Goal: Task Accomplishment & Management: Manage account settings

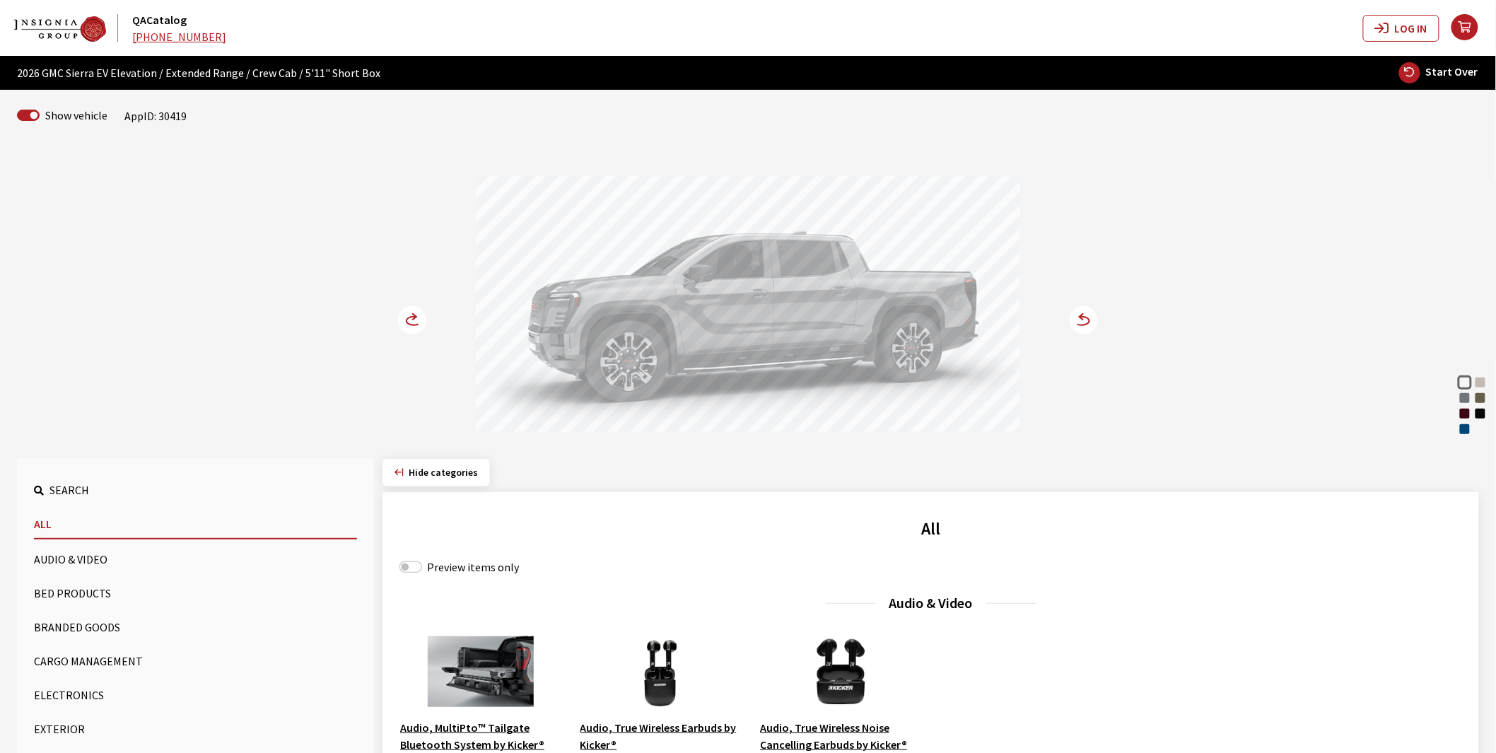
click at [411, 320] on circle at bounding box center [412, 320] width 28 height 28
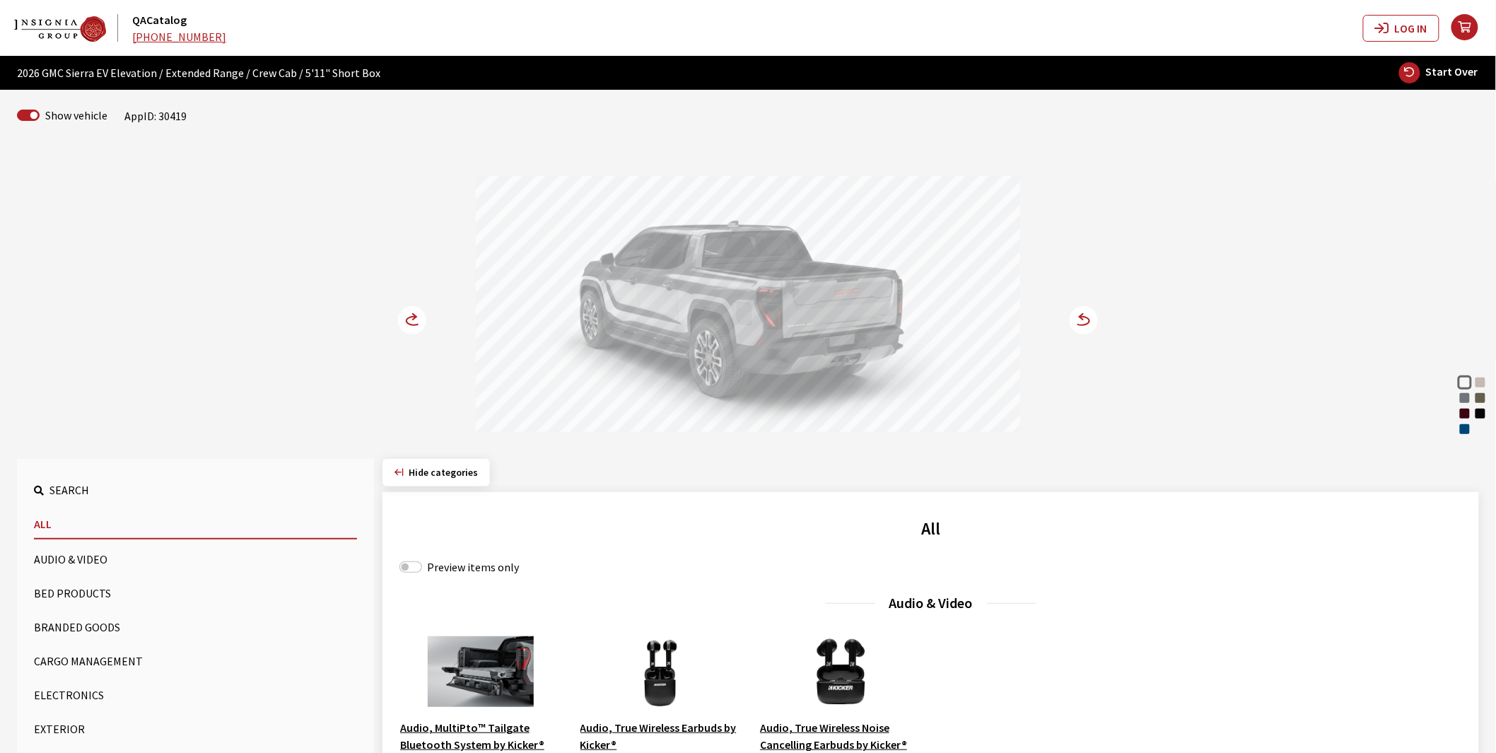
click at [411, 320] on circle at bounding box center [412, 320] width 28 height 28
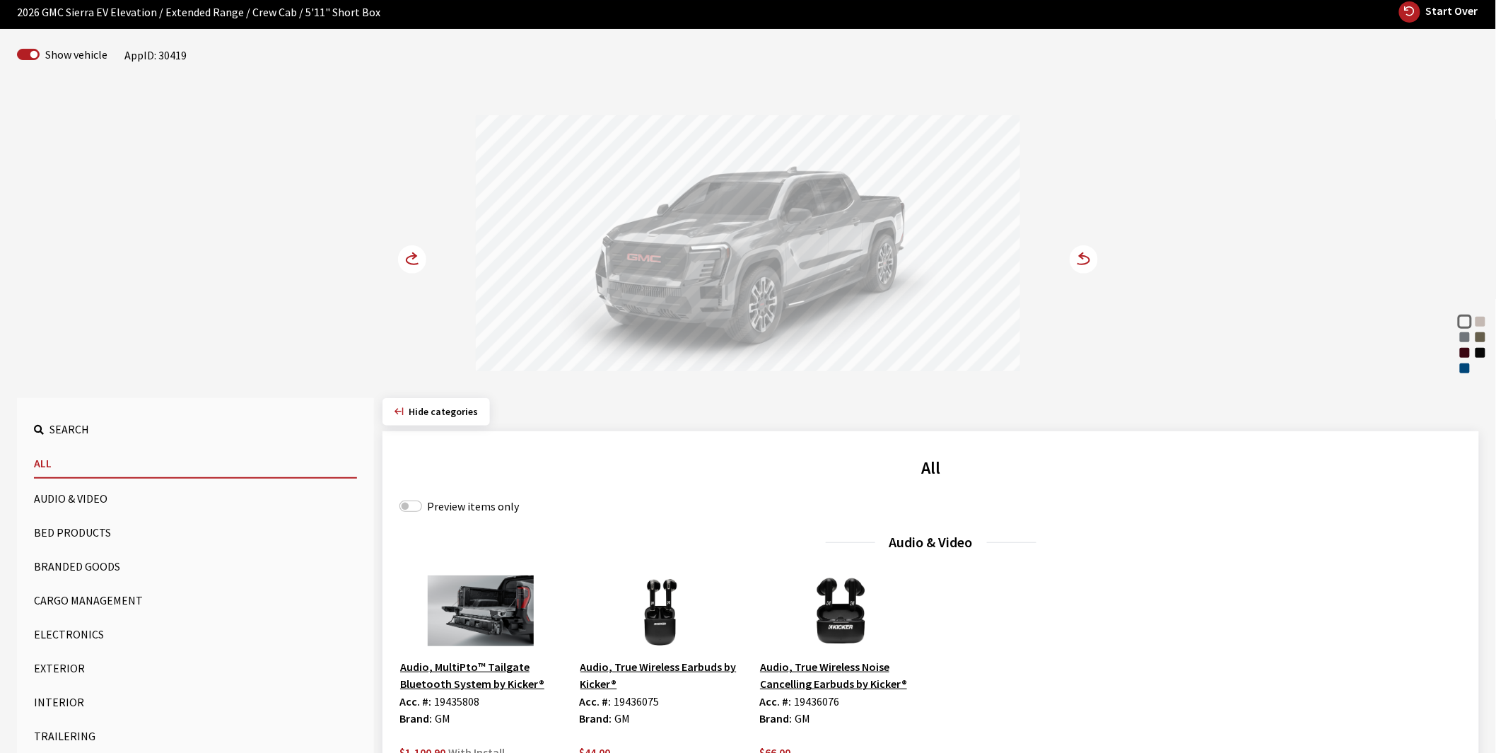
scroll to position [157, 0]
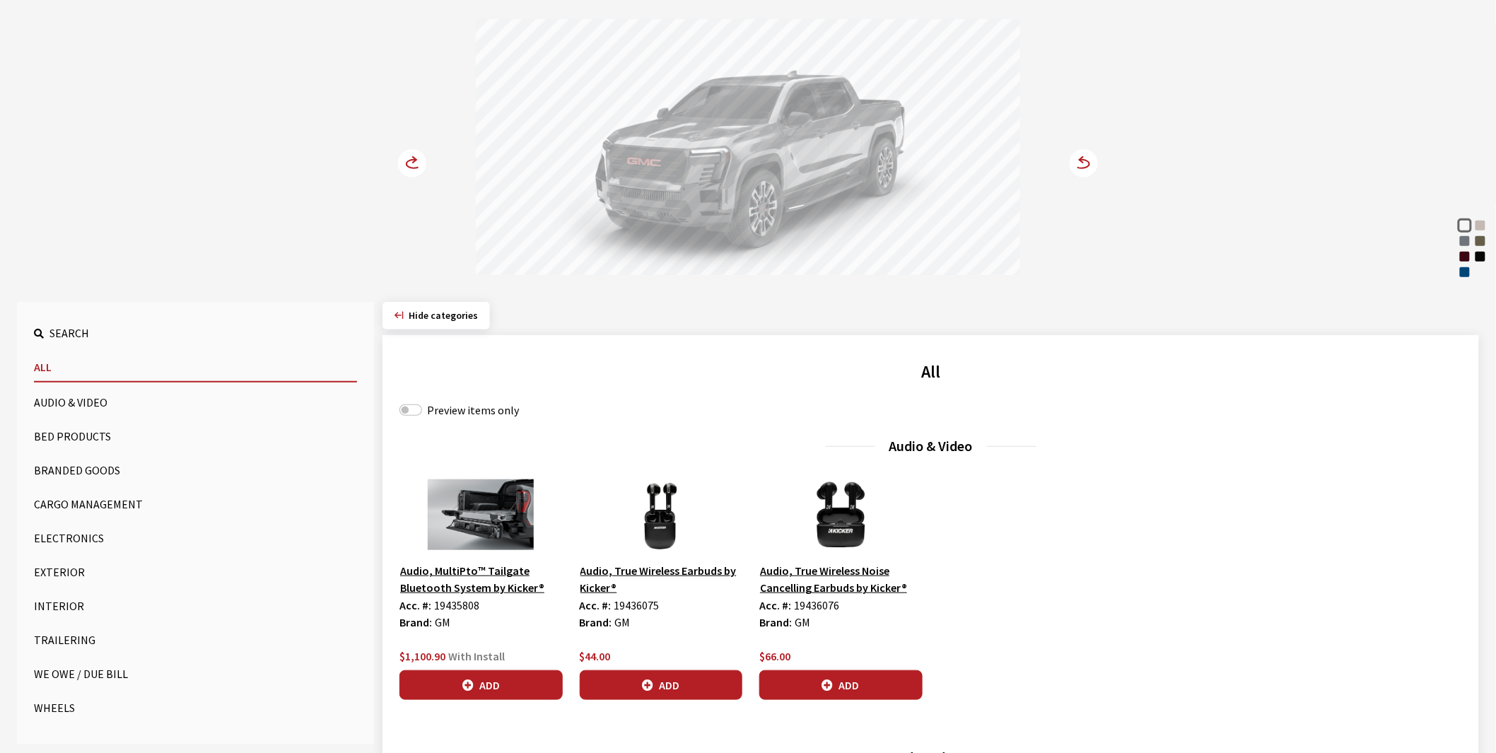
click at [123, 506] on button "Cargo Management" at bounding box center [195, 504] width 323 height 28
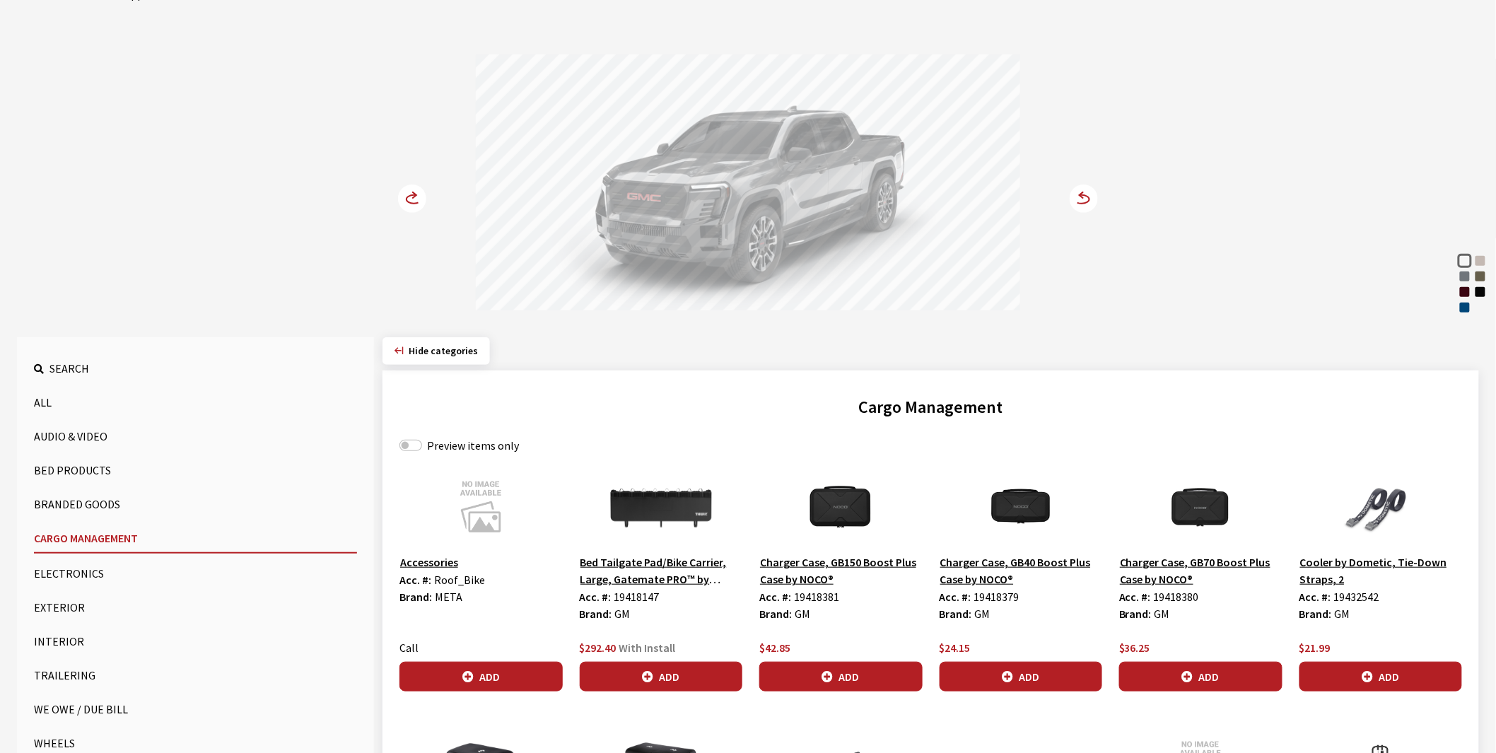
scroll to position [98, 0]
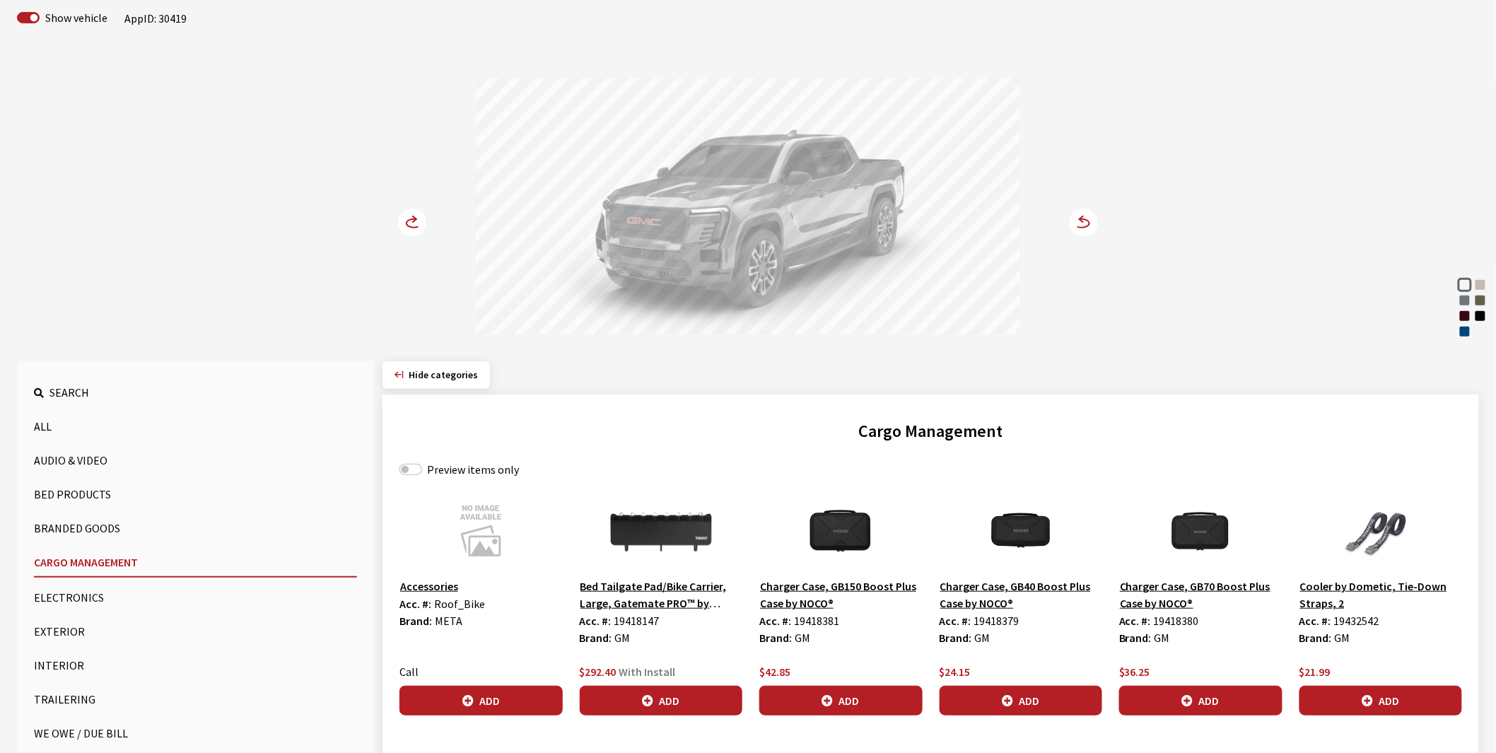
click at [98, 493] on button "Bed Products" at bounding box center [195, 494] width 323 height 28
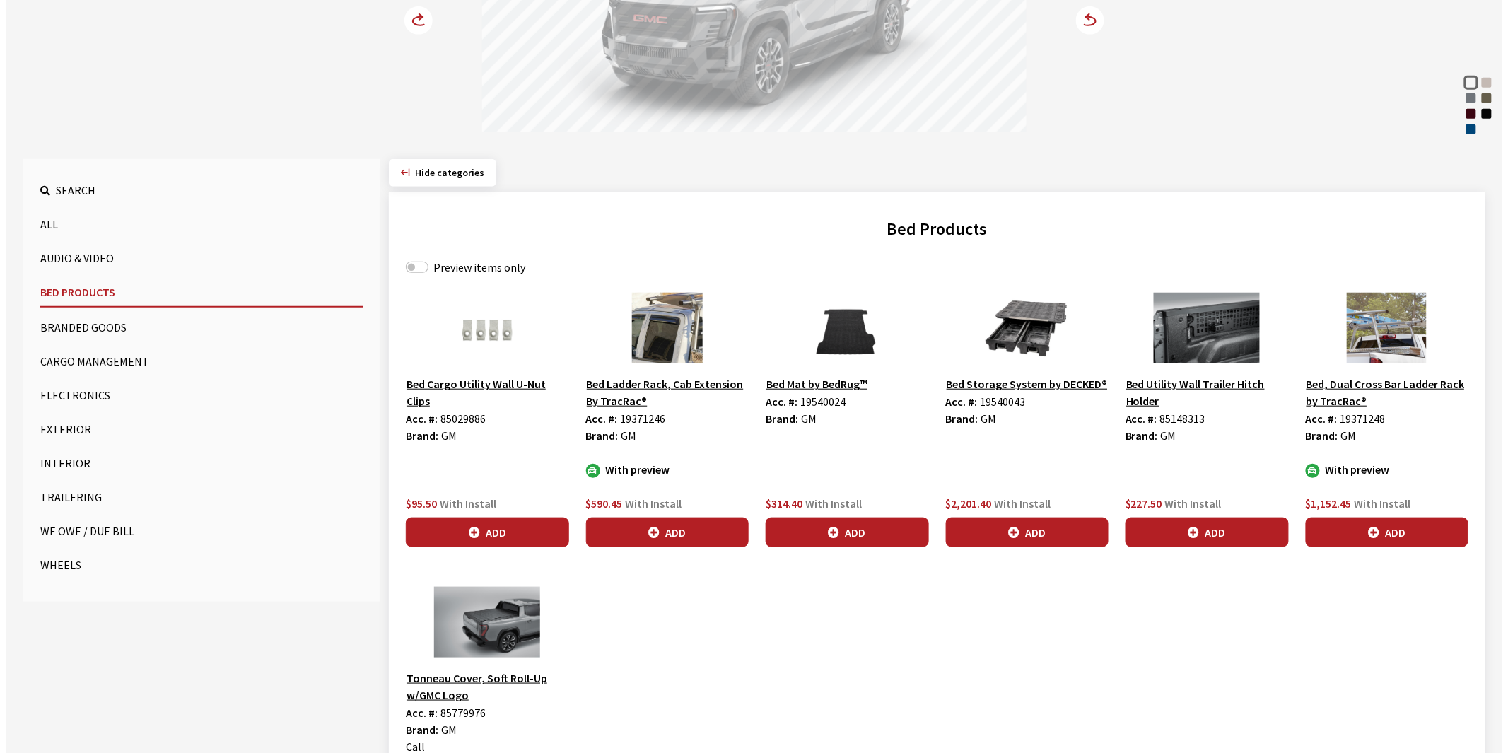
scroll to position [255, 0]
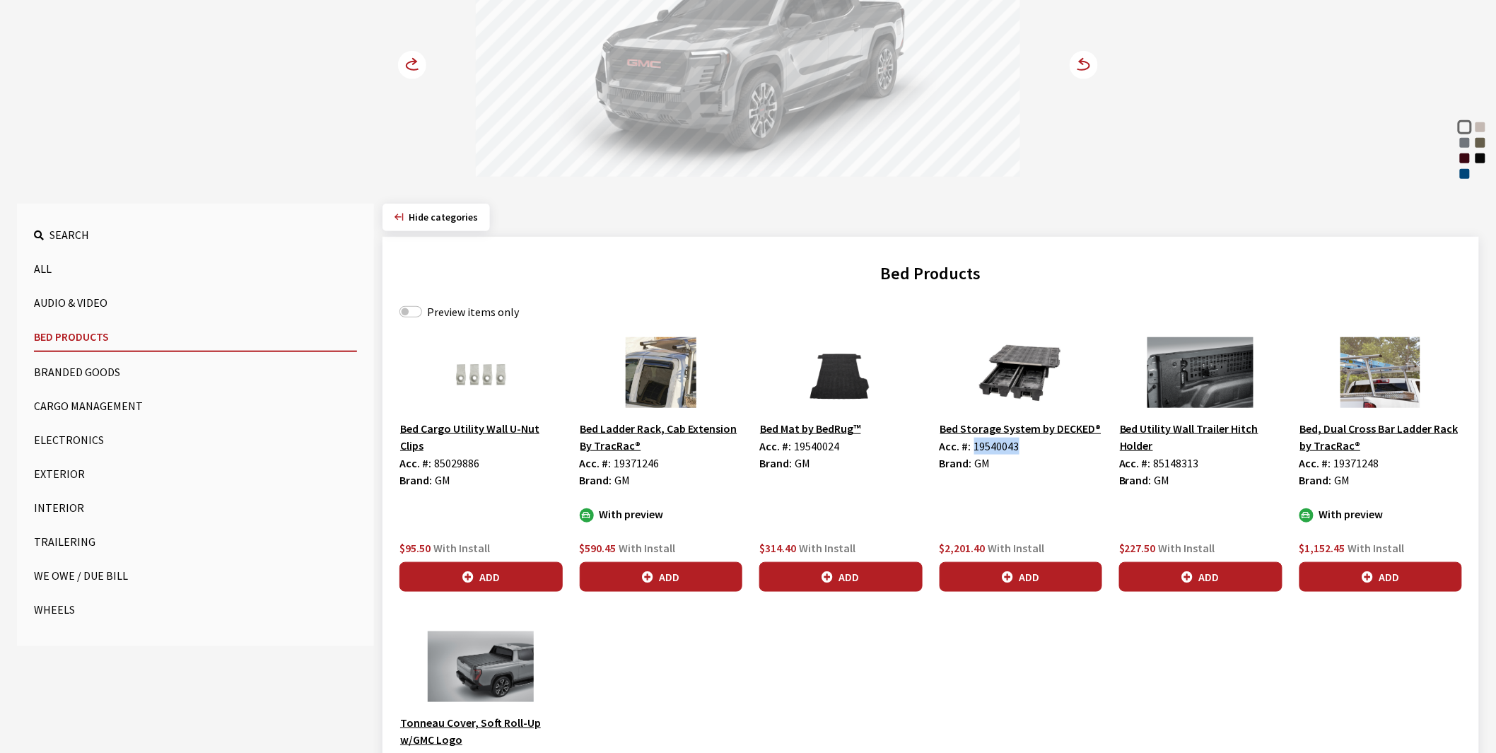
drag, startPoint x: 973, startPoint y: 445, endPoint x: 1020, endPoint y: 443, distance: 46.7
click at [1020, 443] on div "Acc. #: 19540043" at bounding box center [1021, 446] width 163 height 17
copy span "19540043"
click at [1013, 428] on button "Bed Storage System by DECKED®" at bounding box center [1021, 428] width 163 height 18
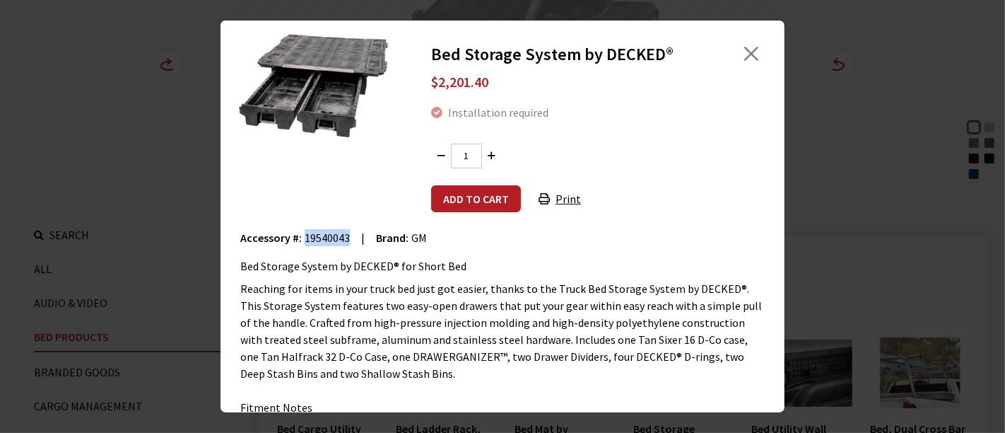
drag, startPoint x: 303, startPoint y: 233, endPoint x: 351, endPoint y: 234, distance: 48.1
click at [351, 234] on div "Accessory #: 19540043 | Brand: GM" at bounding box center [502, 237] width 525 height 17
copy span "19540043"
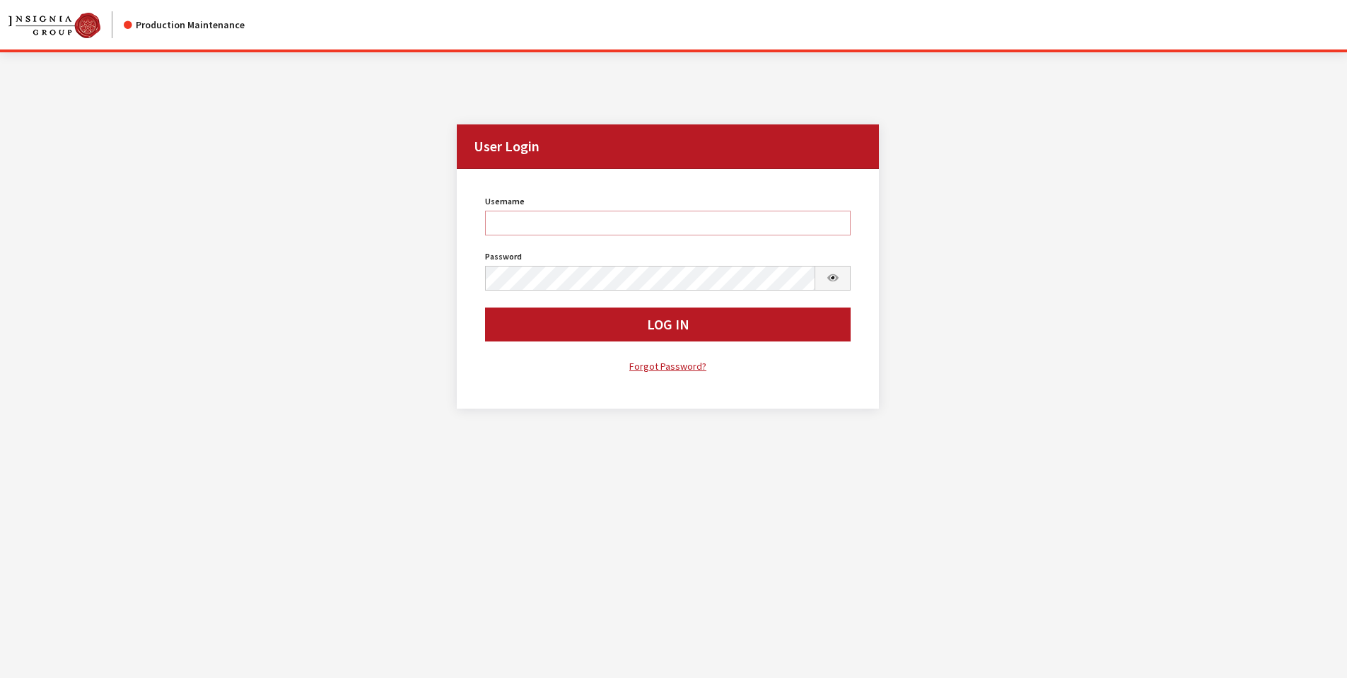
click at [571, 223] on input "Username" at bounding box center [668, 223] width 366 height 25
type input "sdakes"
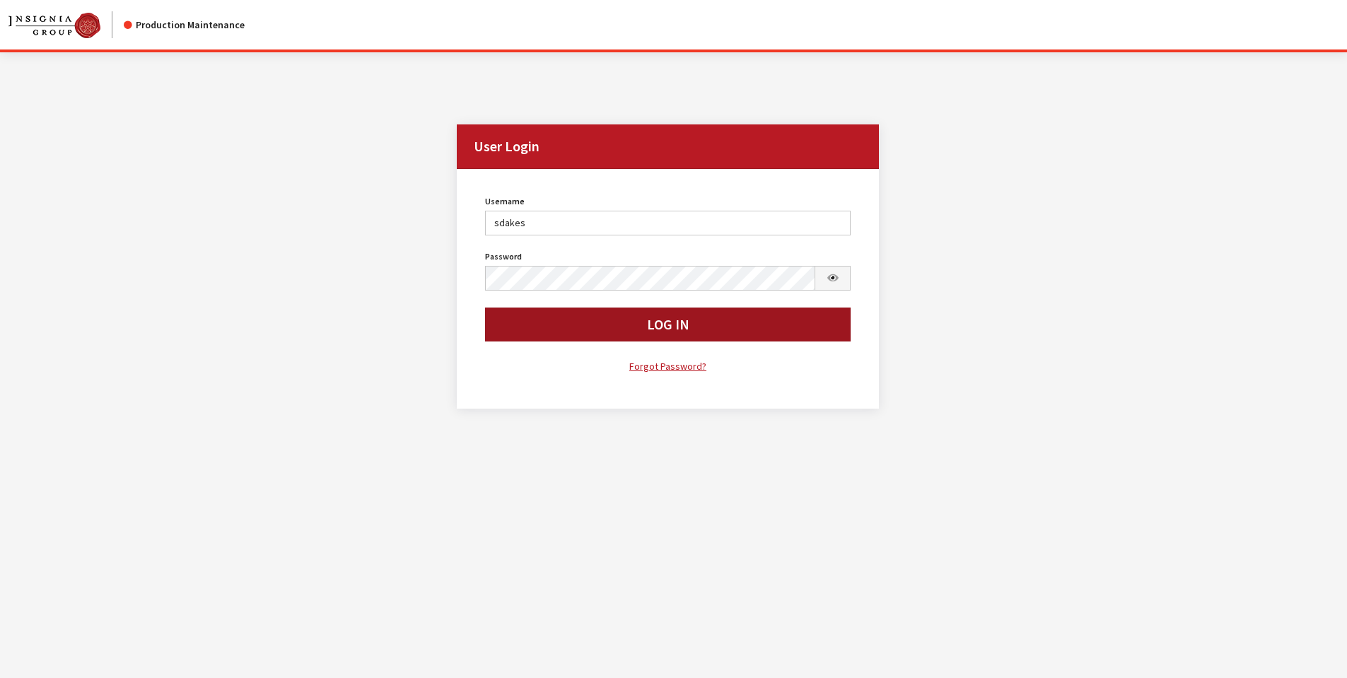
click at [657, 319] on button "Log In" at bounding box center [668, 325] width 366 height 34
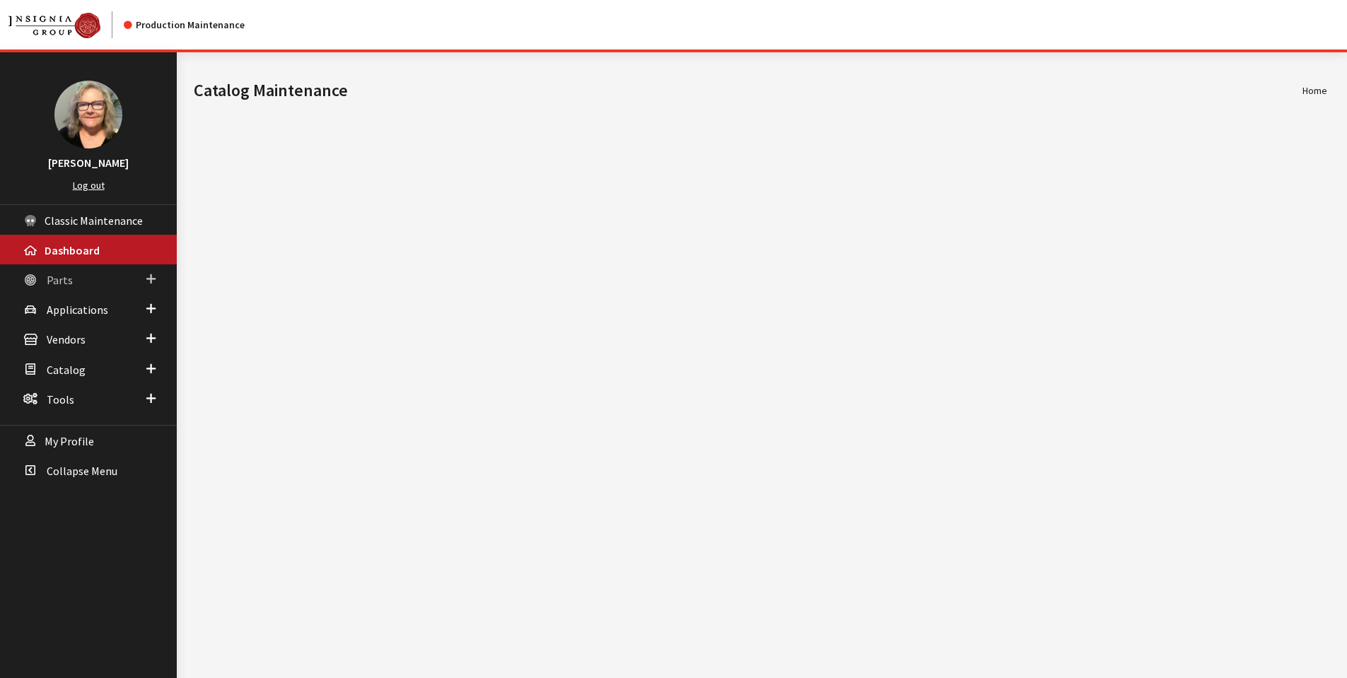
click at [143, 278] on link "Parts" at bounding box center [88, 279] width 177 height 30
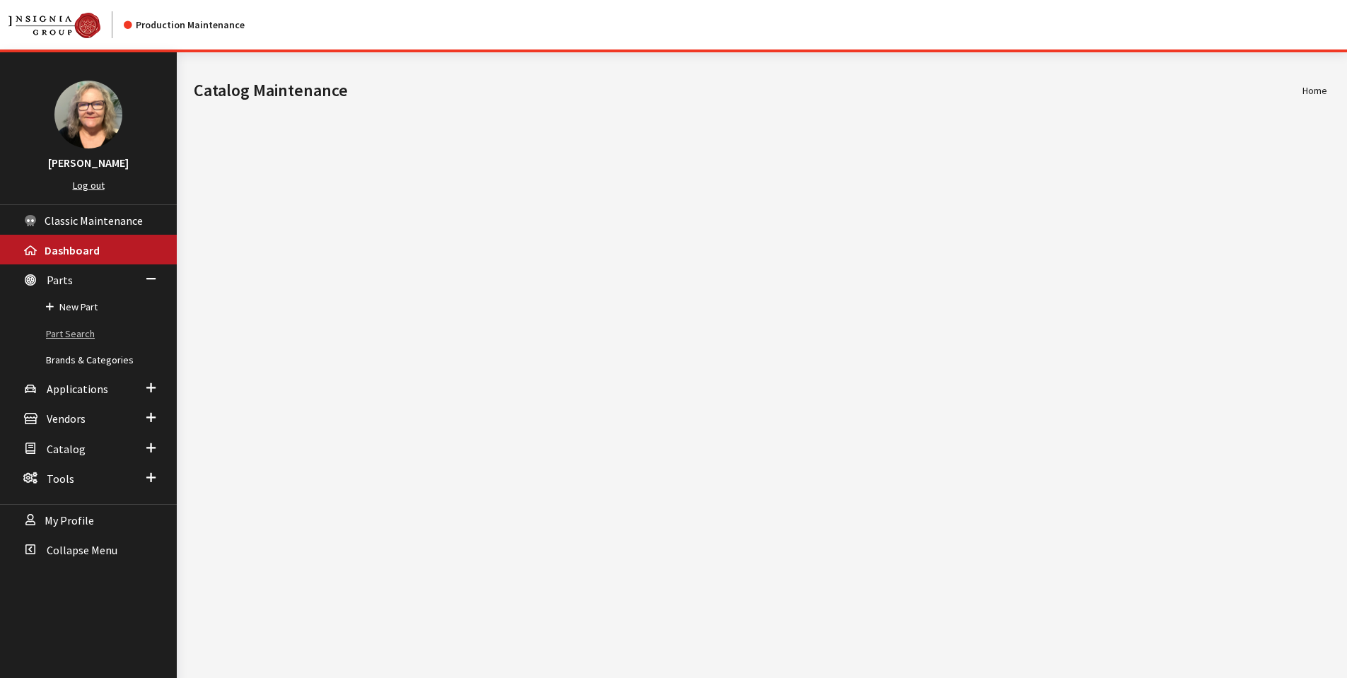
click at [79, 339] on link "Part Search" at bounding box center [88, 334] width 177 height 26
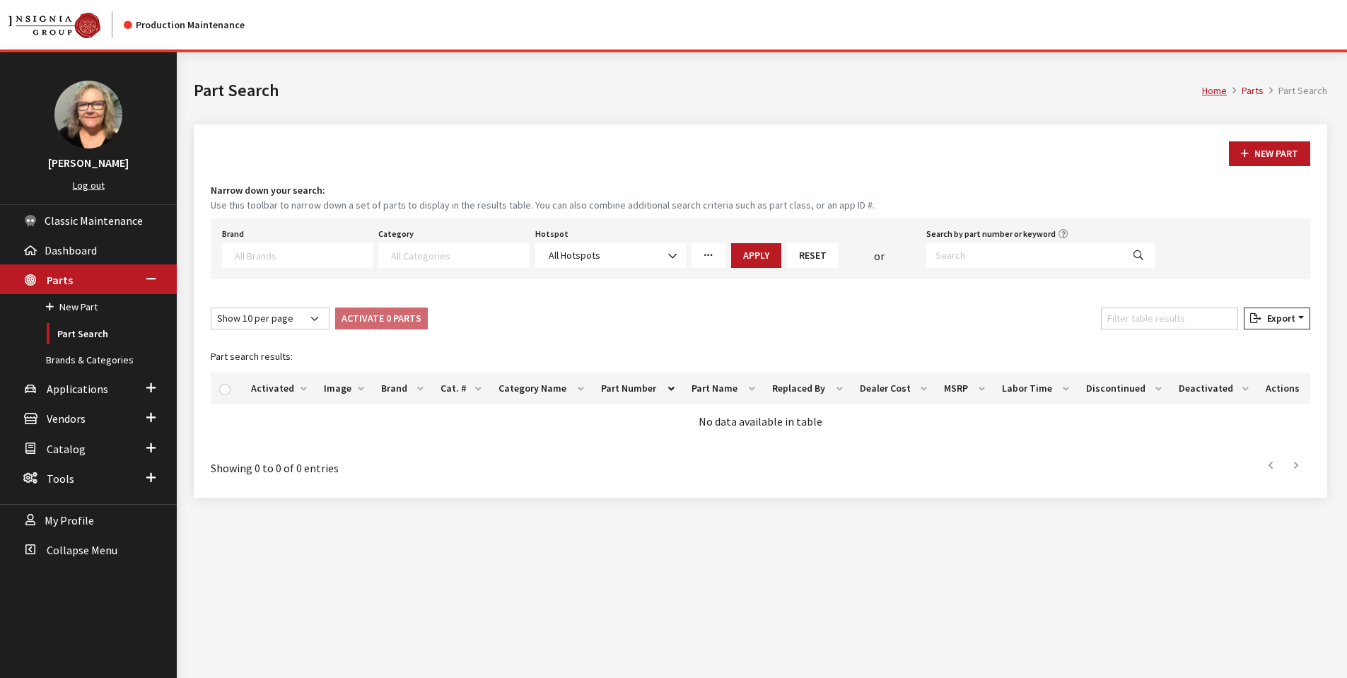
select select
click at [959, 252] on input "Search by part number or keyword" at bounding box center [1024, 255] width 196 height 25
paste input "19540043"
type input "19540043"
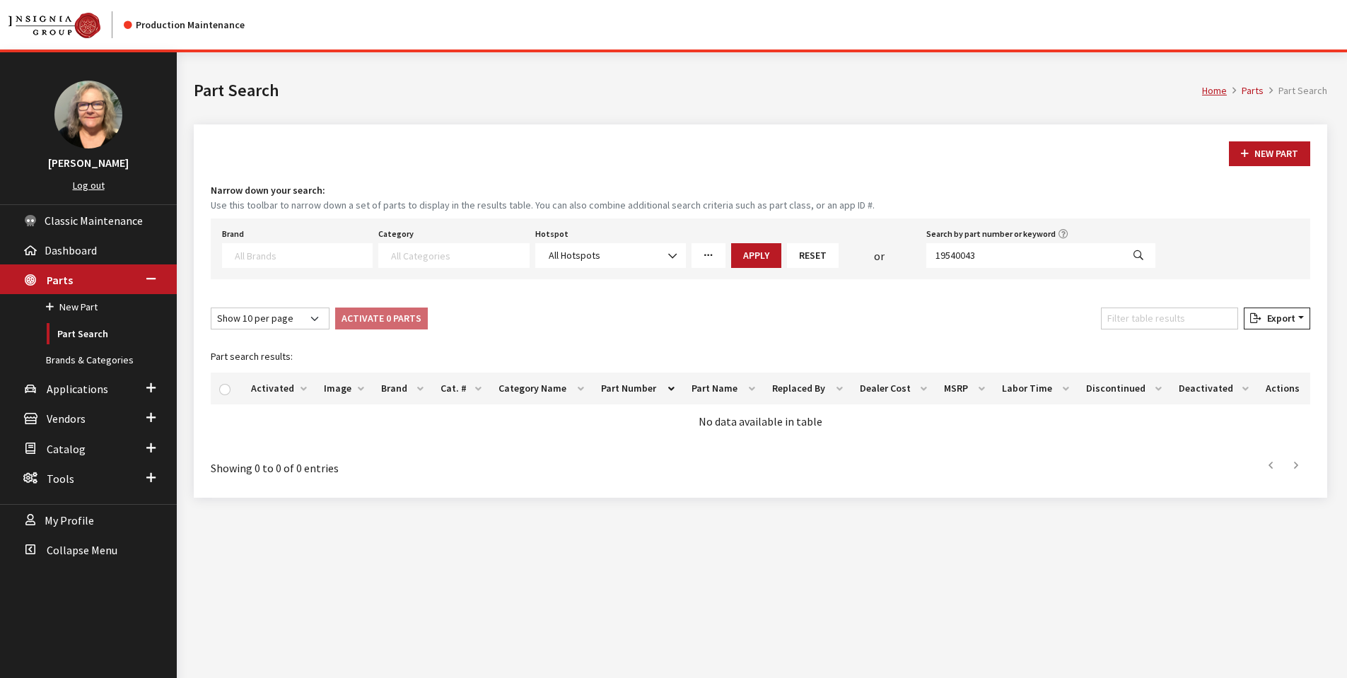
click at [1137, 256] on icon "Search" at bounding box center [1138, 256] width 10 height 10
select select
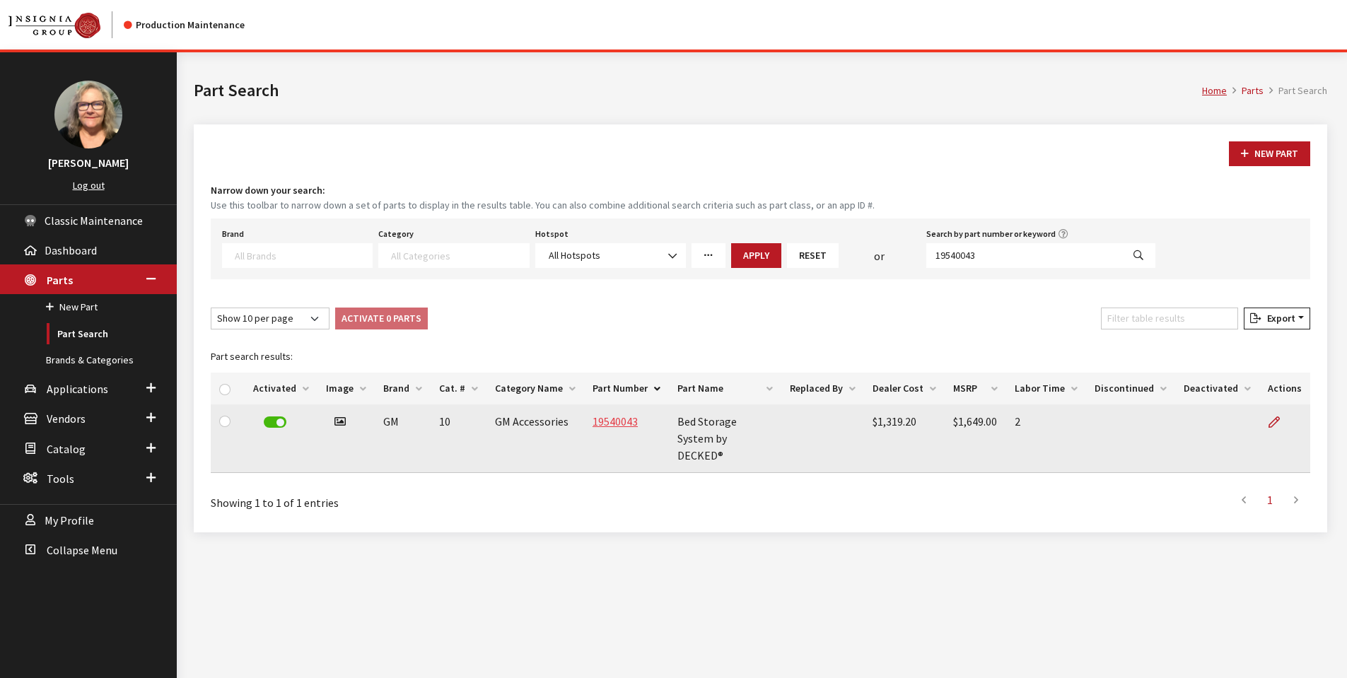
click at [601, 422] on link "19540043" at bounding box center [614, 421] width 45 height 14
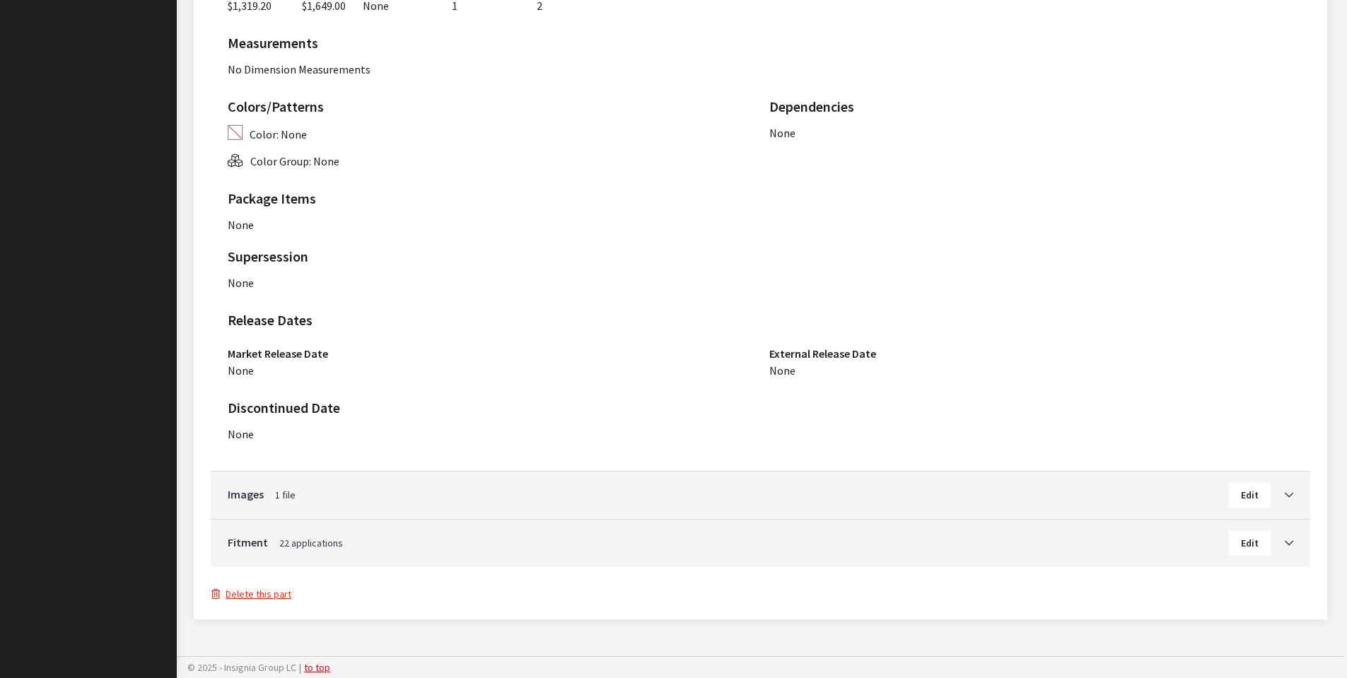
scroll to position [803, 0]
click at [311, 539] on span "22 applications" at bounding box center [311, 542] width 64 height 13
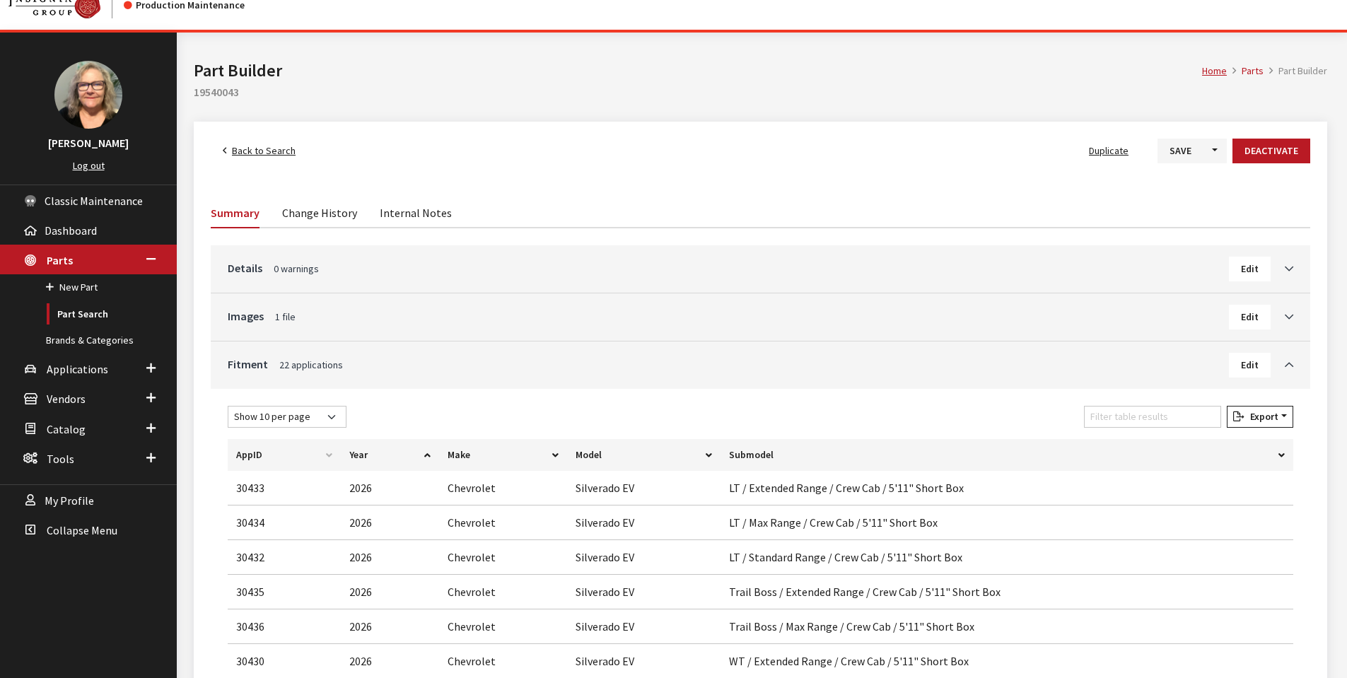
scroll to position [0, 0]
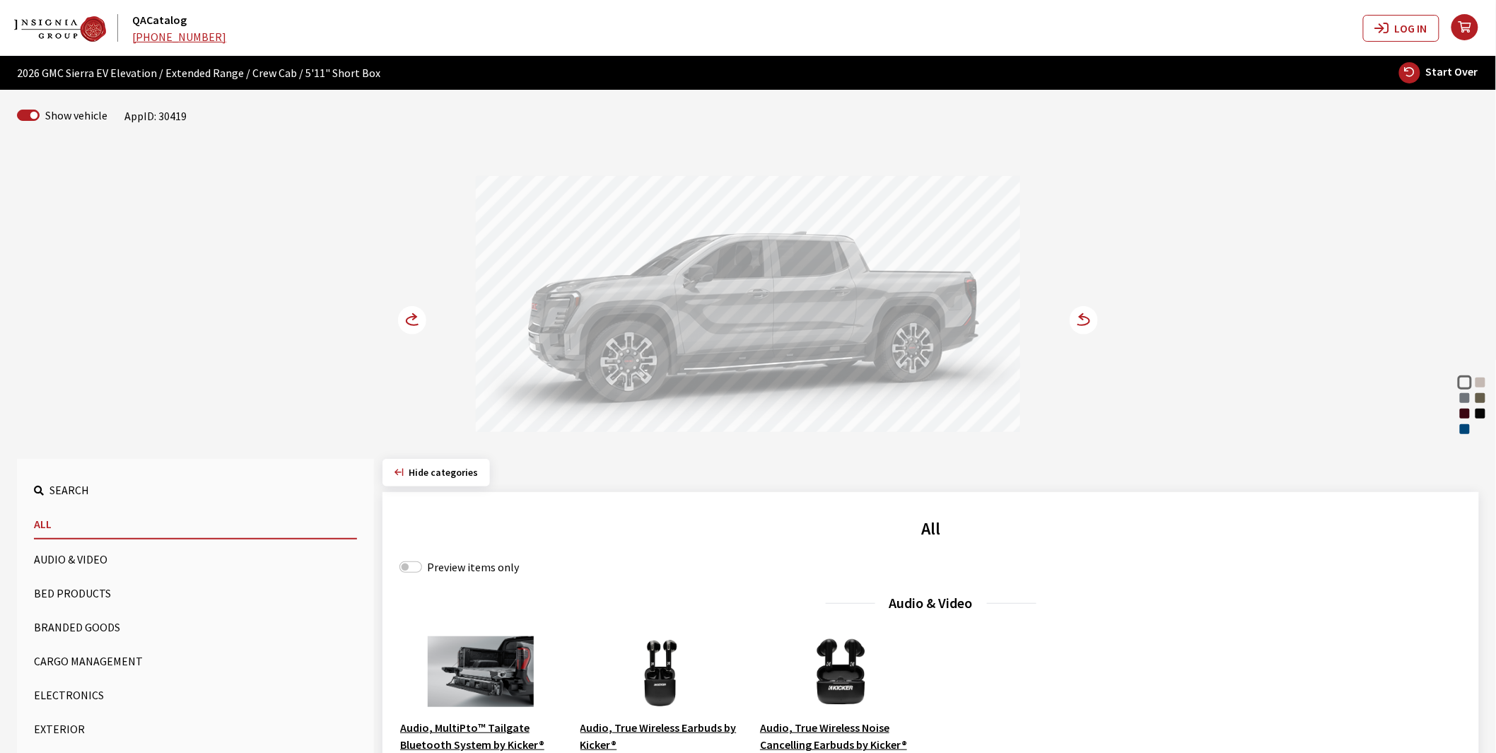
click at [65, 590] on button "Bed Products" at bounding box center [195, 593] width 323 height 28
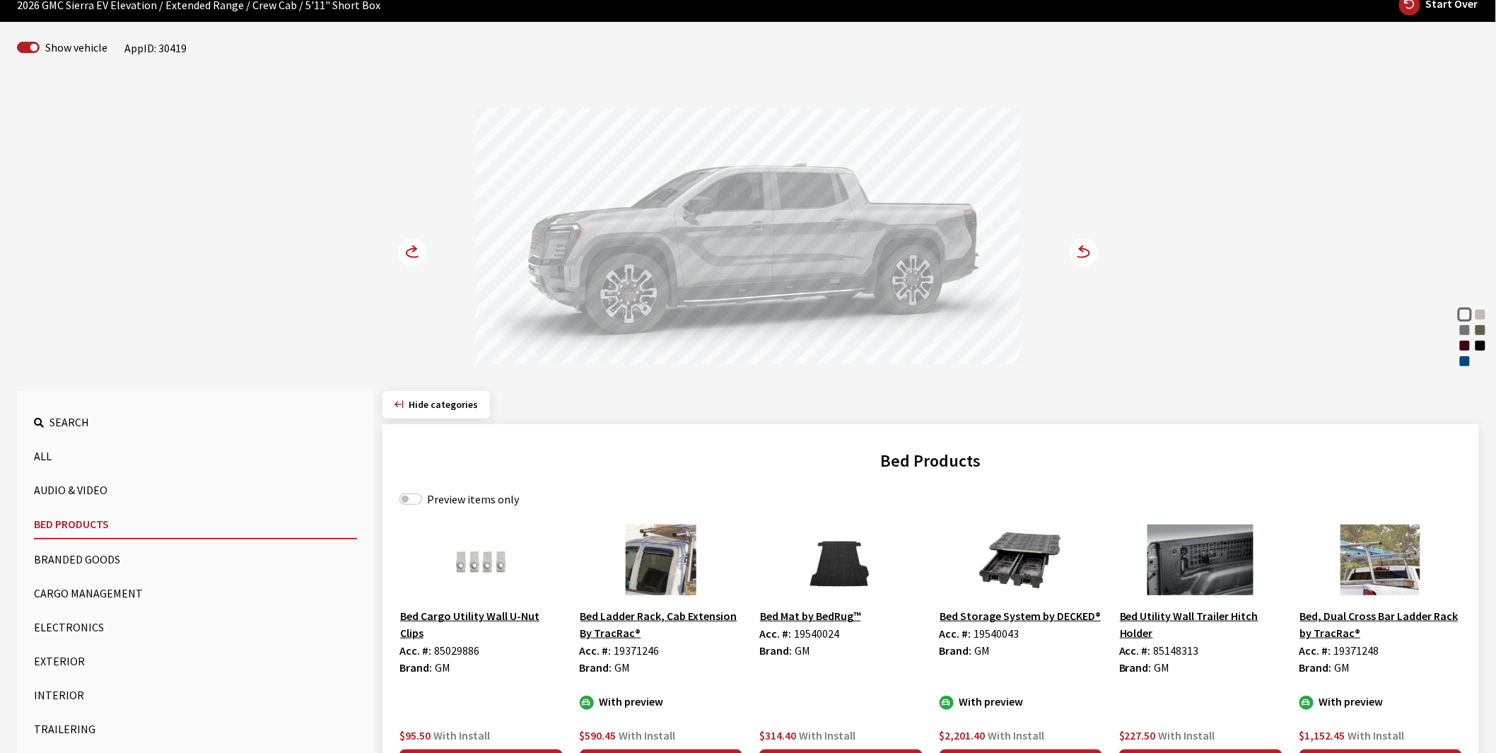
scroll to position [157, 0]
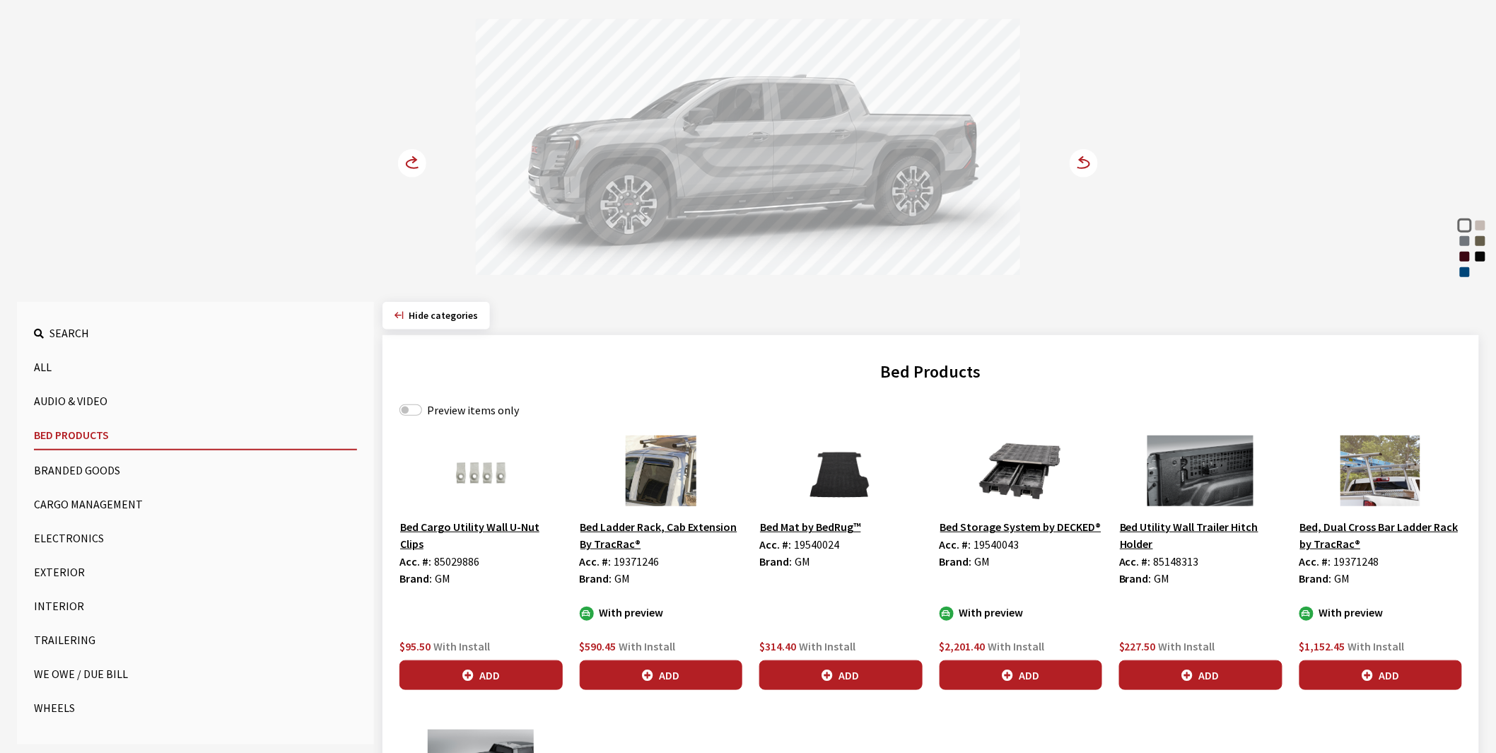
click at [412, 165] on circle at bounding box center [412, 163] width 28 height 28
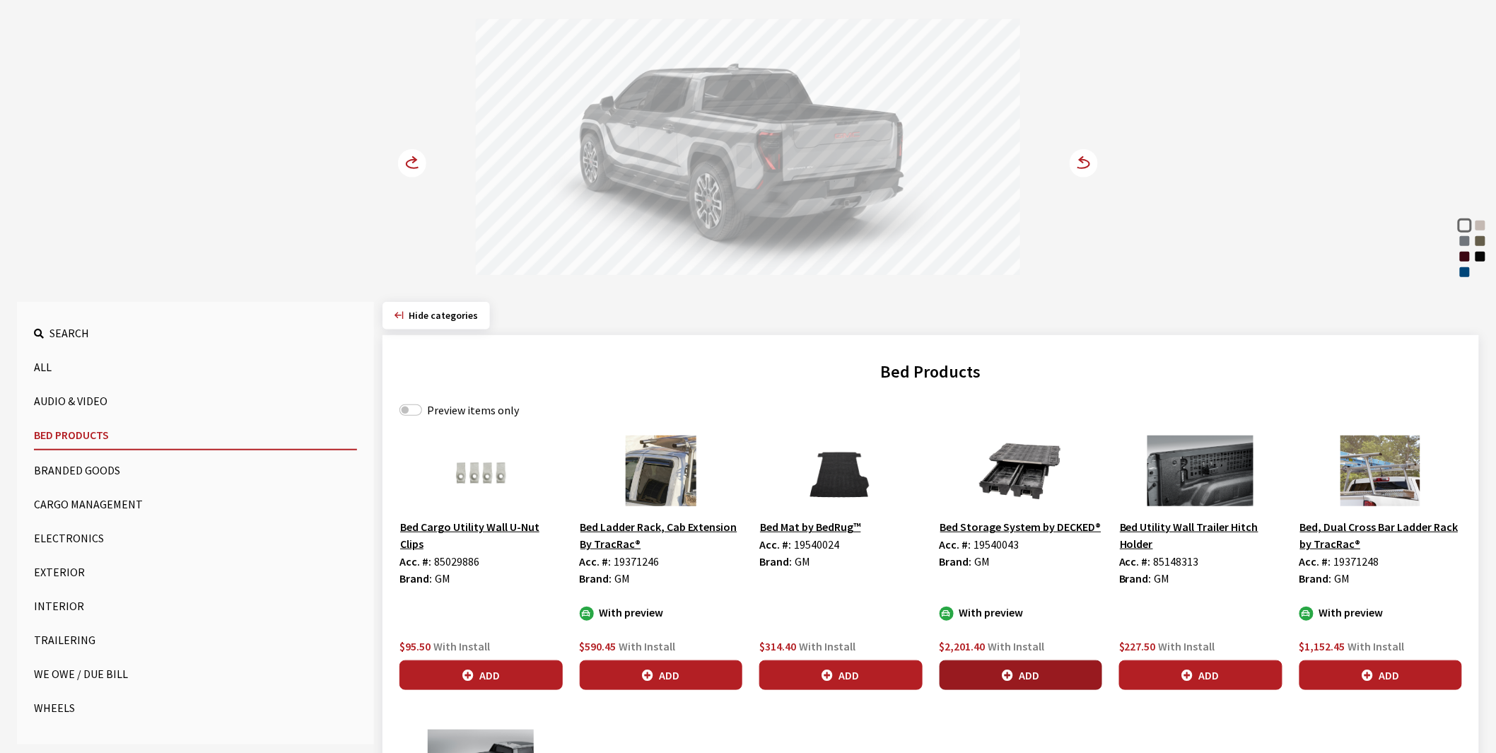
click at [1037, 670] on button "Add" at bounding box center [1021, 675] width 163 height 30
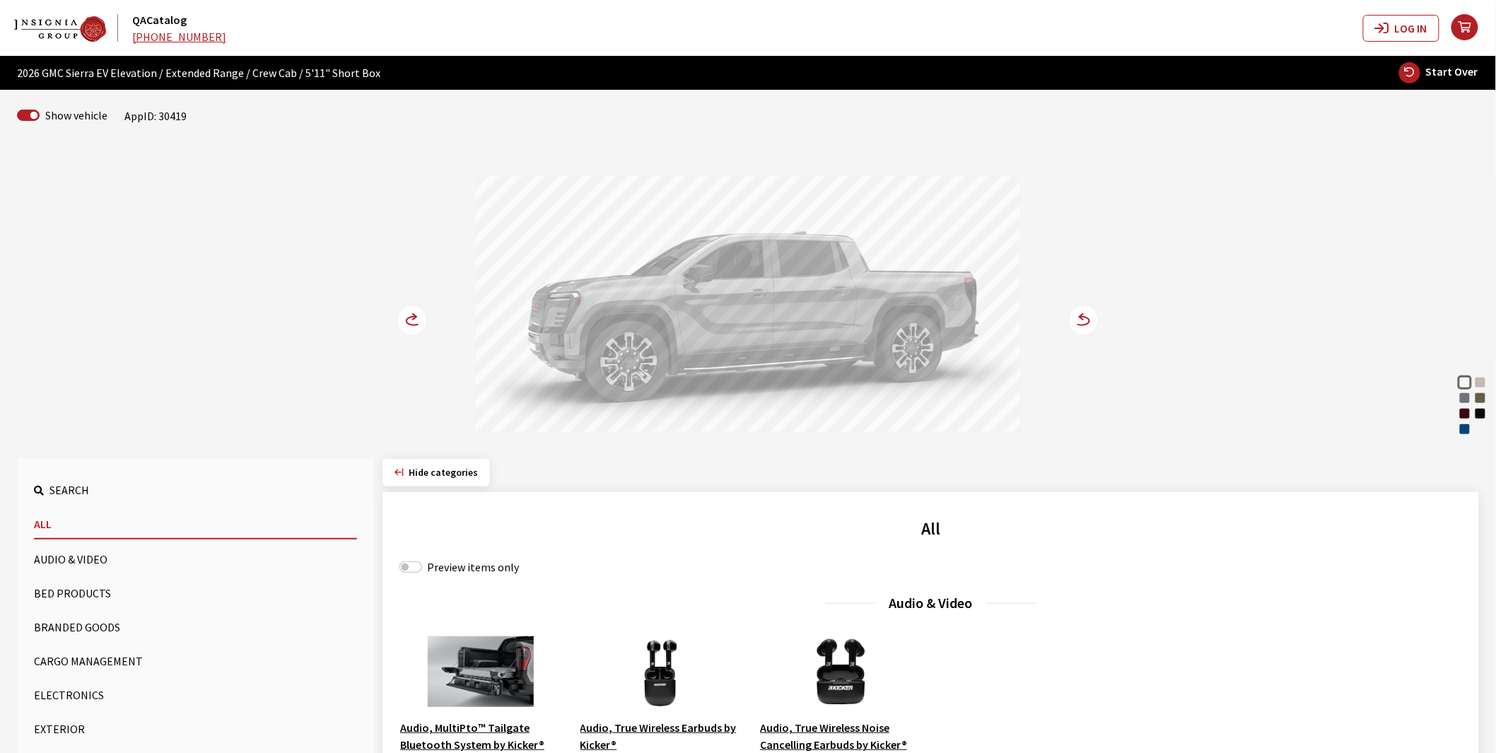
click at [407, 322] on icon at bounding box center [414, 321] width 15 height 8
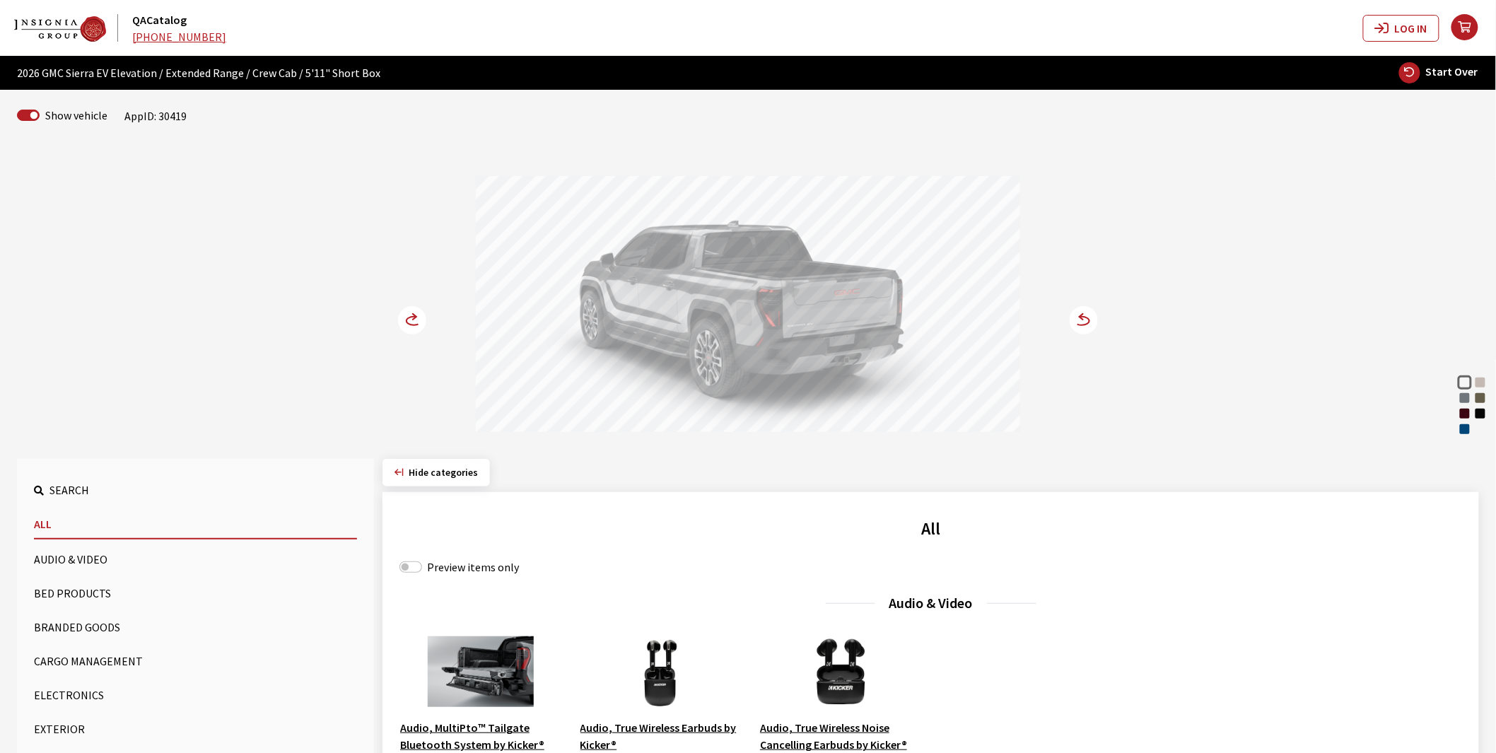
scroll to position [157, 0]
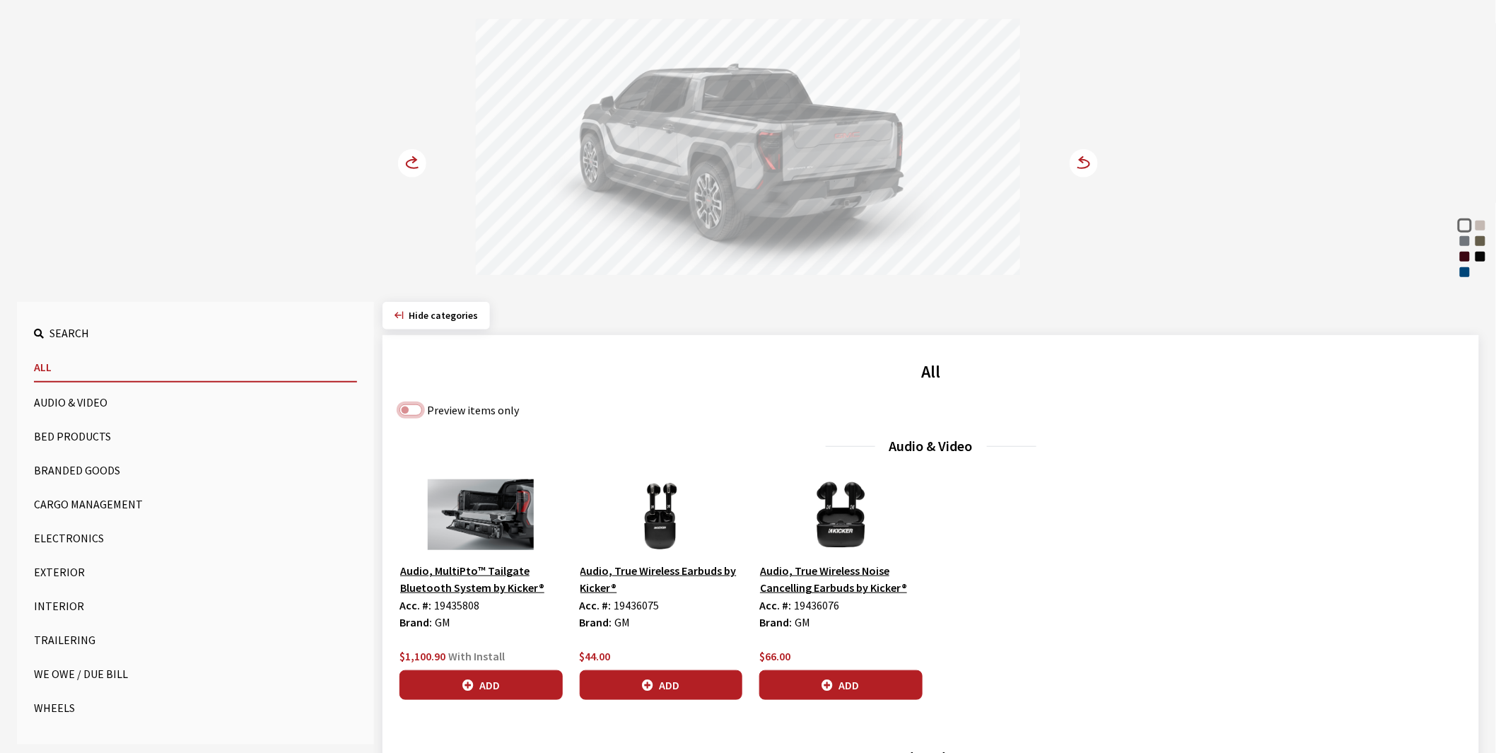
click at [414, 411] on input "Preview items only" at bounding box center [410, 409] width 23 height 11
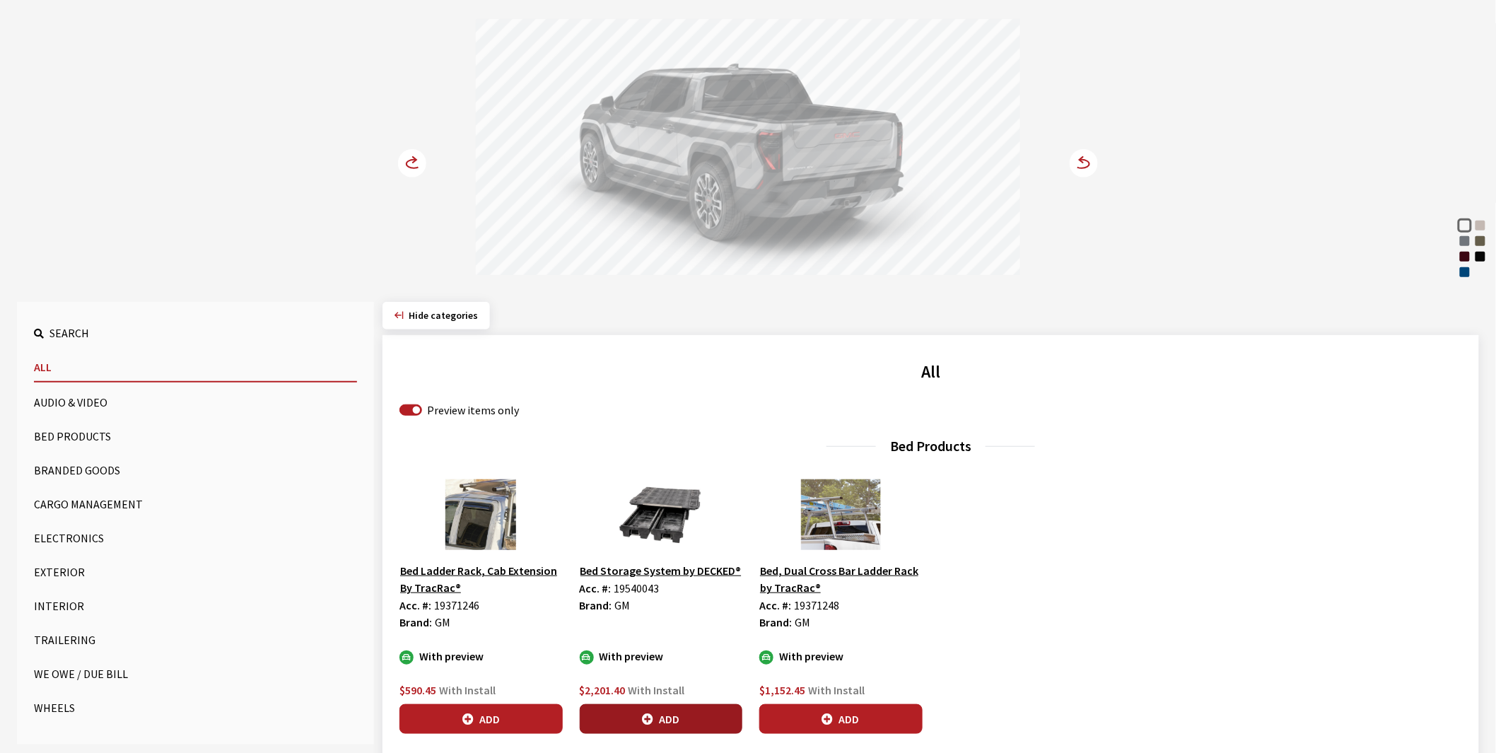
click at [655, 715] on button "Add" at bounding box center [661, 719] width 163 height 30
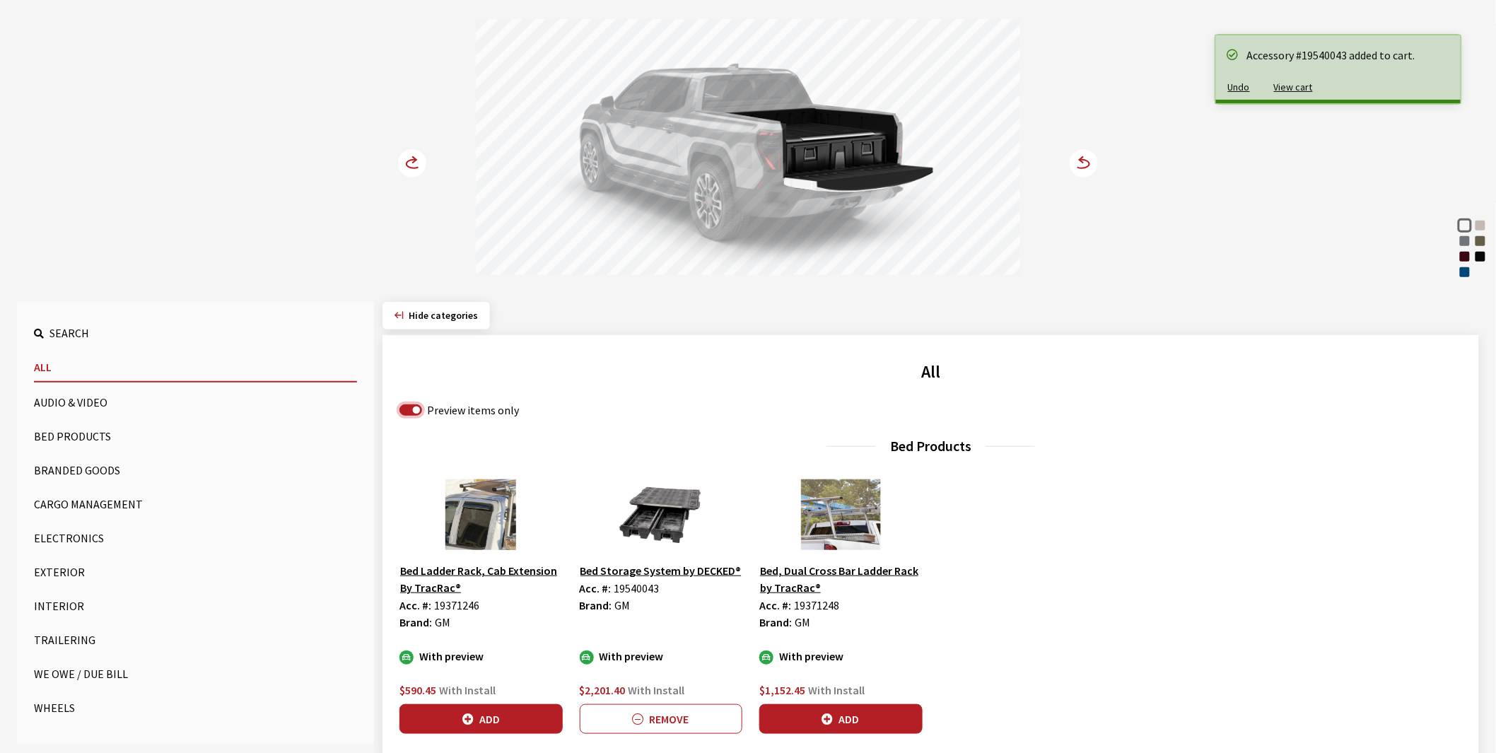
click at [403, 414] on input "Preview items only" at bounding box center [410, 409] width 23 height 11
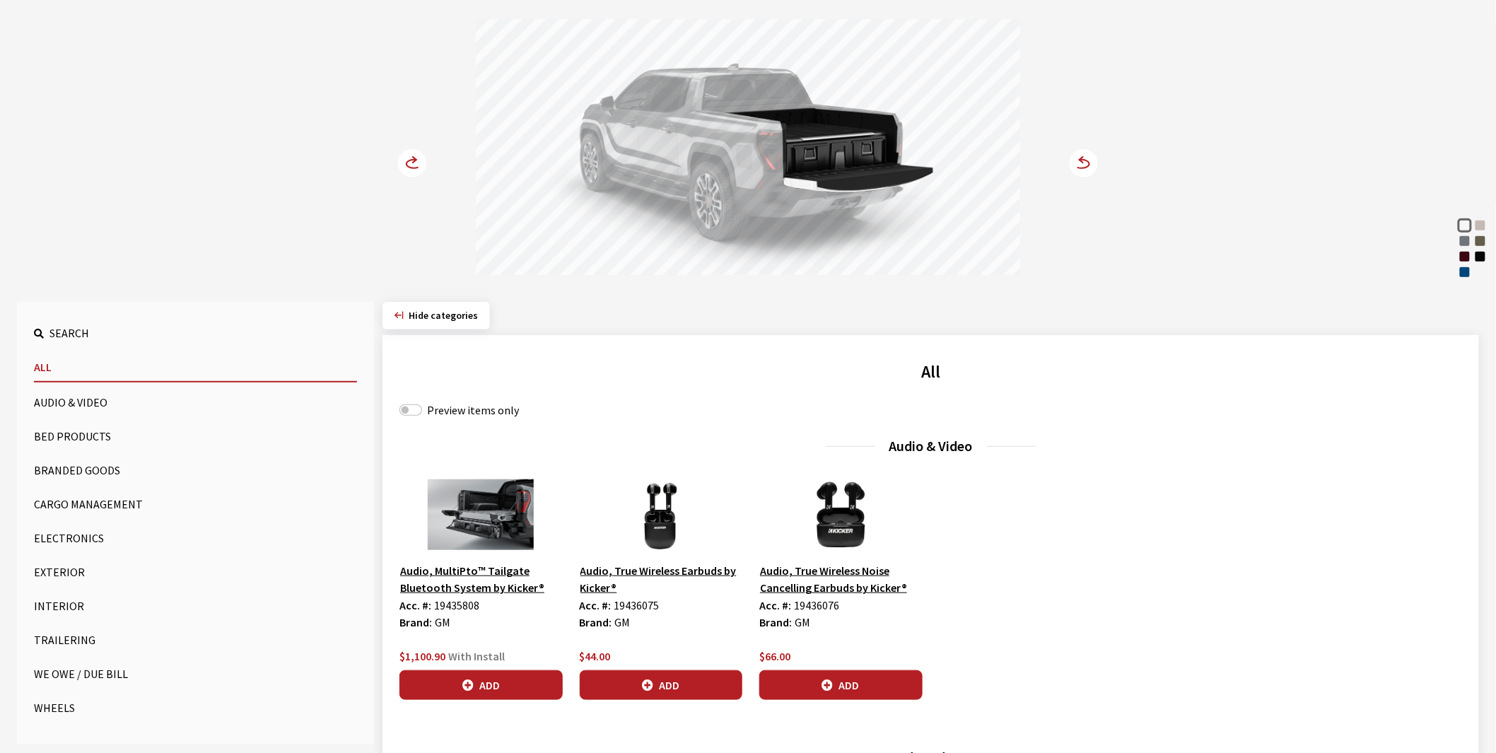
click at [1466, 272] on div "Deep Ocean Blue Metallic" at bounding box center [1465, 272] width 14 height 14
click at [412, 412] on input "Preview items only" at bounding box center [410, 409] width 23 height 11
checkbox input "true"
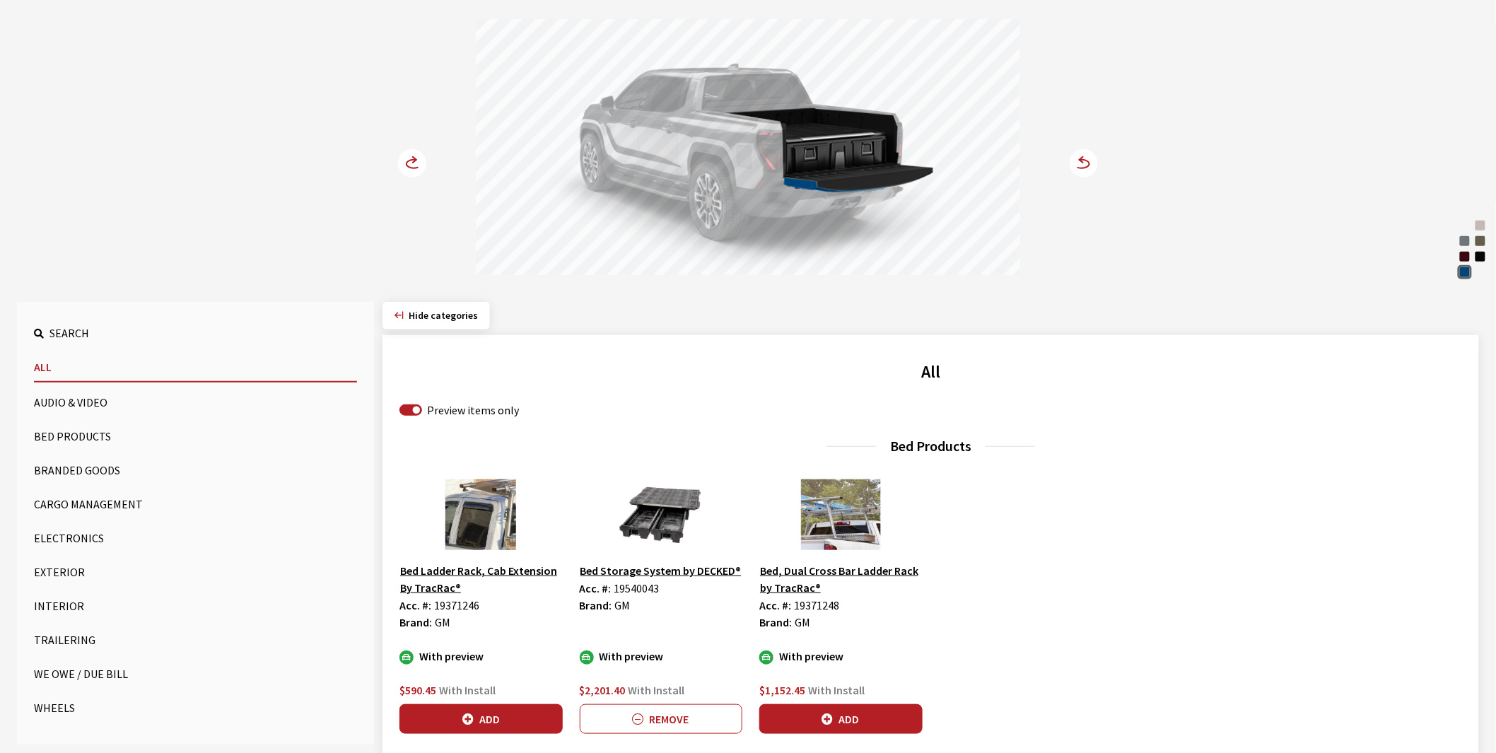
click at [460, 604] on span "19371246" at bounding box center [456, 605] width 45 height 14
copy span "19371246"
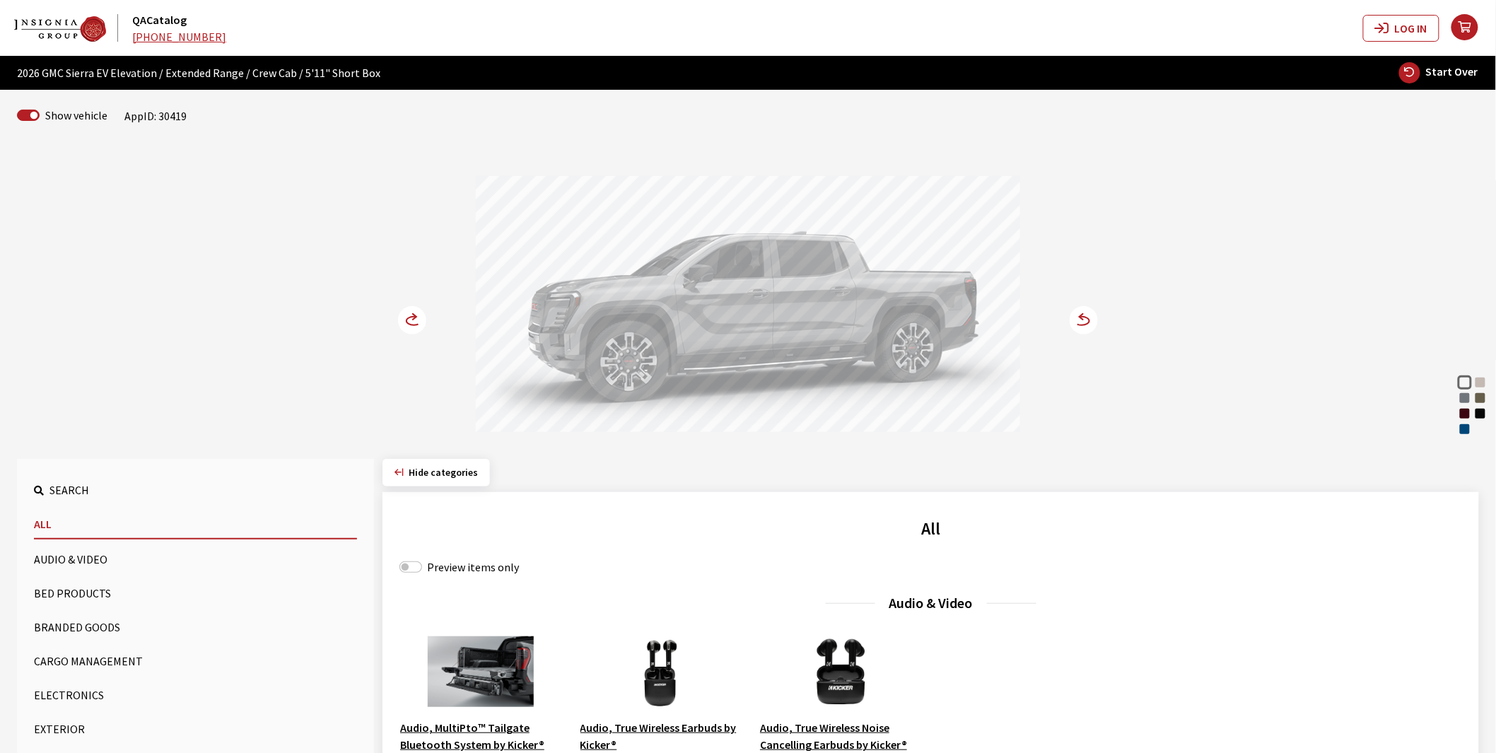
click at [416, 561] on div "Preview items only" at bounding box center [930, 567] width 1063 height 17
click at [410, 569] on input "Preview items only" at bounding box center [410, 566] width 23 height 11
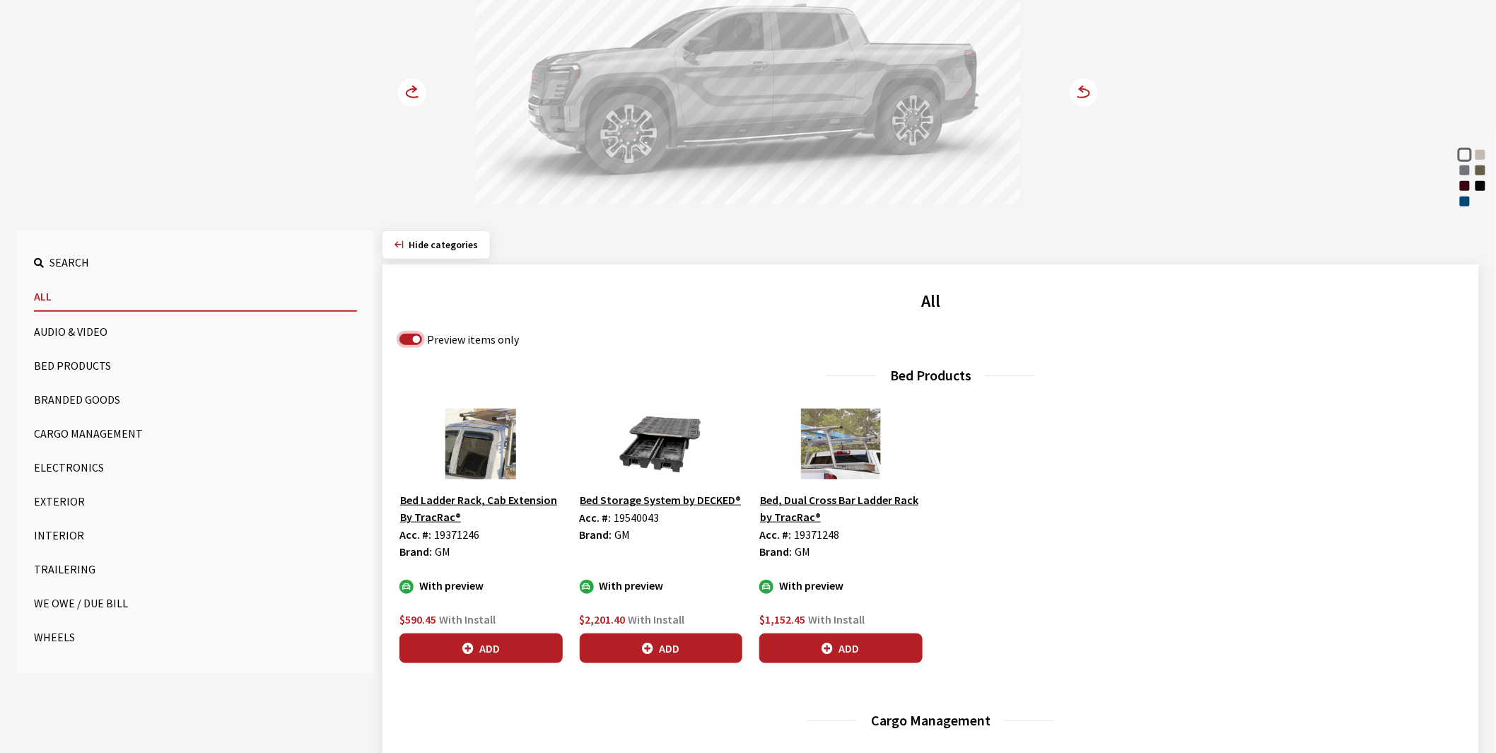
scroll to position [235, 0]
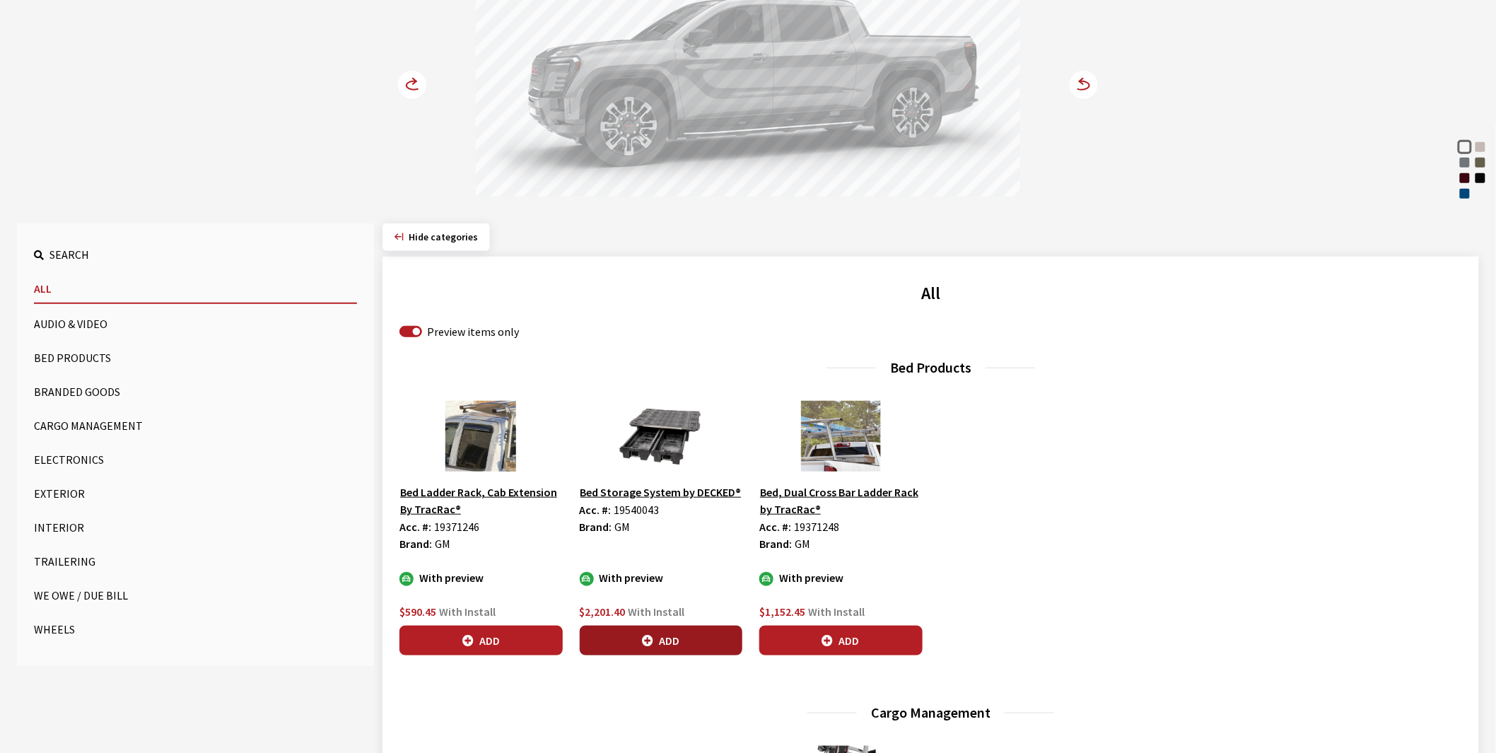
click at [658, 634] on button "Add" at bounding box center [661, 641] width 163 height 30
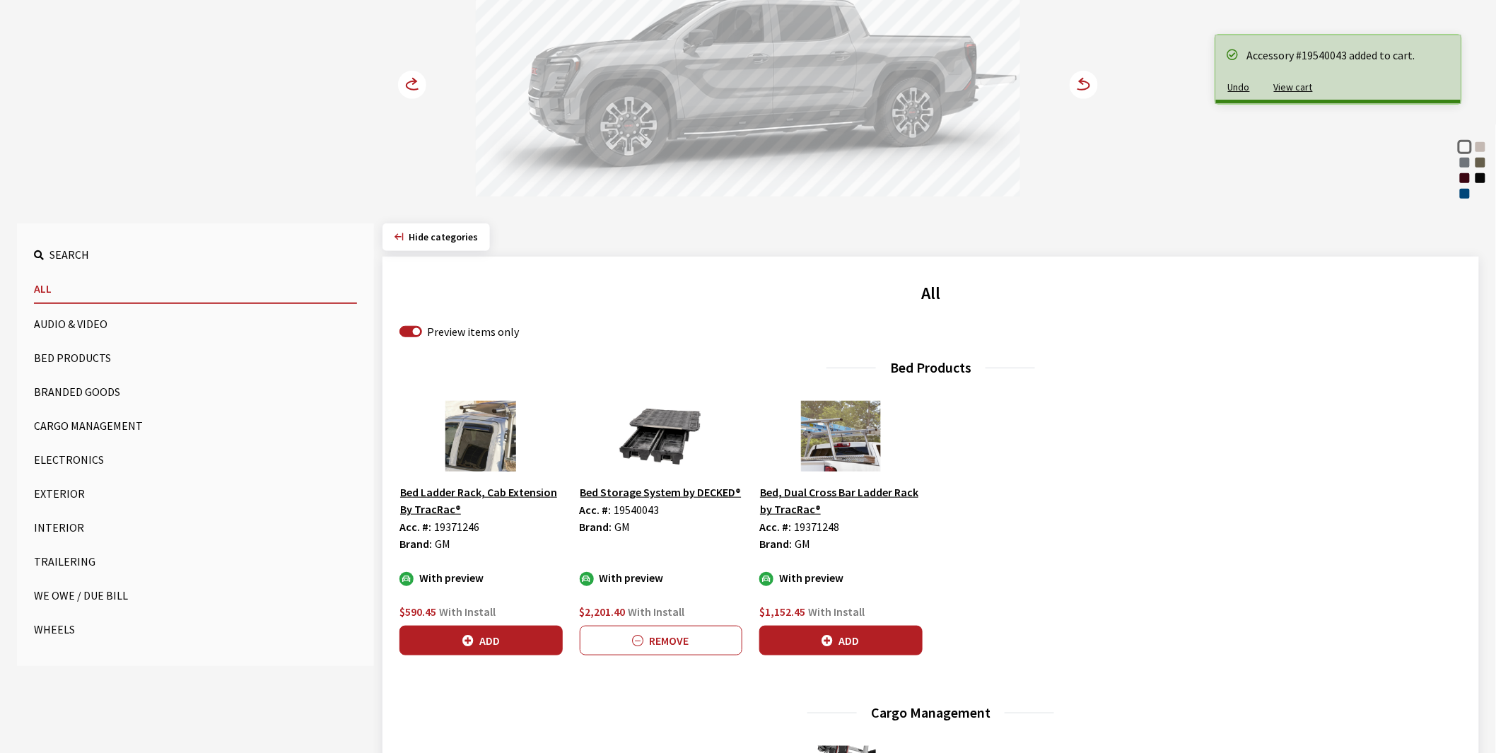
click at [1467, 194] on div "Deep Ocean Blue Metallic" at bounding box center [1465, 194] width 14 height 14
click at [411, 85] on circle at bounding box center [412, 85] width 28 height 28
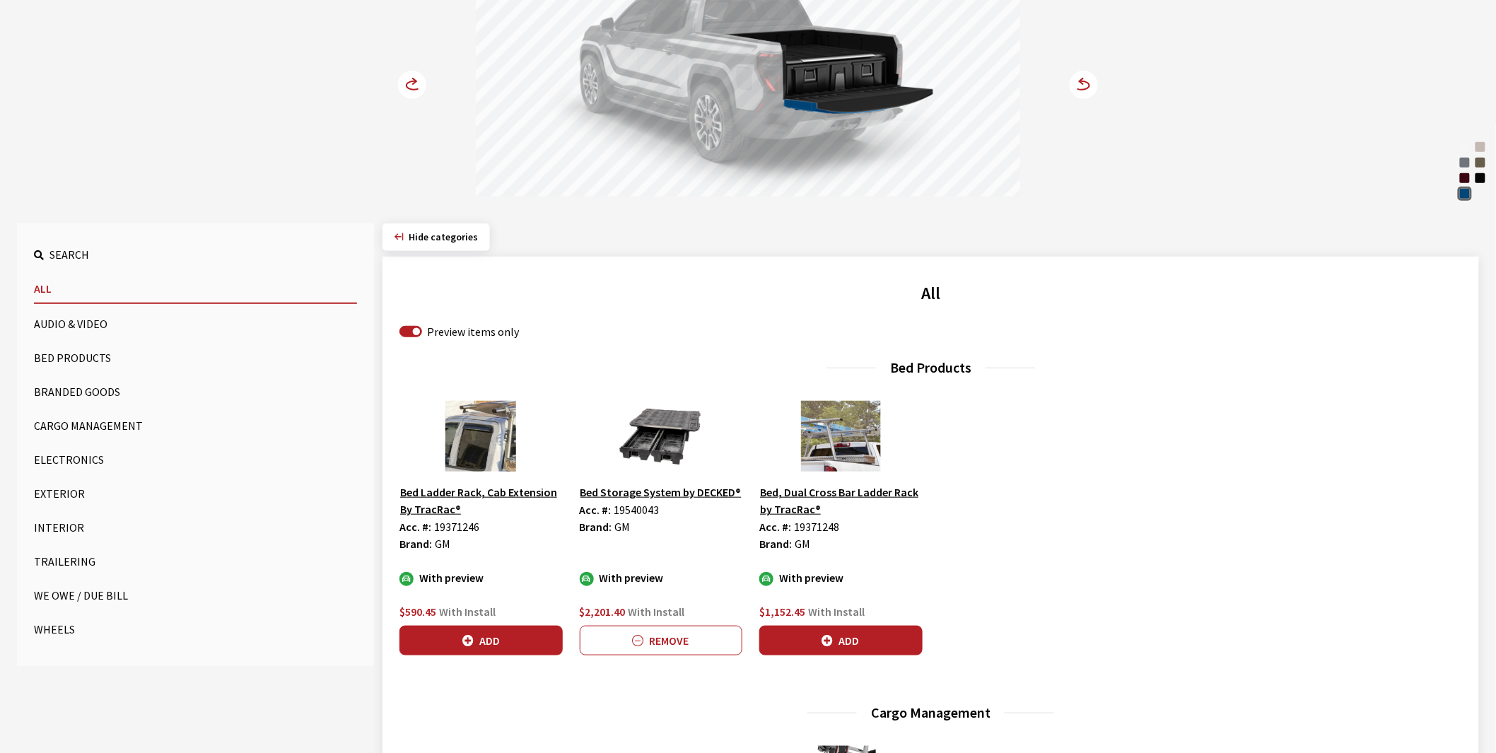
click at [640, 508] on span "19540043" at bounding box center [636, 510] width 45 height 14
copy span "19540043"
click at [821, 527] on span "19371248" at bounding box center [816, 527] width 45 height 14
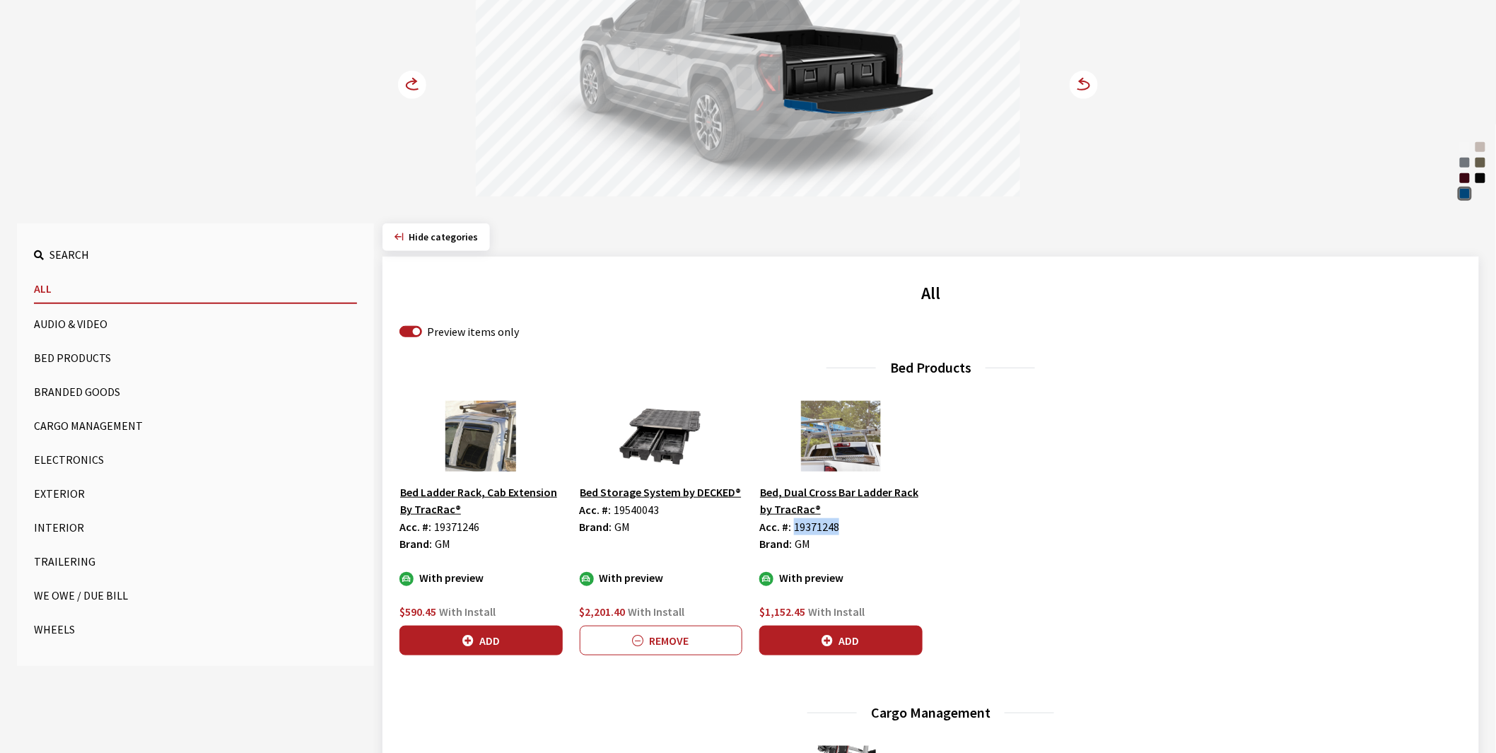
copy span "19371248"
click at [66, 421] on button "Cargo Management" at bounding box center [195, 425] width 323 height 28
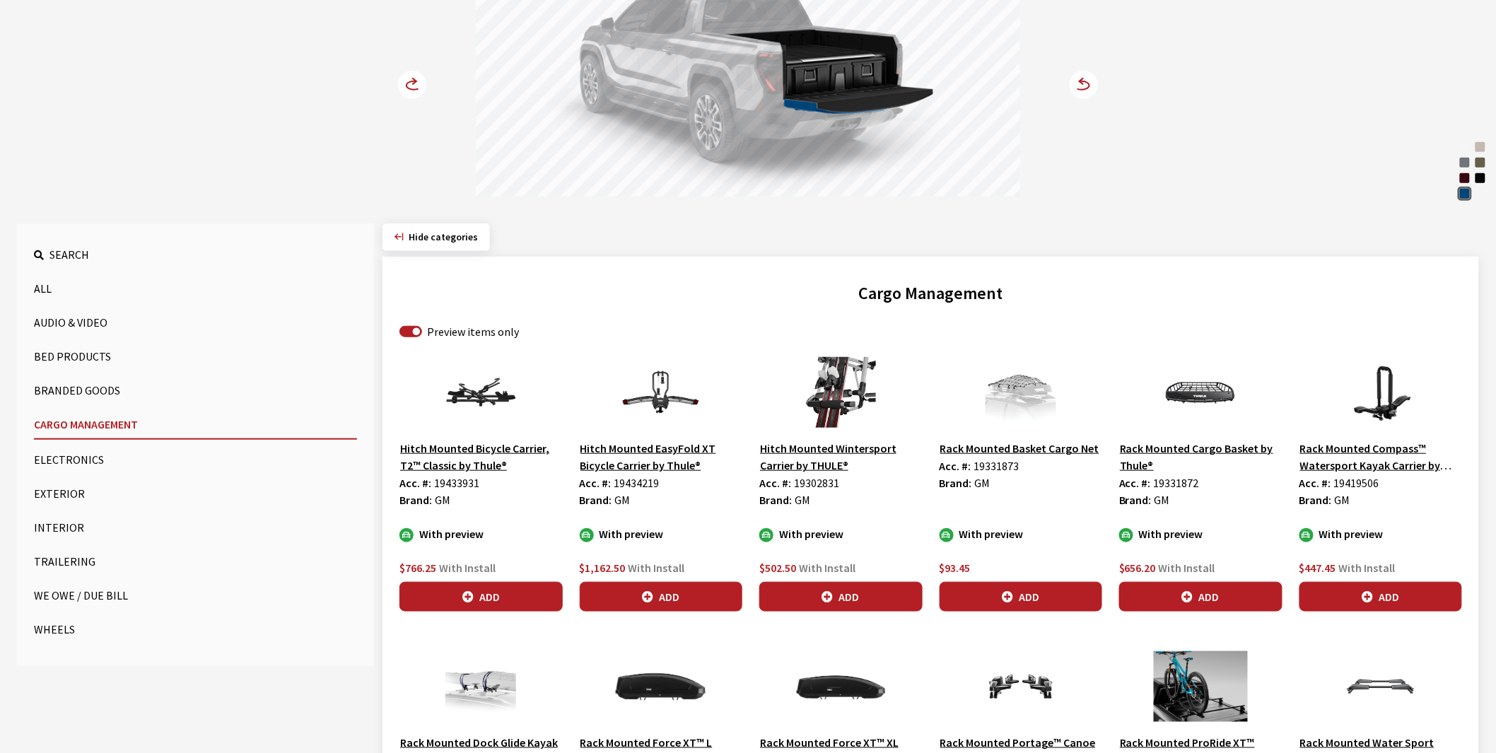
click at [645, 482] on span "19434219" at bounding box center [636, 483] width 45 height 14
copy span "19434219"
click at [1175, 482] on span "19331872" at bounding box center [1176, 483] width 45 height 14
click at [1176, 483] on span "19331872" at bounding box center [1176, 483] width 45 height 14
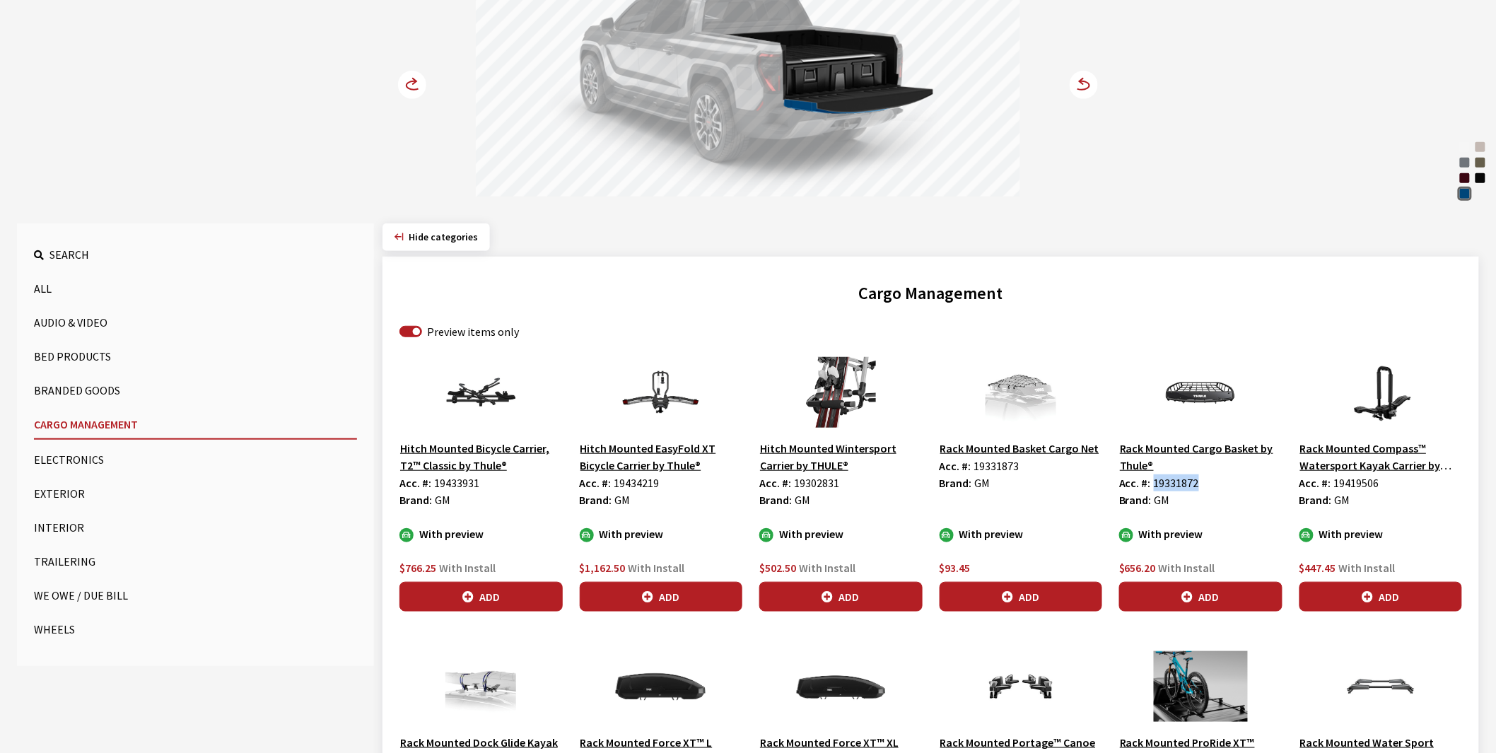
copy span "19331872"
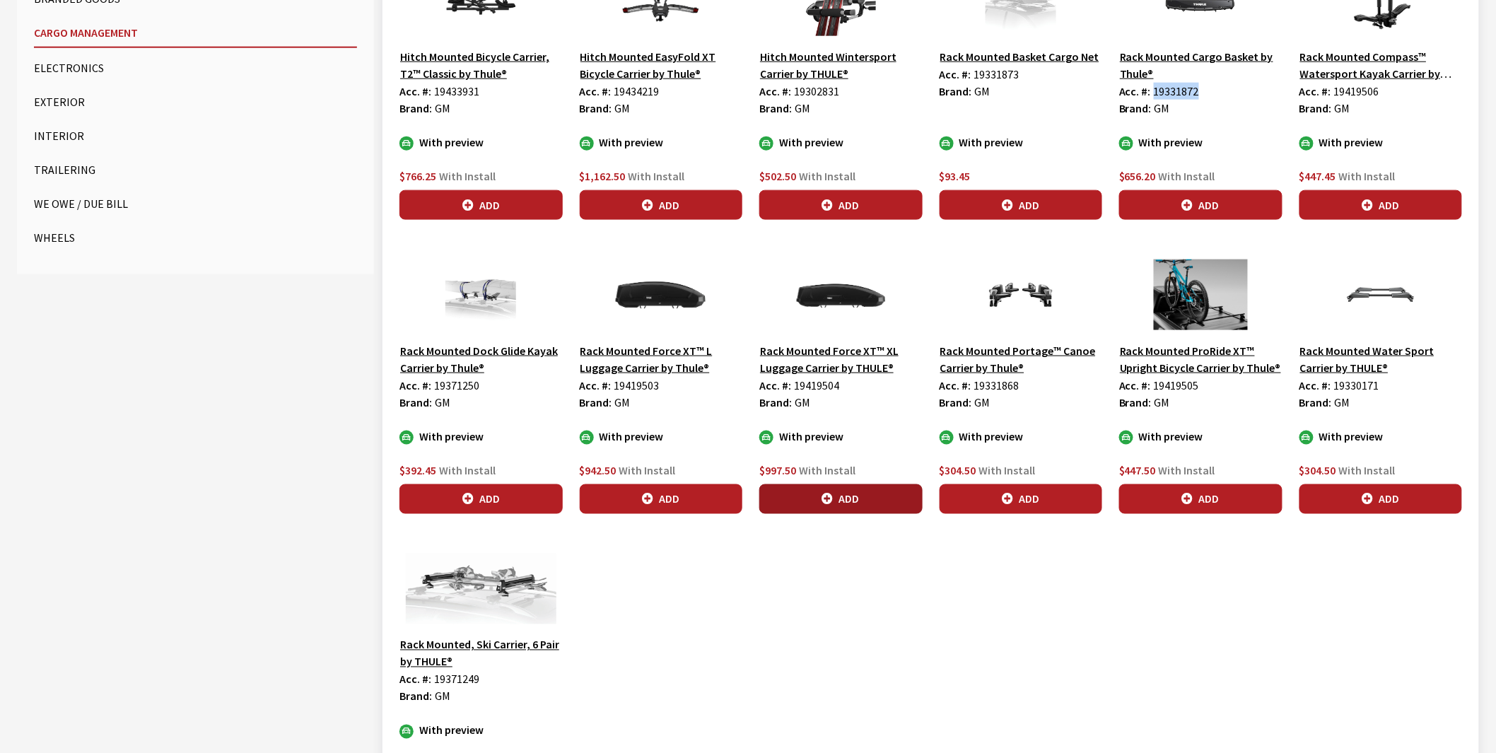
scroll to position [628, 0]
click at [50, 100] on button "Exterior" at bounding box center [195, 101] width 323 height 28
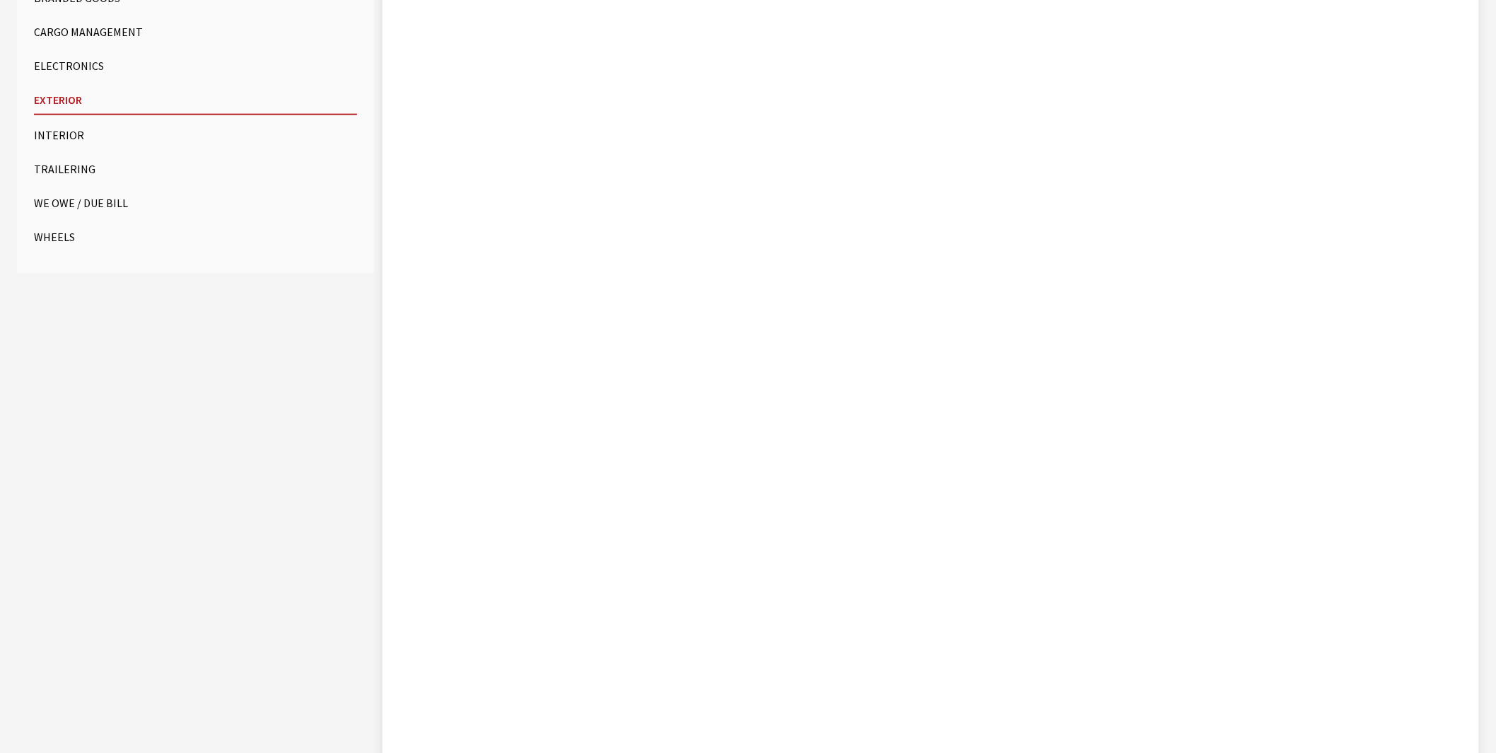
scroll to position [192, 0]
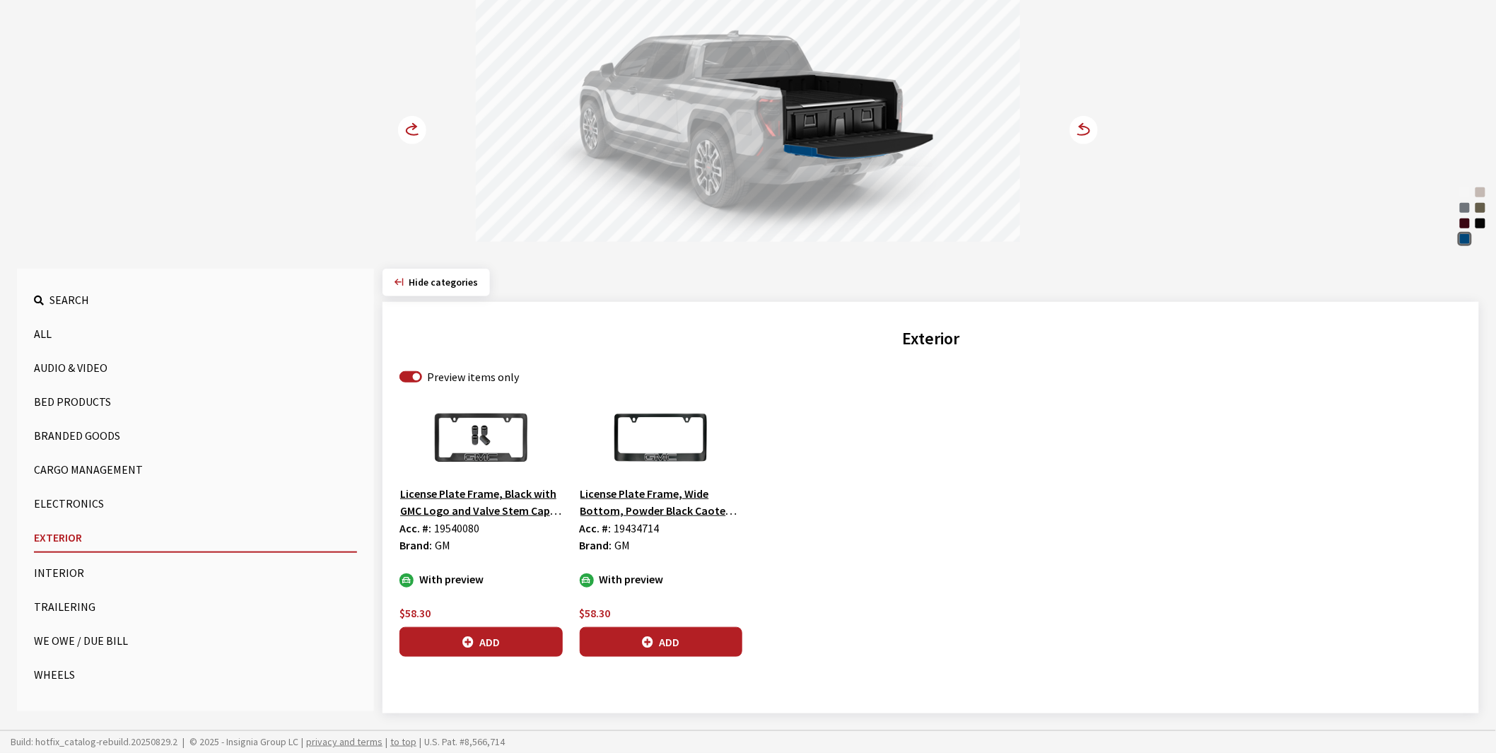
click at [643, 527] on span "19434714" at bounding box center [636, 528] width 45 height 14
copy span "19434714"
click at [59, 600] on button "Trailering" at bounding box center [195, 606] width 323 height 28
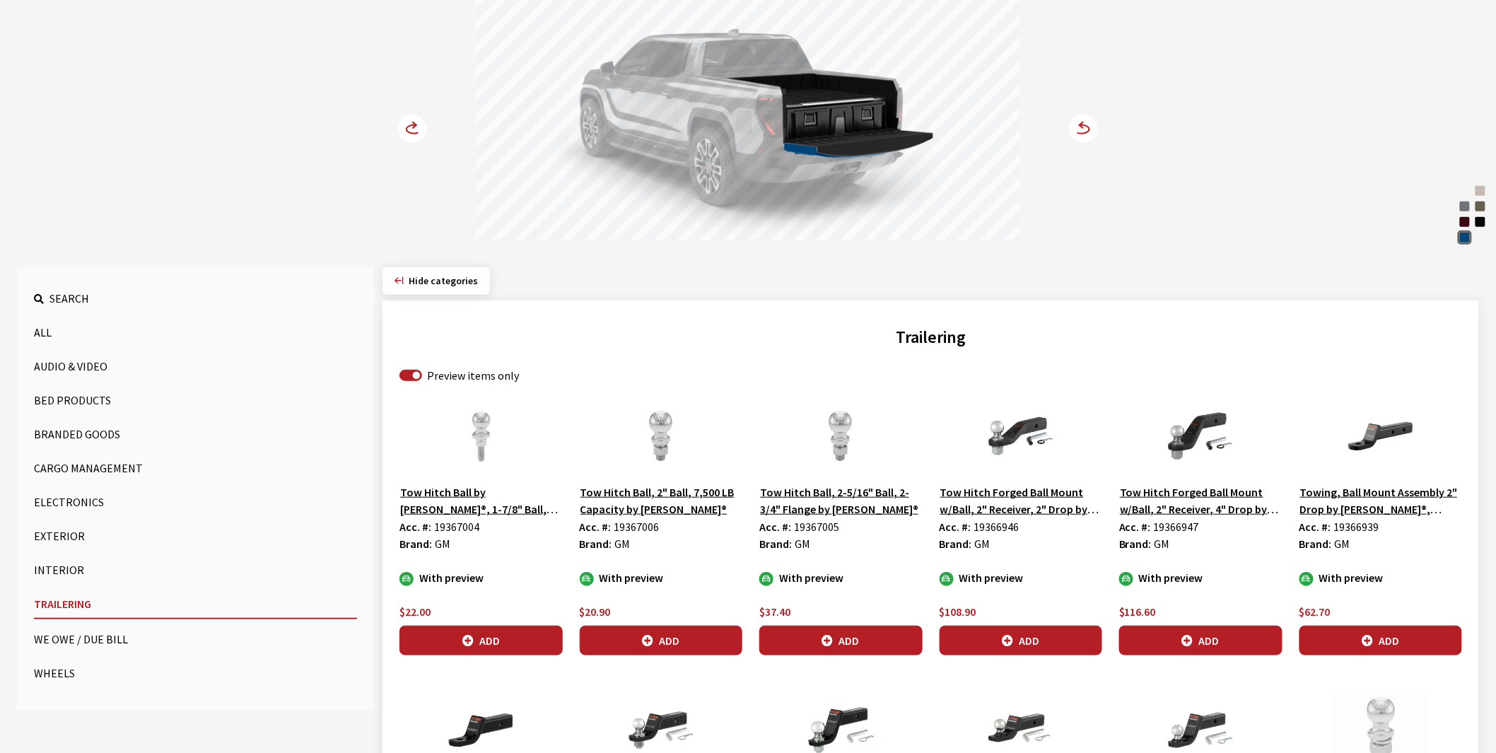
click at [1004, 530] on span "19366946" at bounding box center [996, 527] width 45 height 14
copy span "19366946"
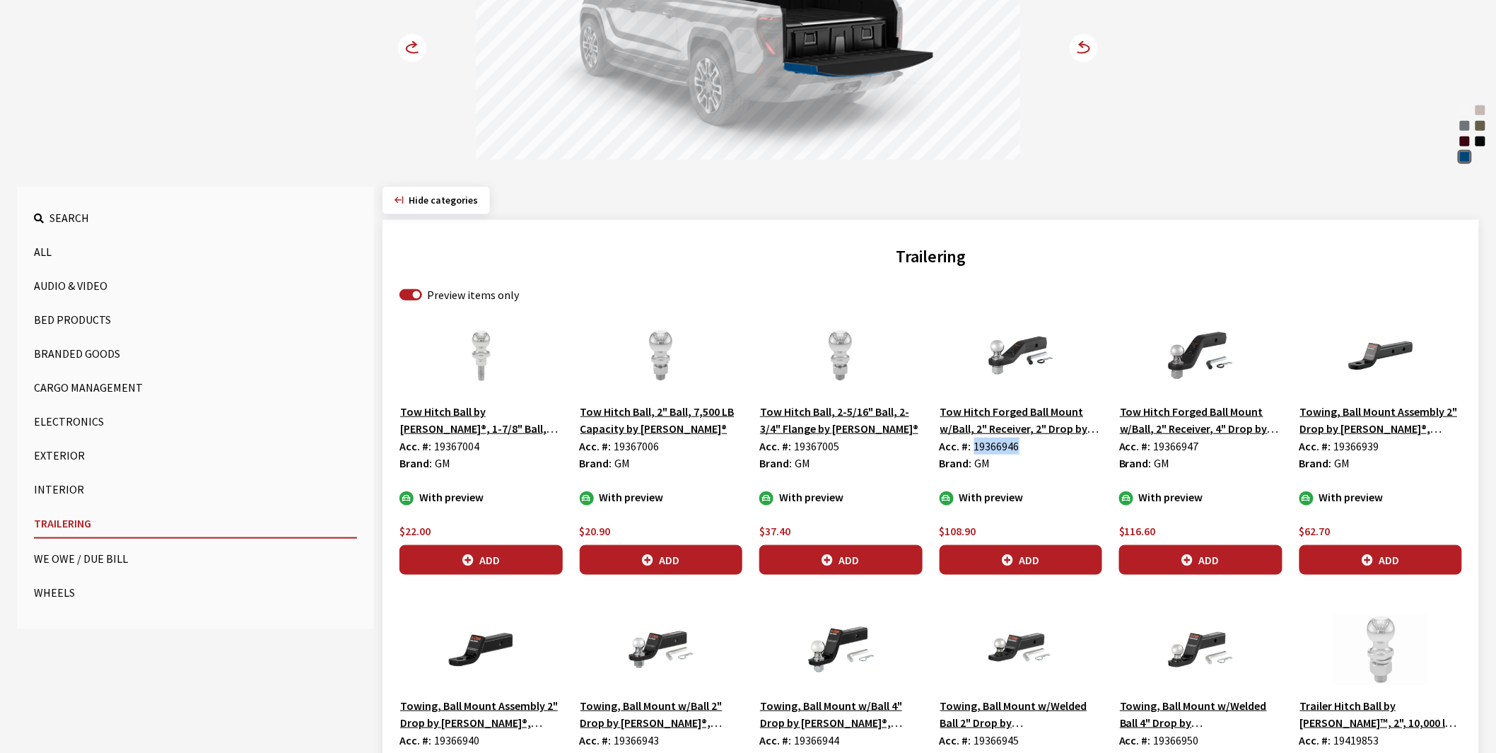
scroll to position [250, 0]
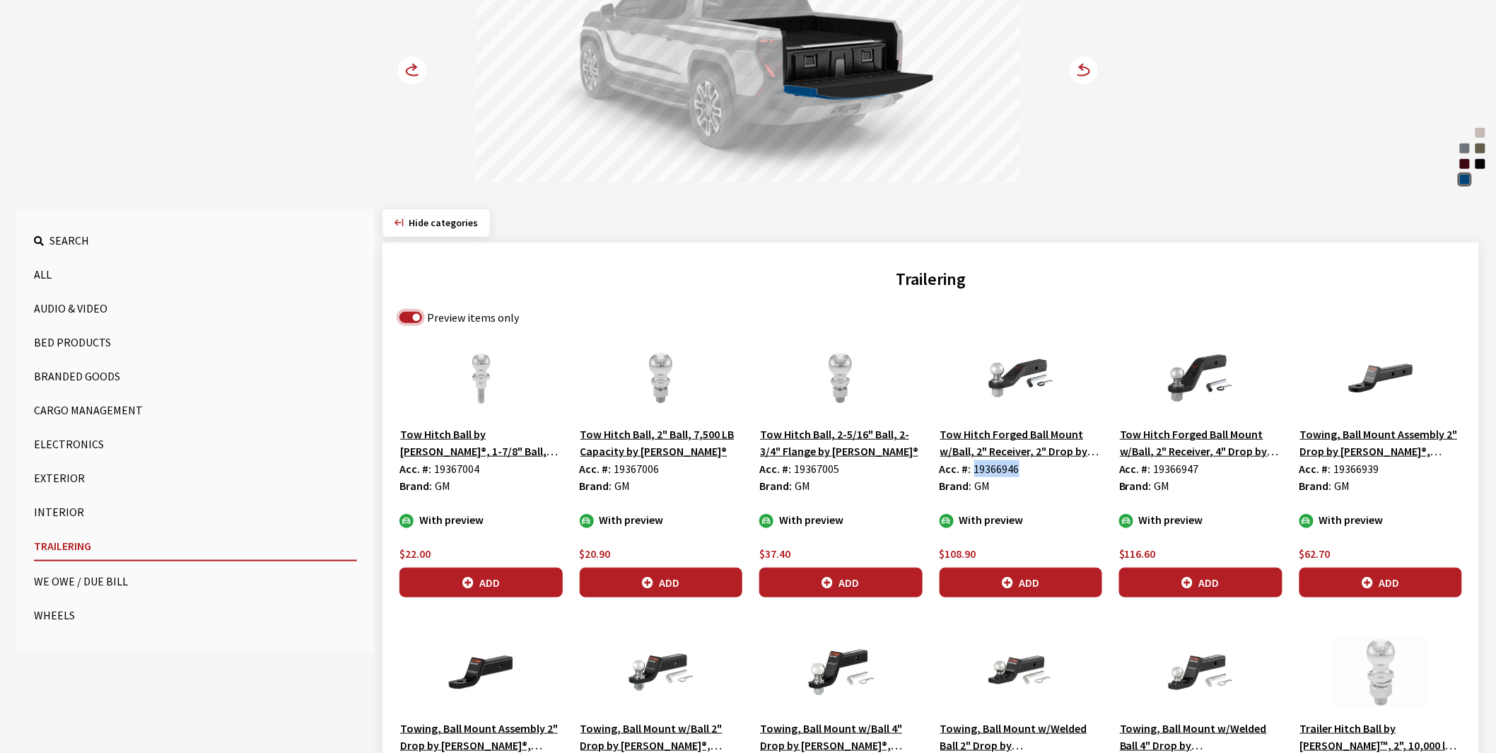
click at [408, 317] on input "Preview items only" at bounding box center [410, 317] width 23 height 11
checkbox input "false"
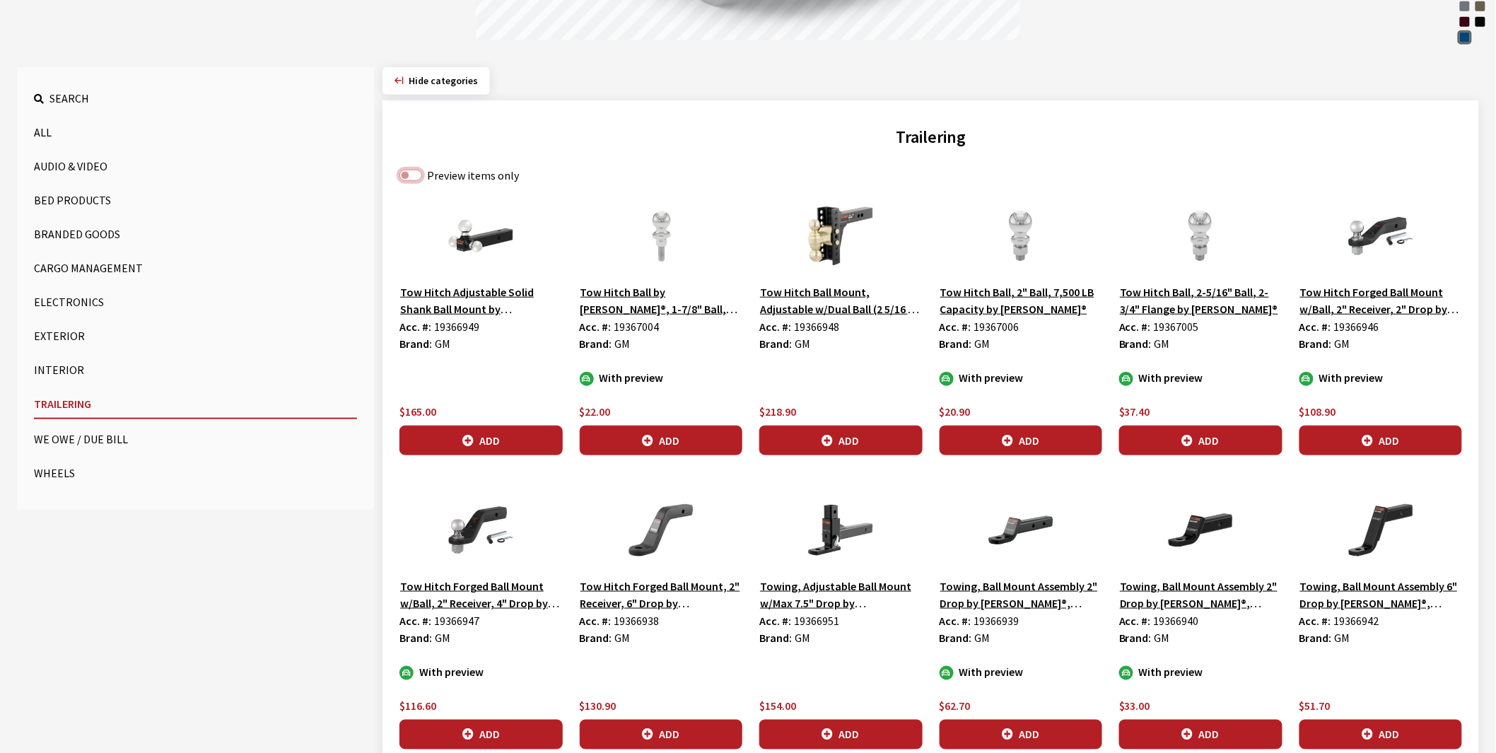
scroll to position [407, 0]
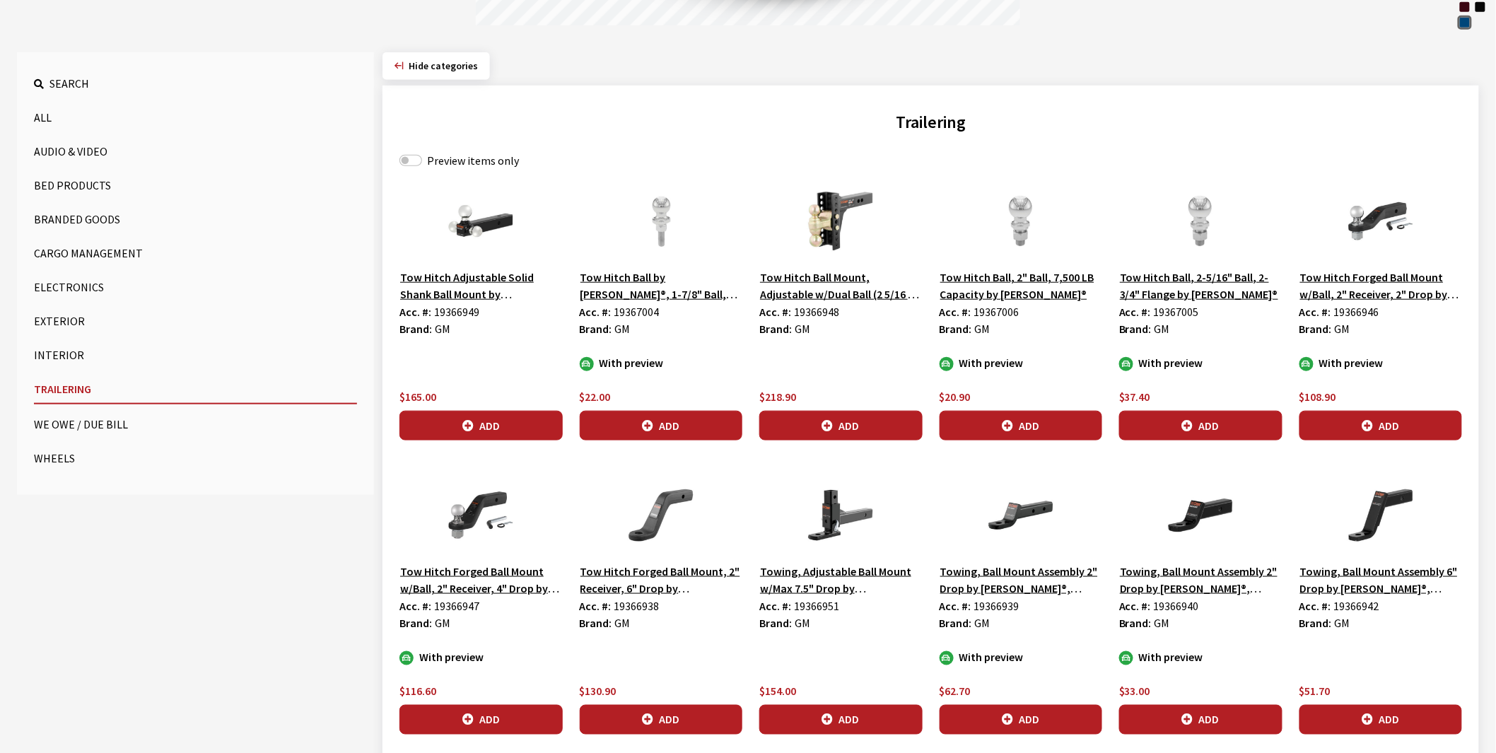
click at [67, 320] on button "Exterior" at bounding box center [195, 321] width 323 height 28
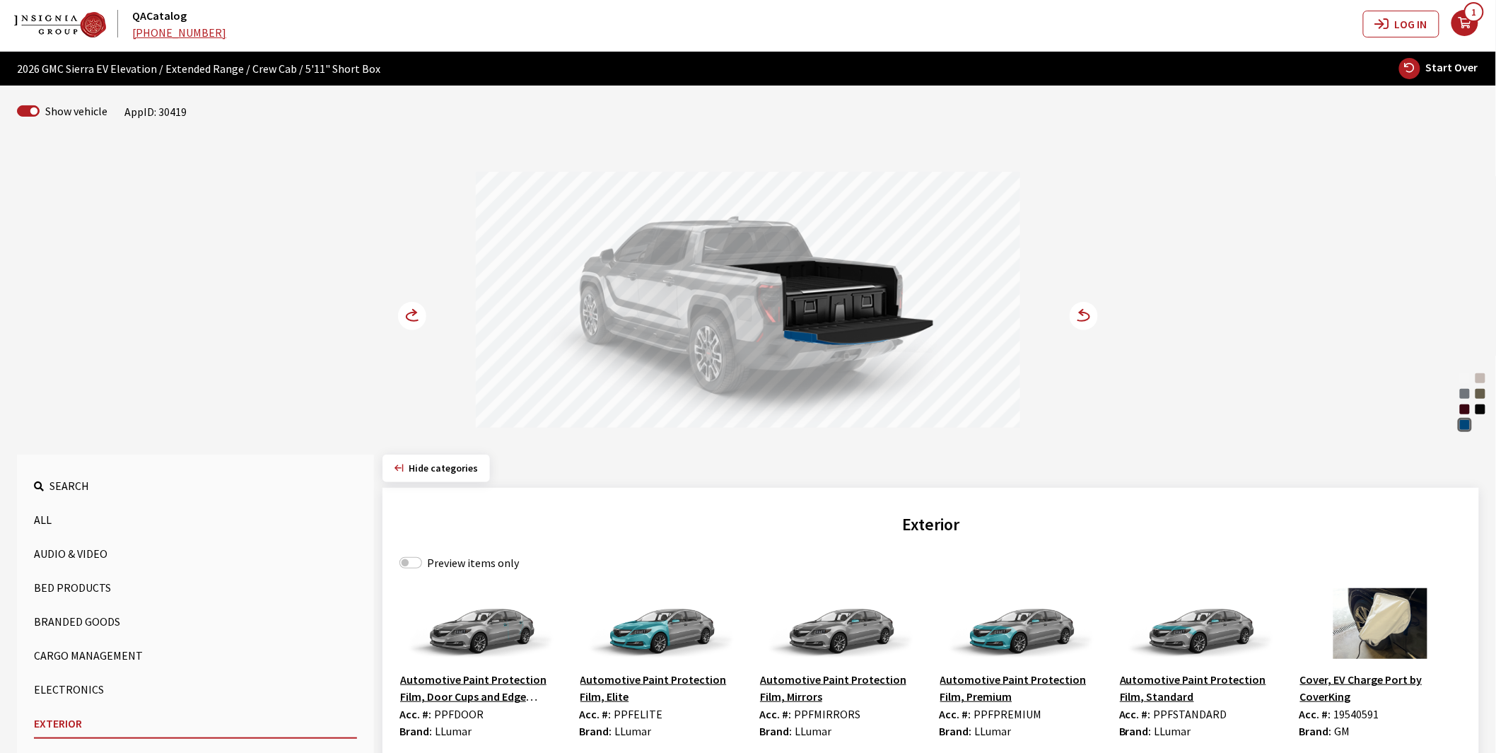
scroll to position [0, 0]
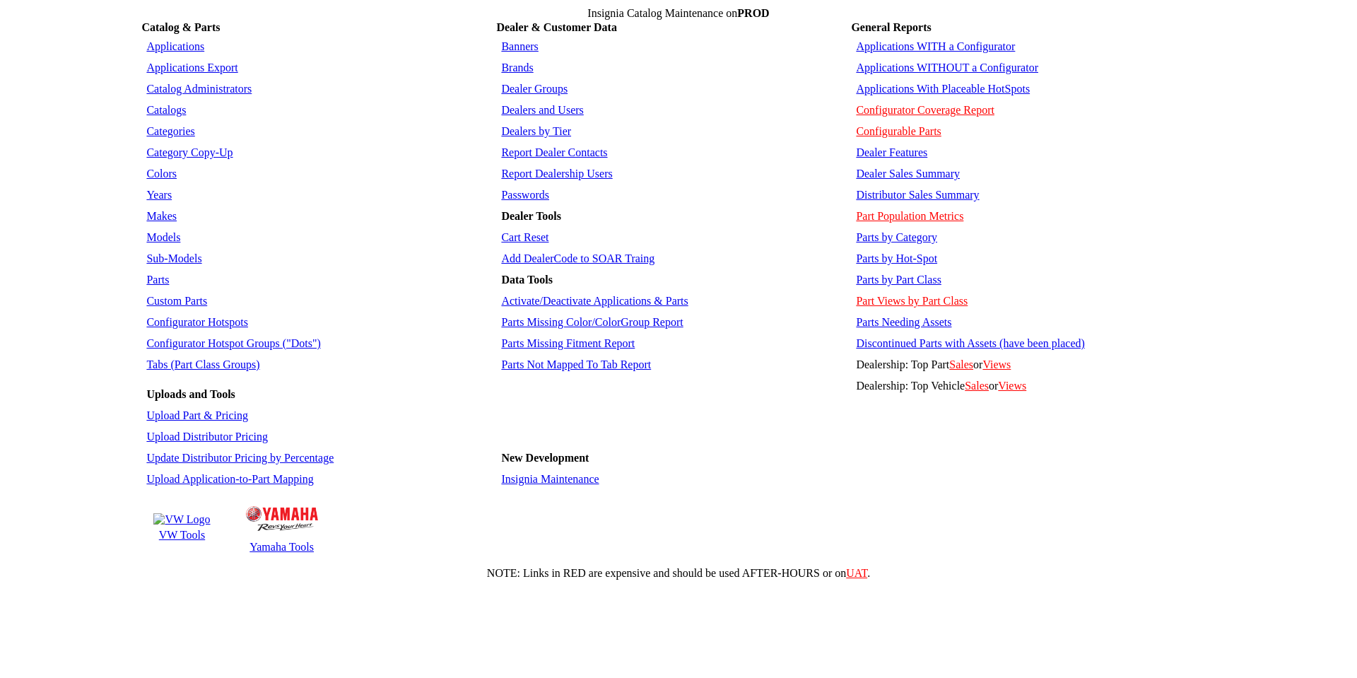
click at [901, 62] on link "Applications WITHOUT a Configurator" at bounding box center [947, 68] width 182 height 12
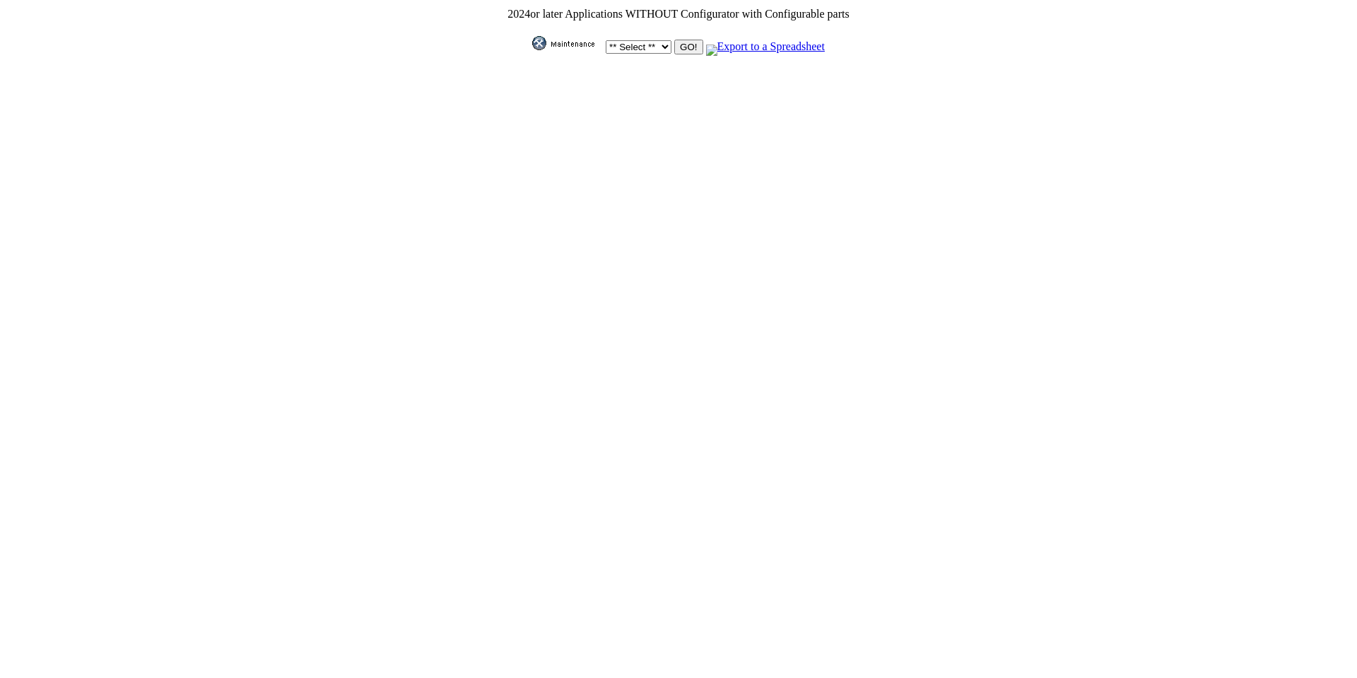
click at [660, 41] on select "** Select ** Acura Alfa Romeo Audi Bentley BMW DoubleTake [PERSON_NAME] Honda H…" at bounding box center [639, 46] width 66 height 13
select select "1"
click at [606, 40] on select "** Select ** Acura Alfa Romeo Audi Bentley BMW DoubleTake [PERSON_NAME] Honda H…" at bounding box center [639, 46] width 66 height 13
click at [677, 40] on input "GO!" at bounding box center [688, 47] width 28 height 15
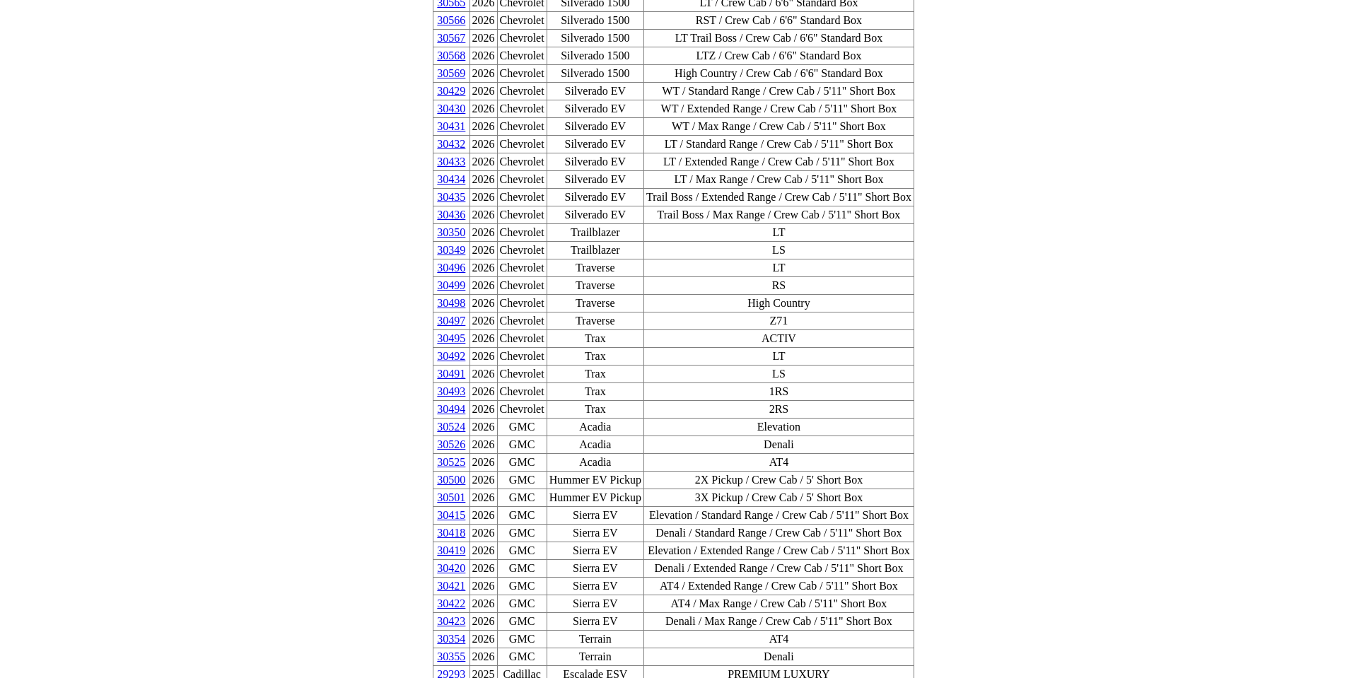
scroll to position [778, 0]
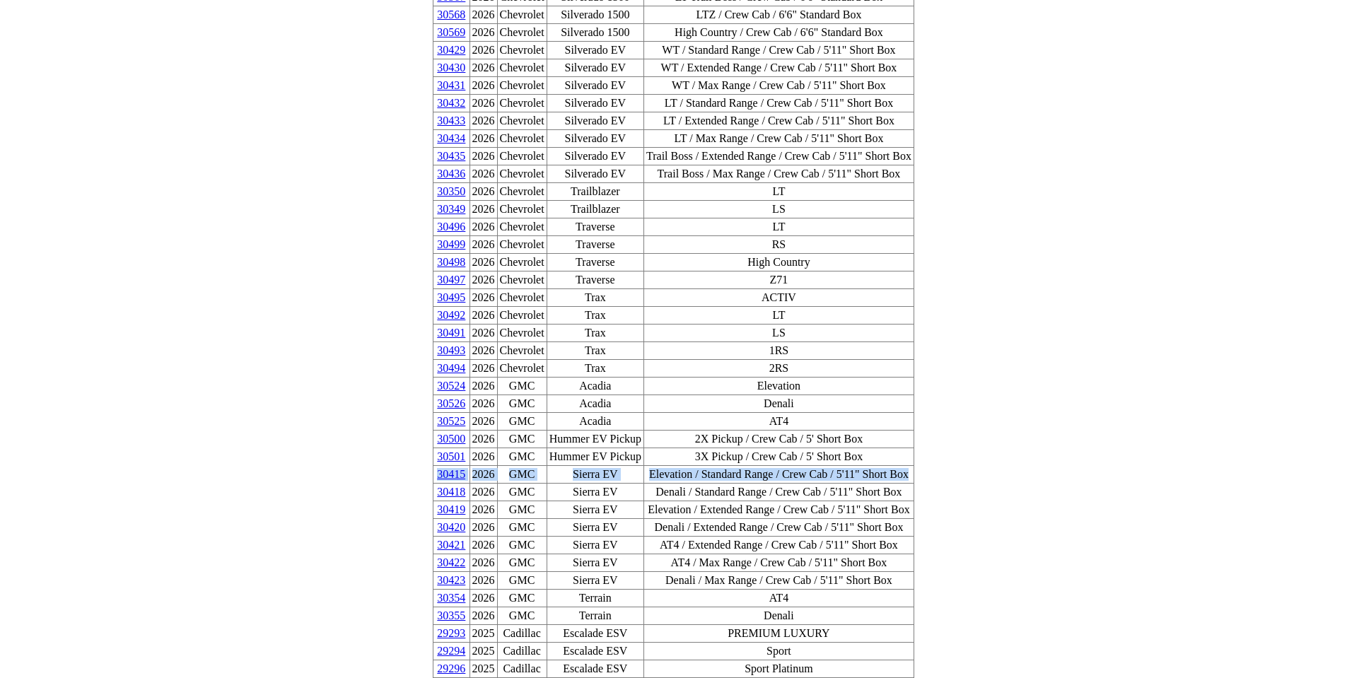
drag, startPoint x: 882, startPoint y: 334, endPoint x: 460, endPoint y: 337, distance: 422.1
click at [460, 466] on tr "30415 2026 GMC Sierra EV Elevation / Standard Range / Crew Cab / 5'11" Short Box" at bounding box center [673, 475] width 481 height 18
copy tr "30415 2026 GMC Sierra EV Elevation / Standard Range / Crew Cab / 5'11" Short Box"
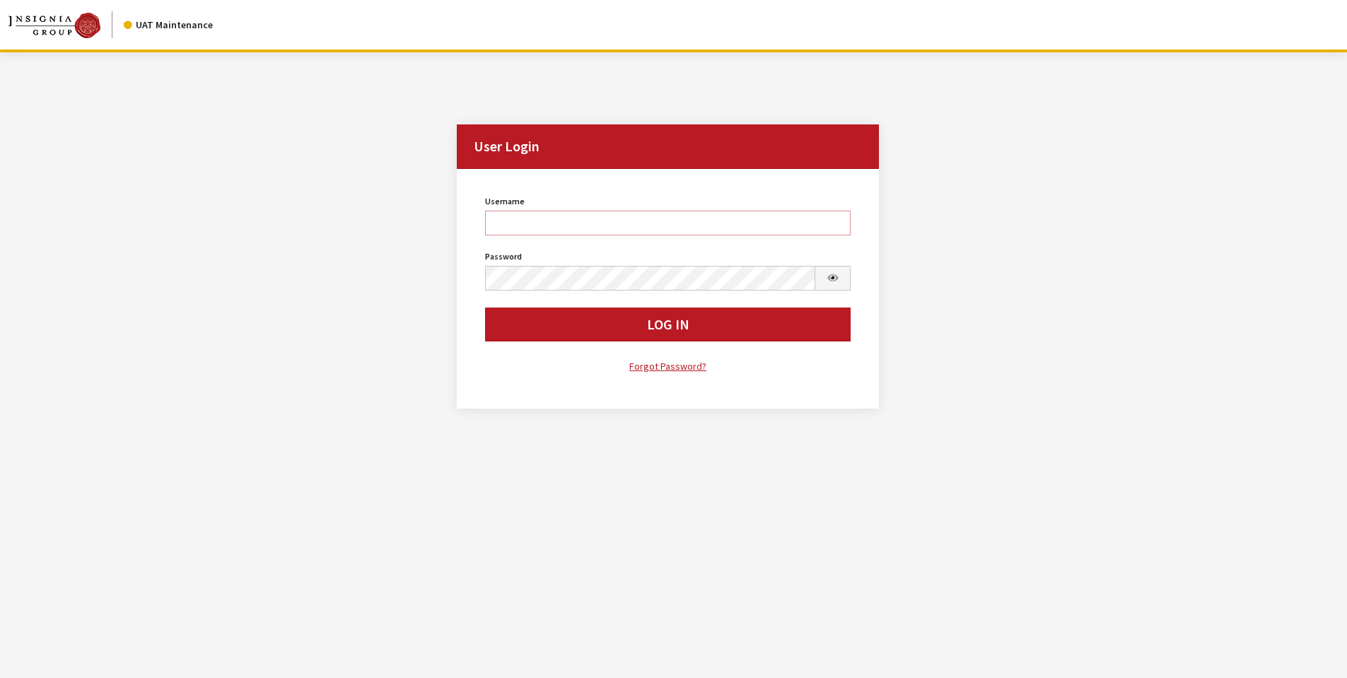
click at [609, 218] on input "Username" at bounding box center [668, 223] width 366 height 25
type input "sdakes"
click at [485, 308] on button "Log In" at bounding box center [668, 325] width 366 height 34
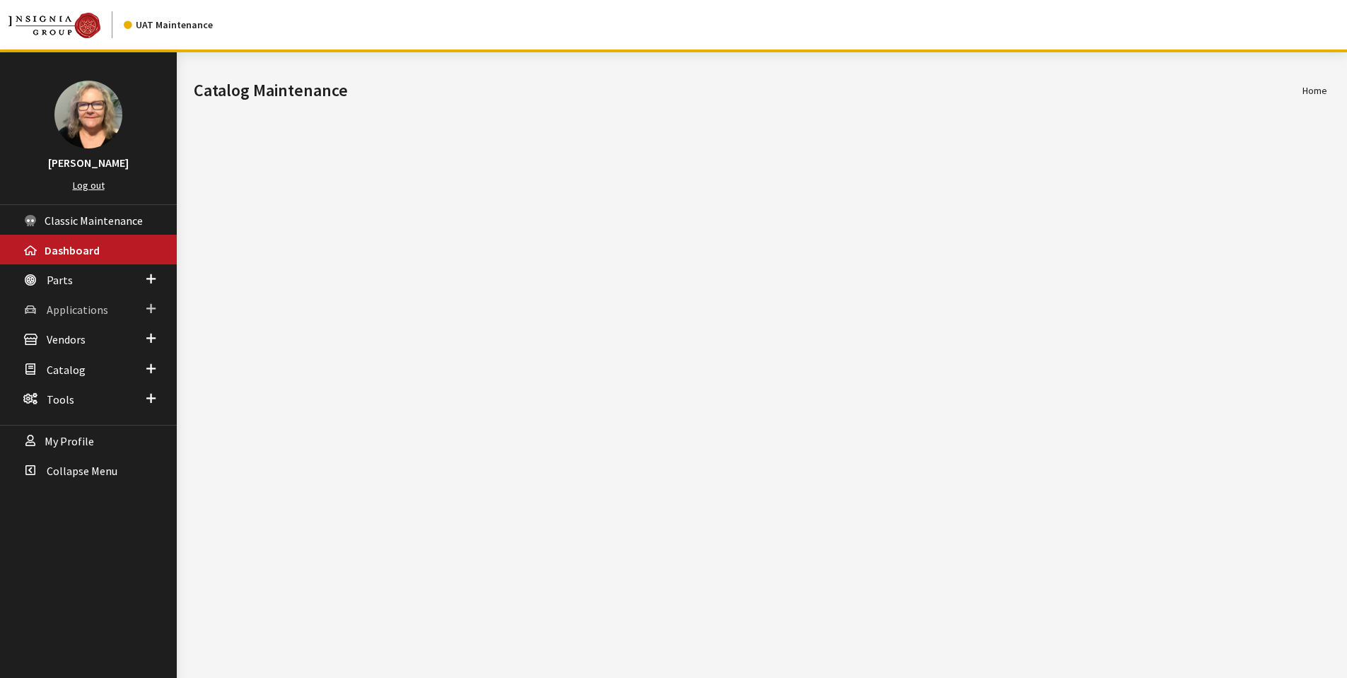
click at [153, 306] on span at bounding box center [150, 309] width 9 height 18
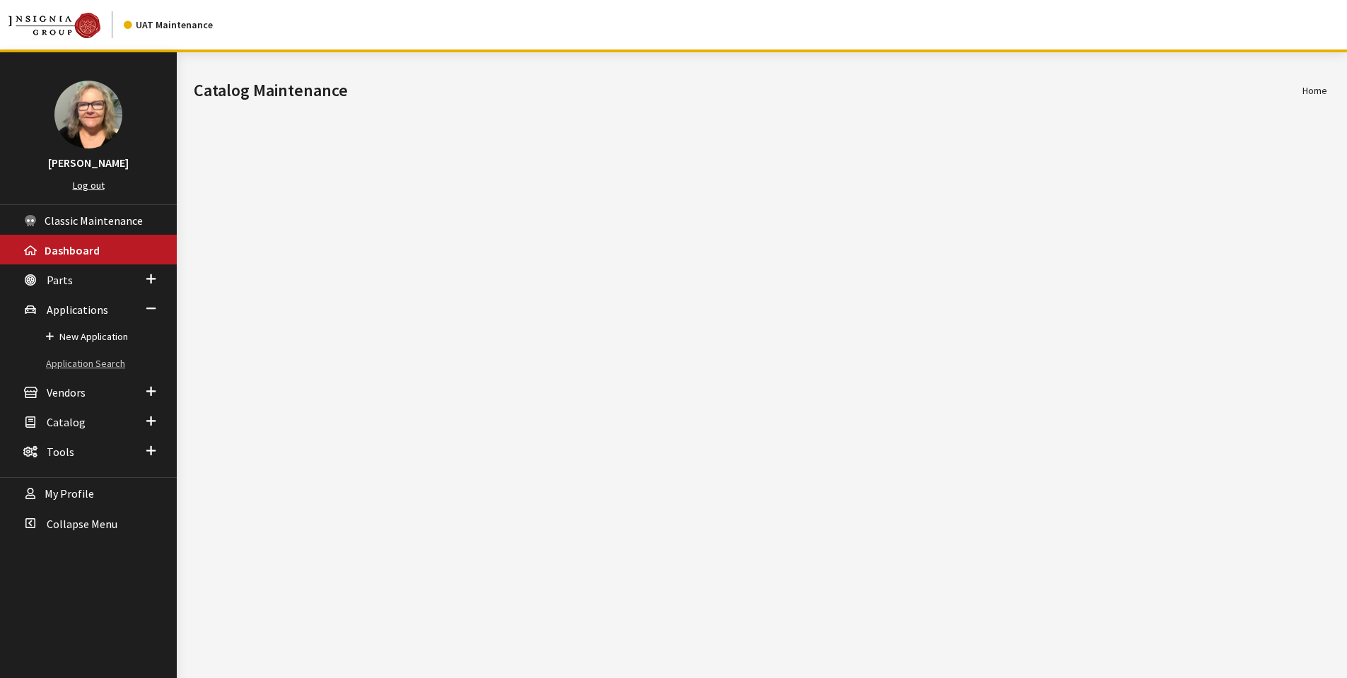
click at [110, 360] on link "Application Search" at bounding box center [88, 364] width 177 height 26
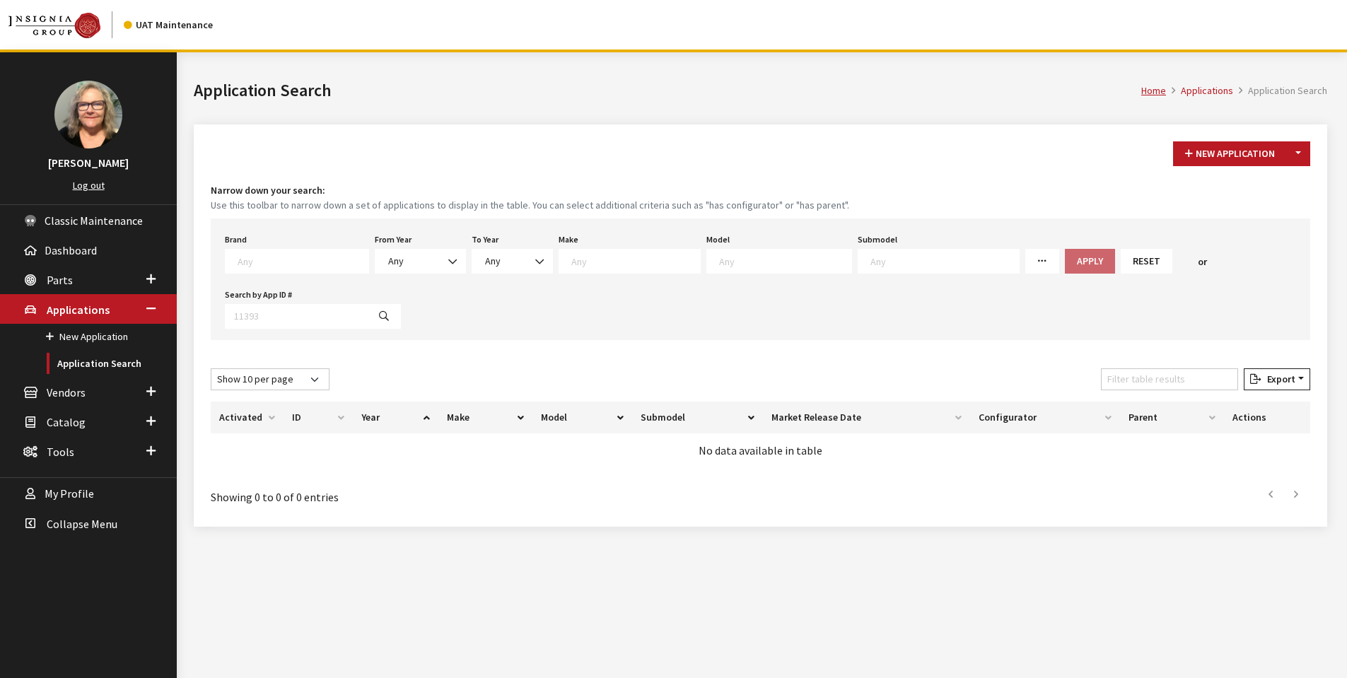
scroll to position [1, 0]
click at [290, 267] on span at bounding box center [297, 261] width 144 height 25
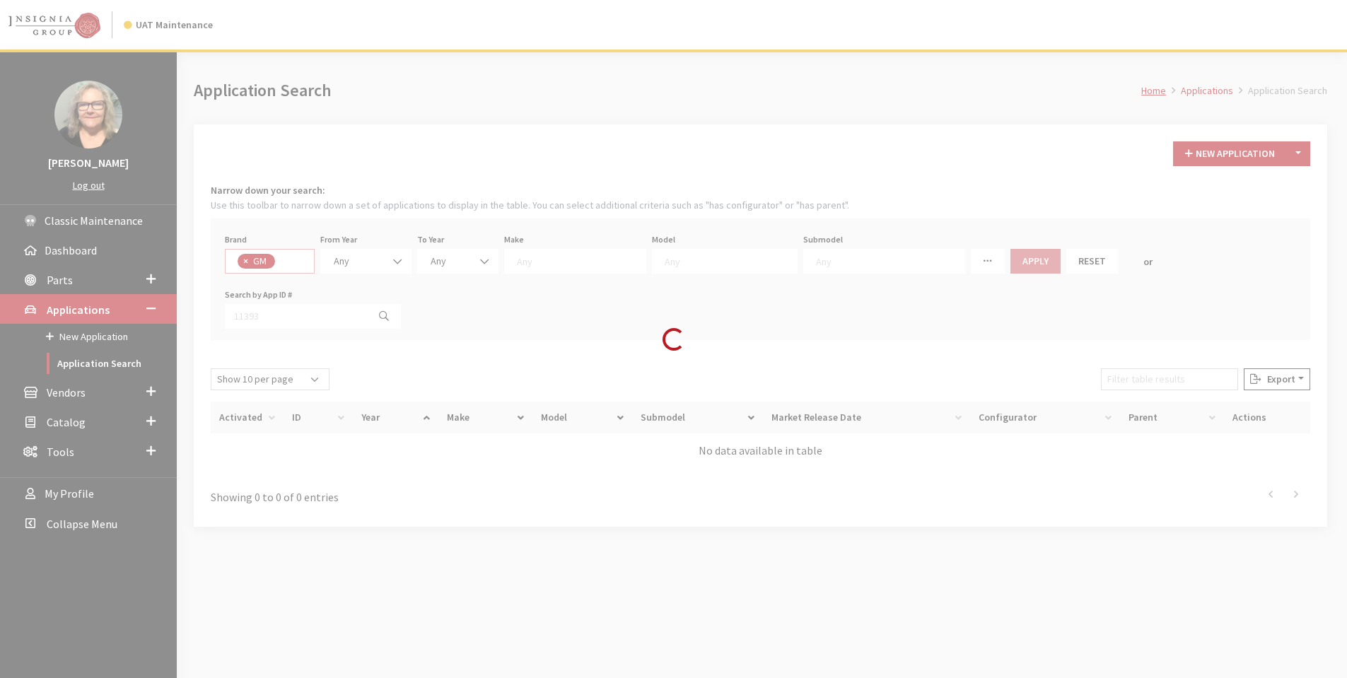
select select "1"
select select
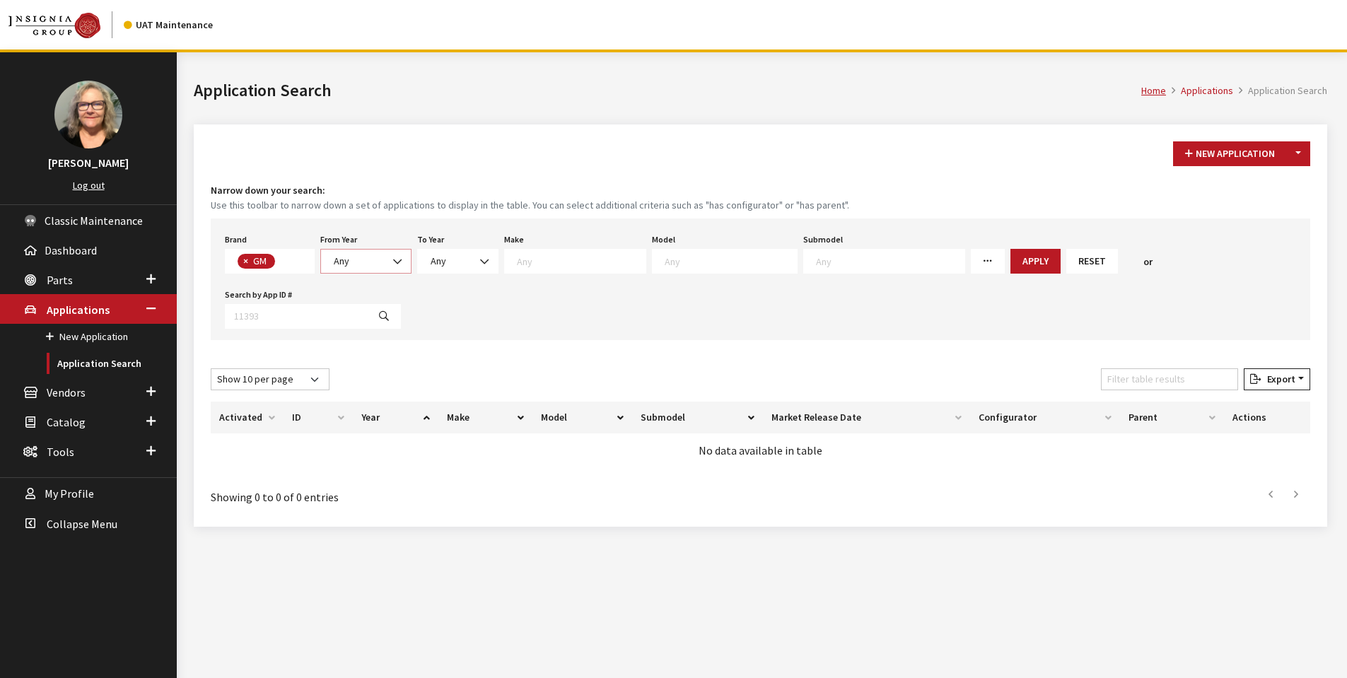
click at [393, 255] on b at bounding box center [393, 255] width 0 height 0
select select "2026"
select select
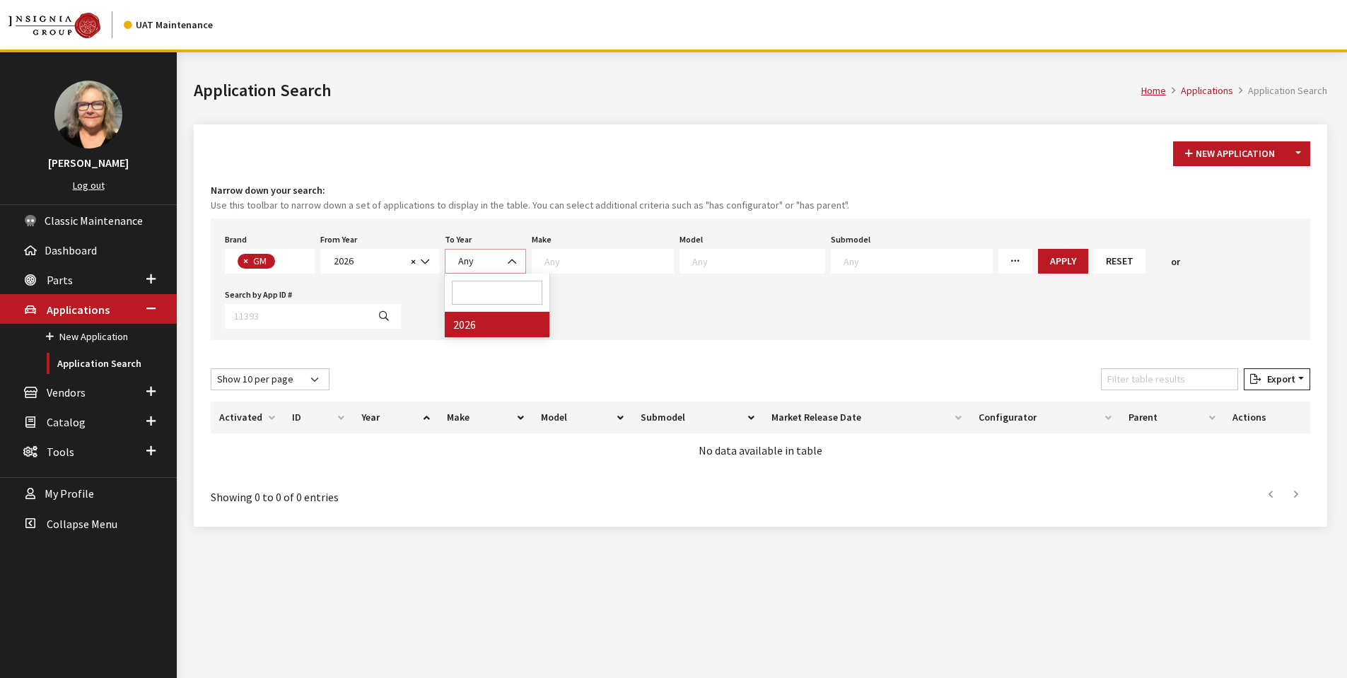
click at [476, 262] on span "Any" at bounding box center [485, 261] width 63 height 15
select select "2026"
select select
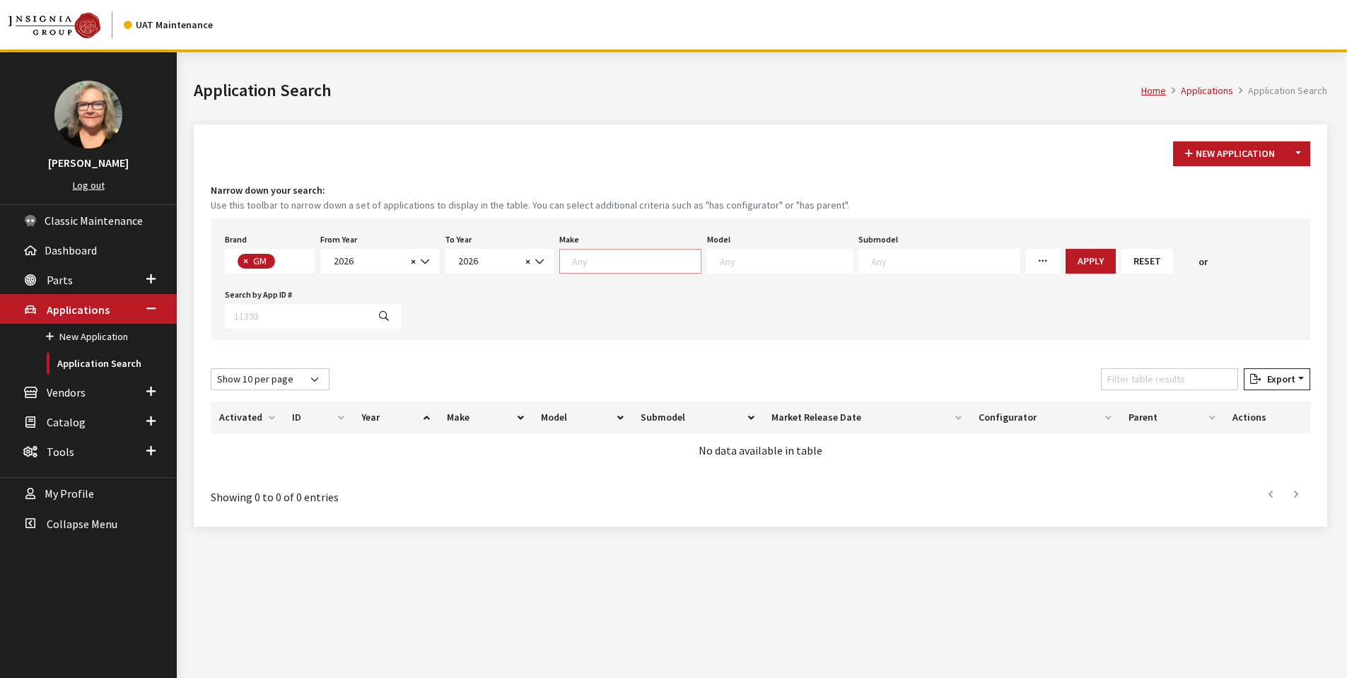
click at [616, 264] on textarea "Search" at bounding box center [636, 261] width 129 height 13
select select "4"
select select
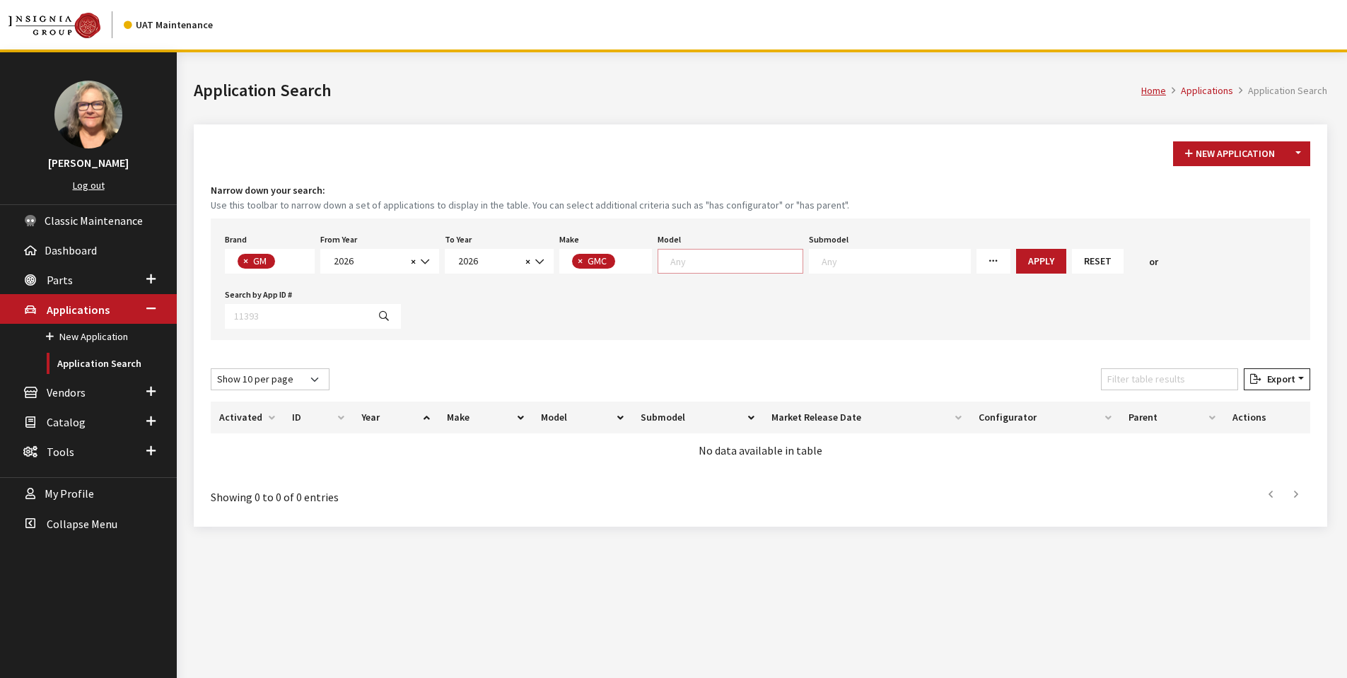
click at [699, 263] on textarea "Search" at bounding box center [736, 261] width 132 height 13
select select "1391"
select select
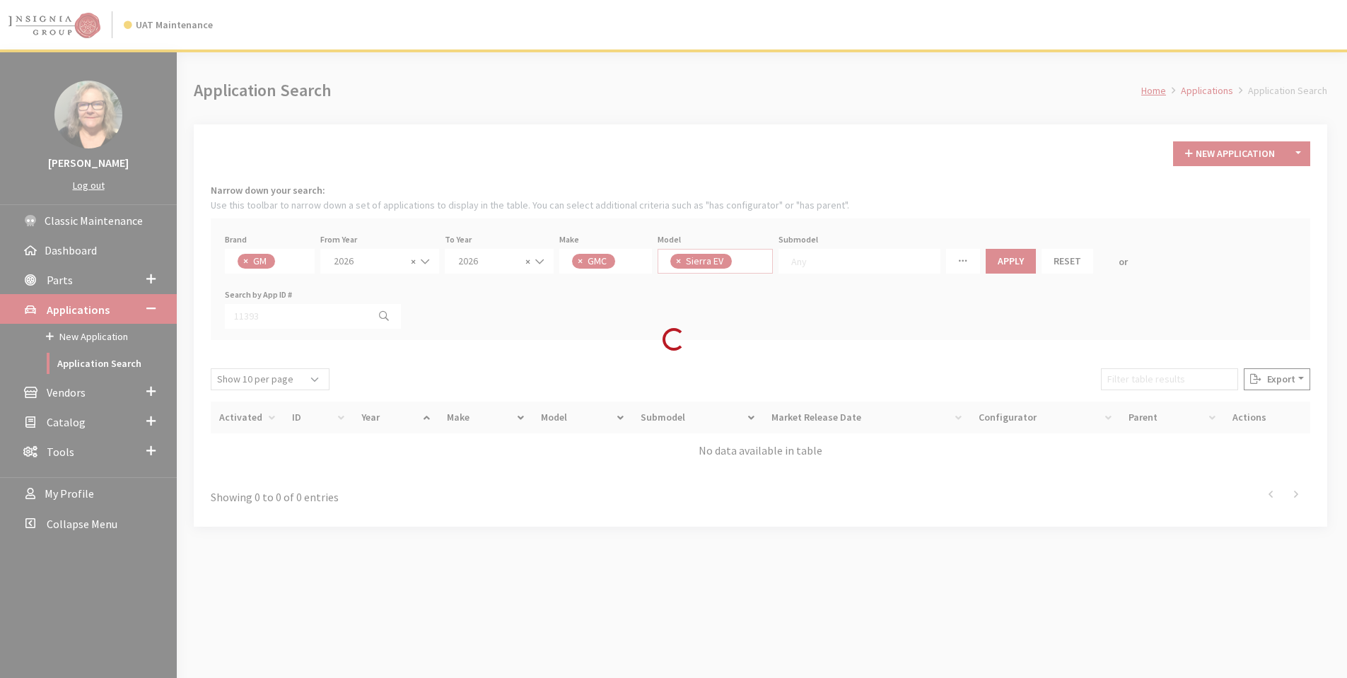
scroll to position [27, 0]
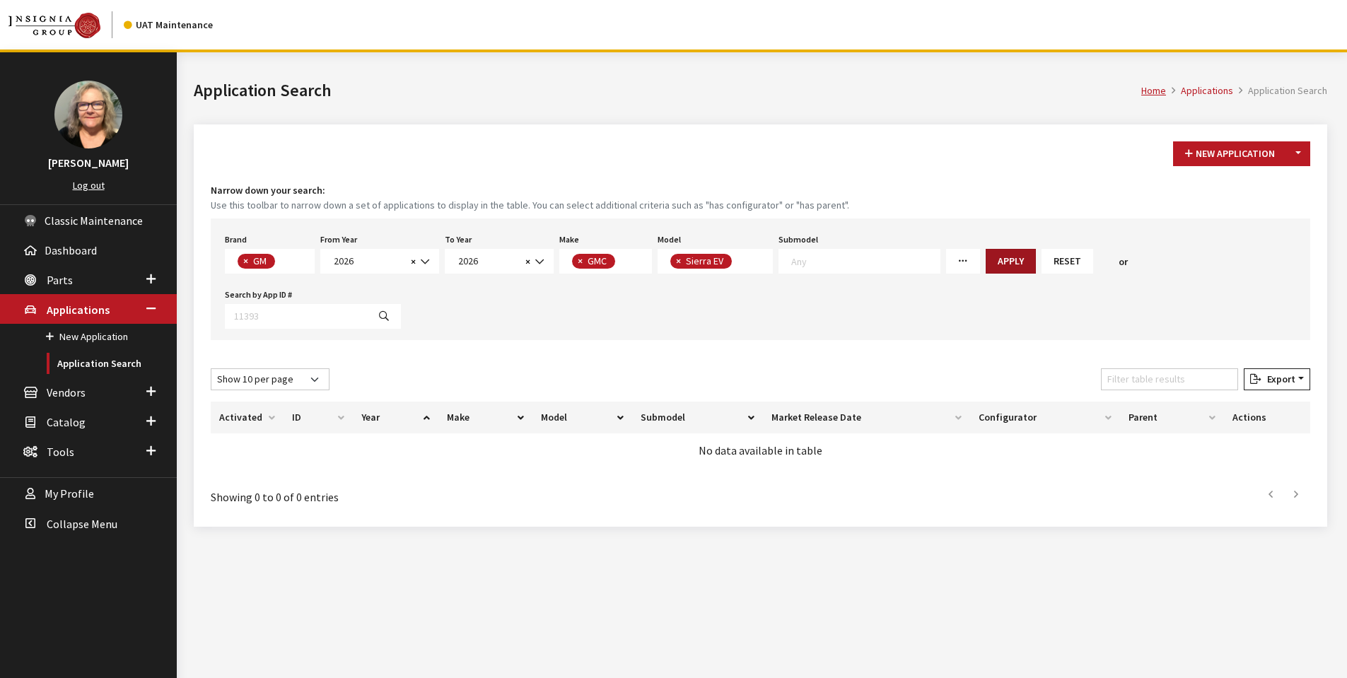
click at [995, 262] on button "Apply" at bounding box center [1011, 261] width 50 height 25
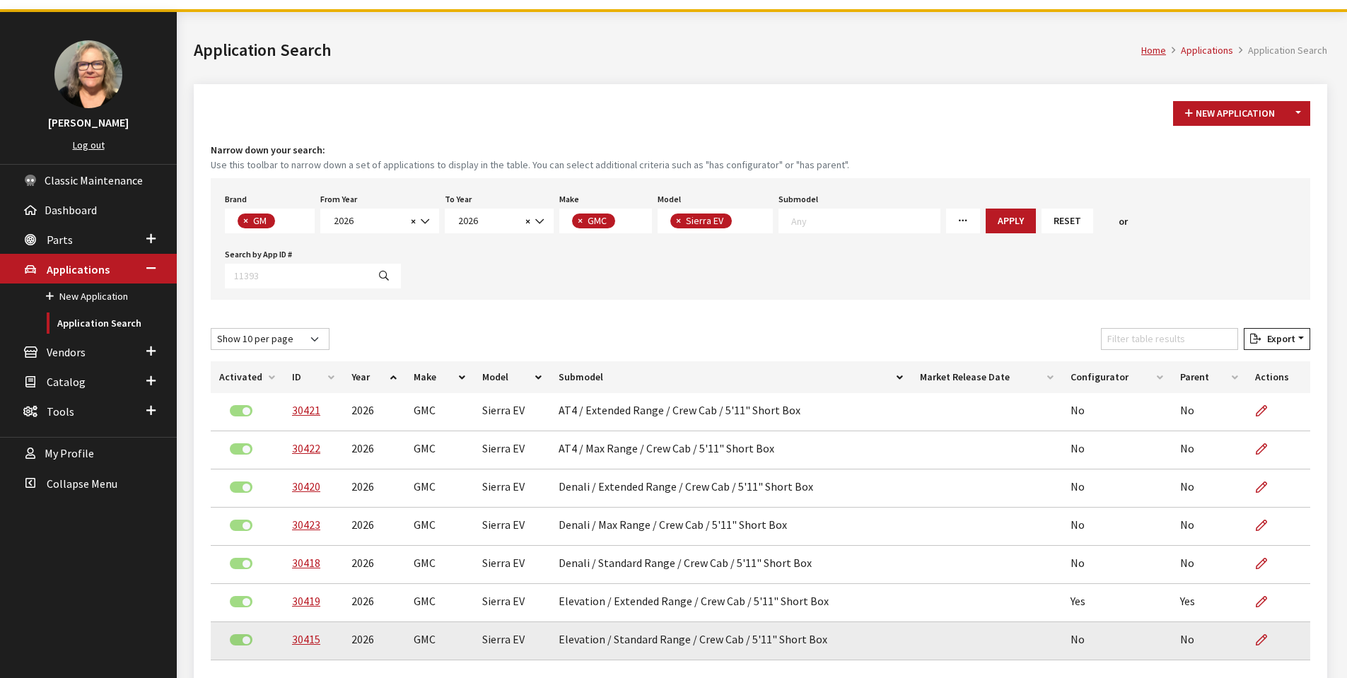
scroll to position [71, 0]
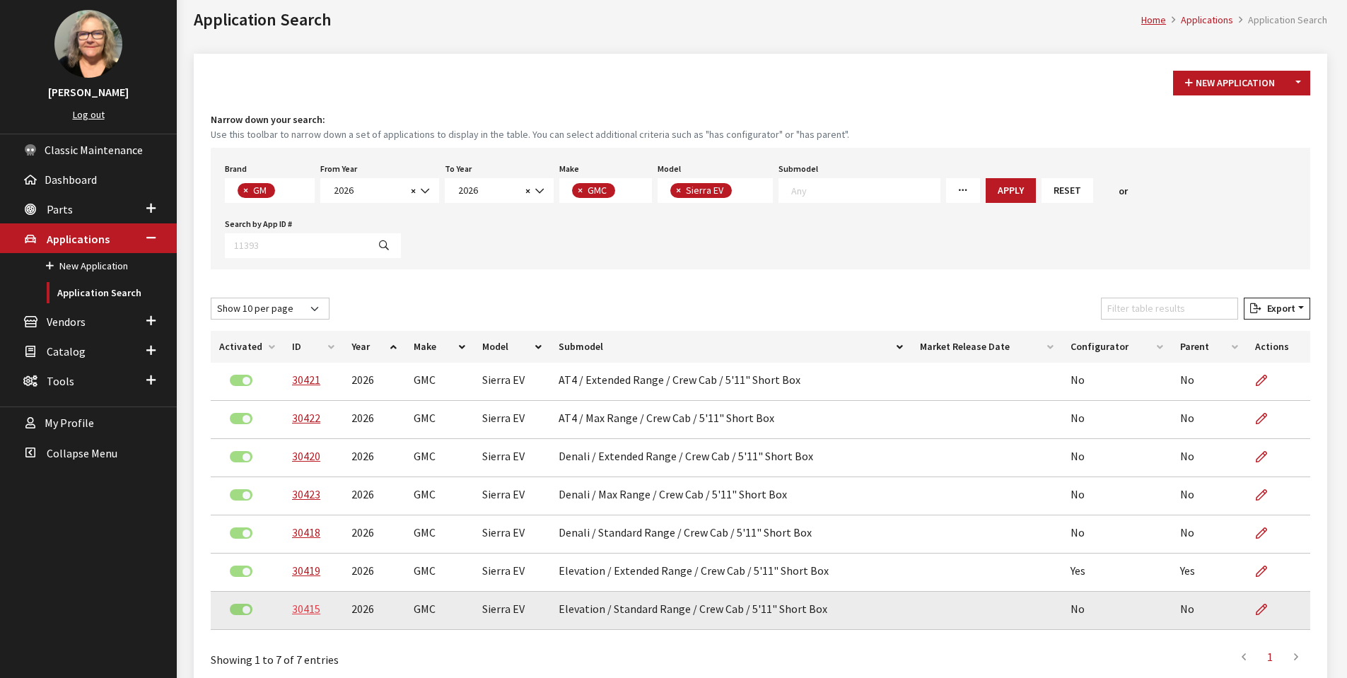
click at [300, 602] on link "30415" at bounding box center [306, 609] width 28 height 14
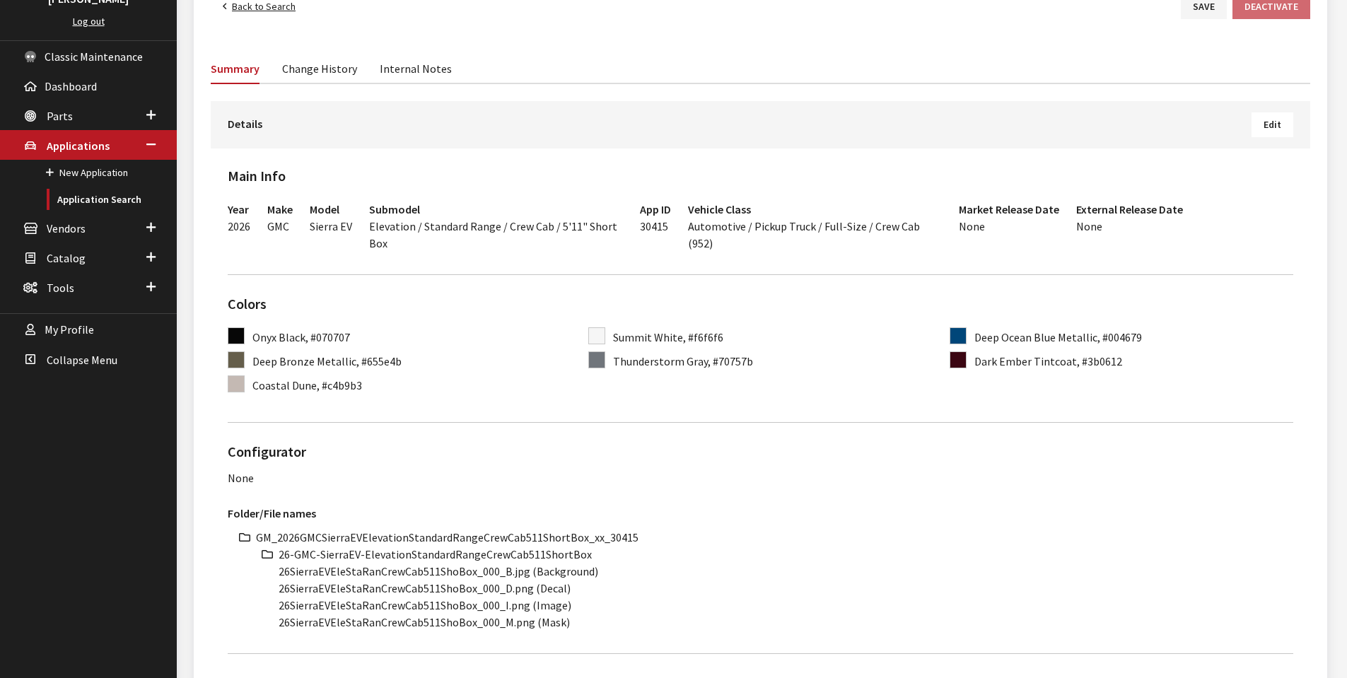
scroll to position [212, 0]
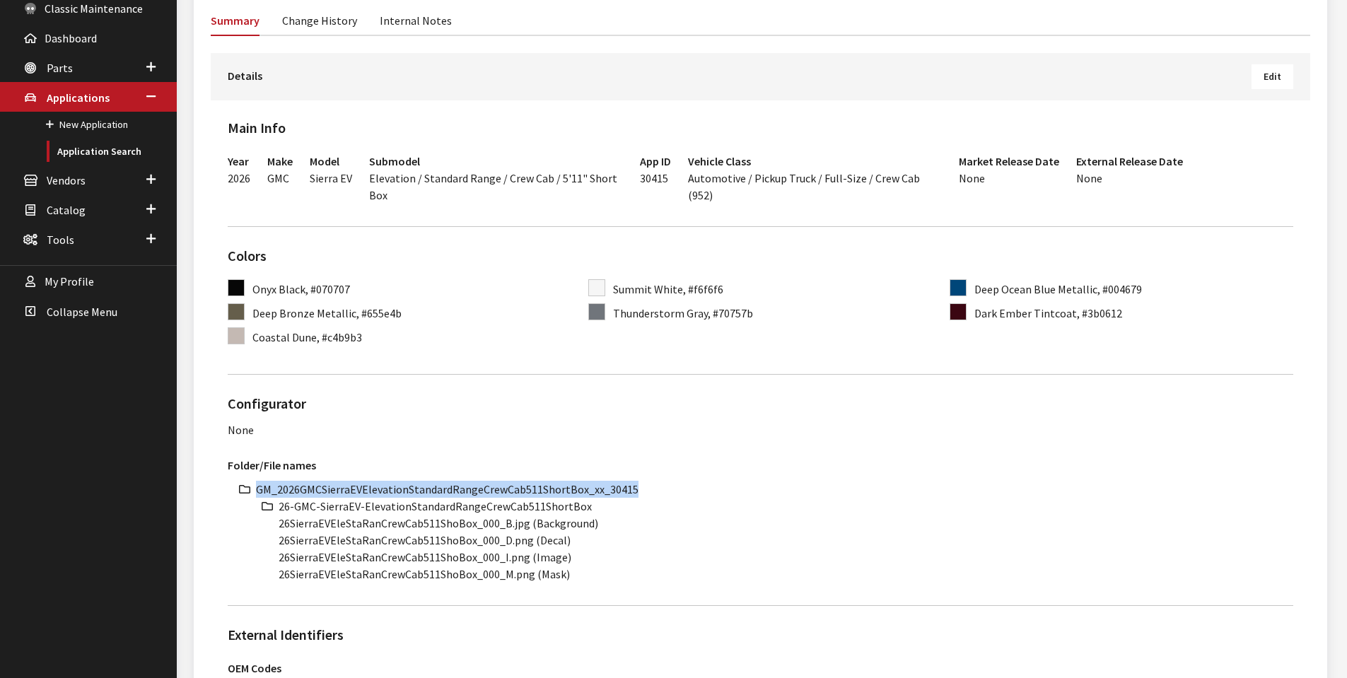
drag, startPoint x: 257, startPoint y: 488, endPoint x: 636, endPoint y: 491, distance: 379.0
click at [636, 491] on li "GM_2026GMCSierraEVElevationStandardRangeCrewCab511ShortBox_xx_30415" at bounding box center [774, 489] width 1037 height 17
copy li "GM_2026GMCSierraEVElevationStandardRangeCrewCab511ShortBox_xx_30415"
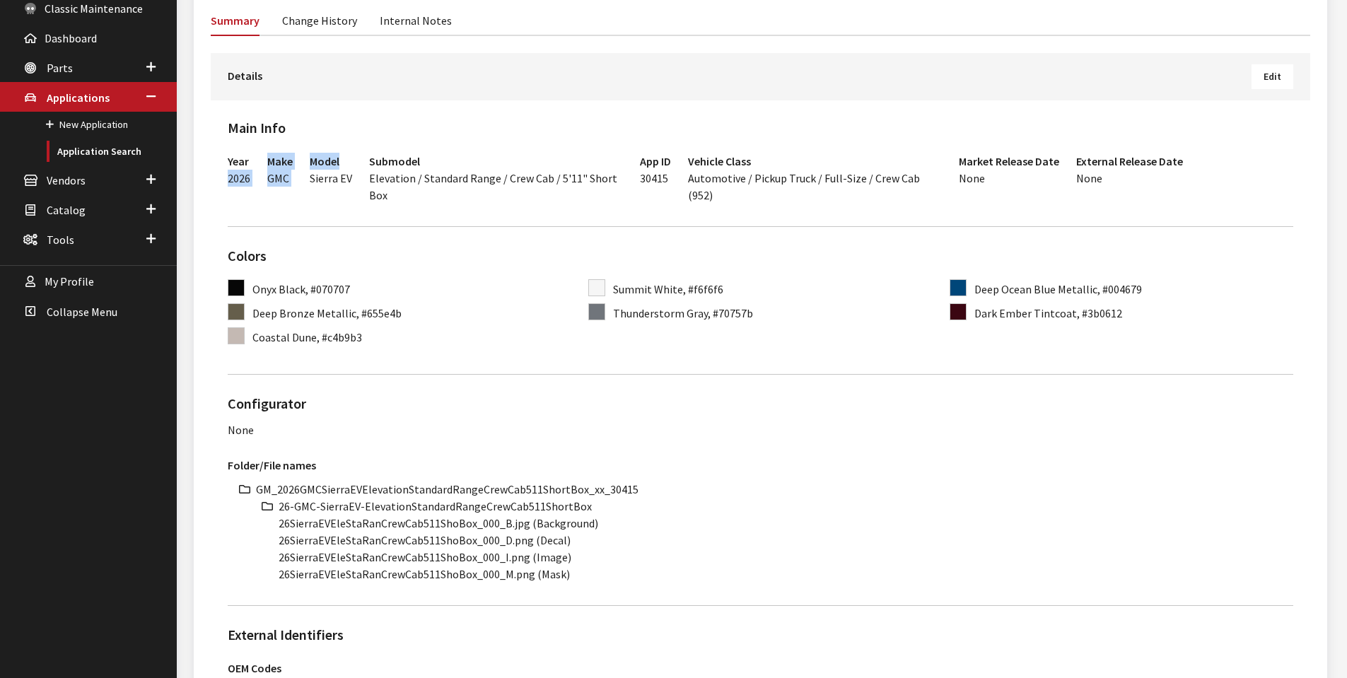
drag, startPoint x: 228, startPoint y: 177, endPoint x: 311, endPoint y: 177, distance: 83.4
click at [311, 177] on div "Year 2026 Make GMC Model Sierra EV Submodel Elevation / Standard Range / Crew C…" at bounding box center [760, 180] width 1082 height 69
click at [585, 197] on div "Elevation / Standard Range / Crew Cab / 5'11" Short Box" at bounding box center [496, 187] width 254 height 34
click at [259, 171] on div "Make GMC" at bounding box center [280, 175] width 42 height 58
drag, startPoint x: 228, startPoint y: 178, endPoint x: 327, endPoint y: 178, distance: 99.7
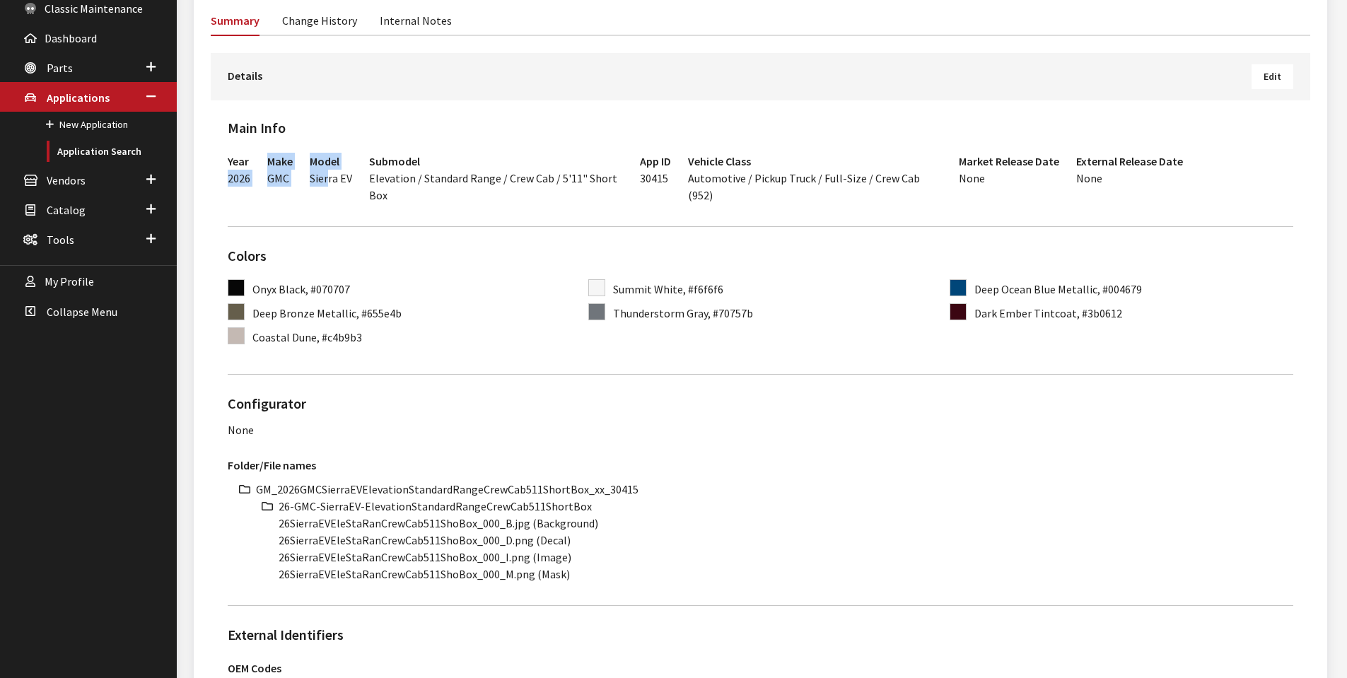
click at [329, 179] on div "Year 2026 Make GMC Model Sierra EV Submodel Elevation / Standard Range / Crew C…" at bounding box center [760, 180] width 1082 height 69
drag, startPoint x: 301, startPoint y: 180, endPoint x: 259, endPoint y: 180, distance: 41.7
click at [300, 180] on div "Year 2026 Make GMC Model Sierra EV Submodel Elevation / Standard Range / Crew C…" at bounding box center [760, 180] width 1082 height 69
click at [671, 181] on div "App ID 30415" at bounding box center [655, 175] width 48 height 58
drag, startPoint x: 673, startPoint y: 180, endPoint x: 589, endPoint y: 185, distance: 84.3
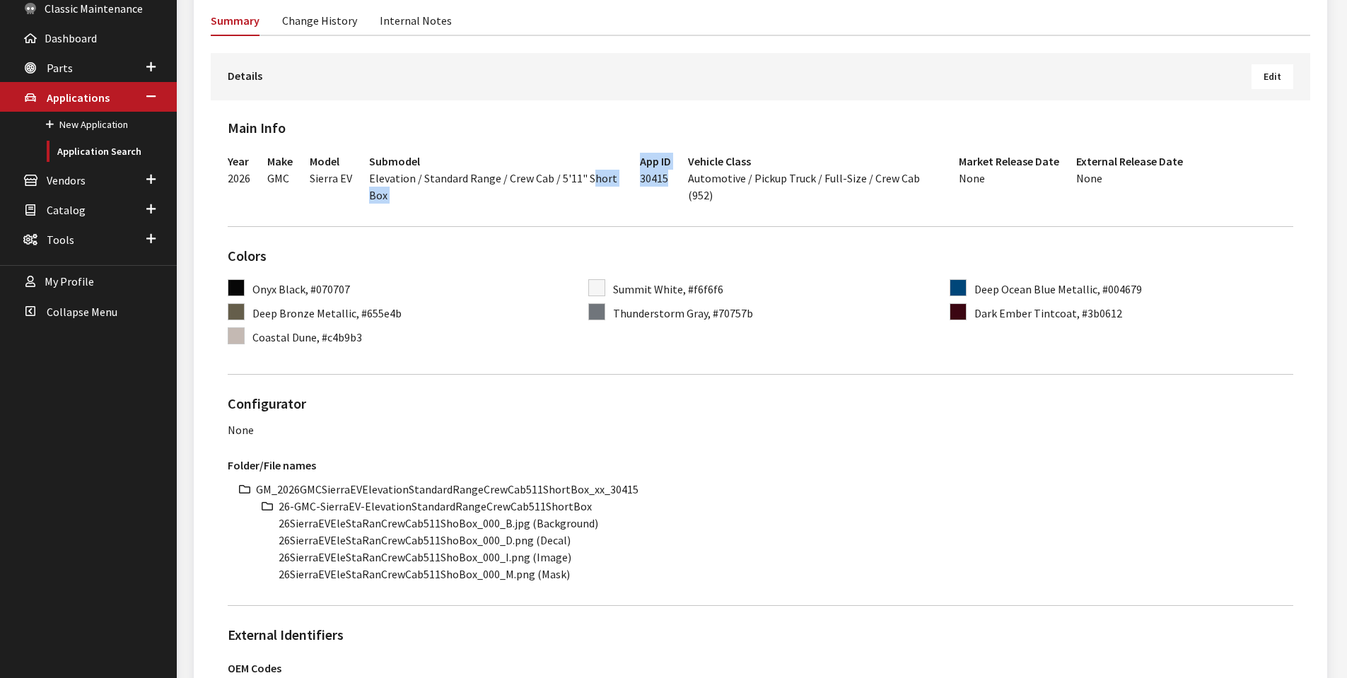
click at [589, 185] on div "Year 2026 Make GMC Model Sierra EV Submodel Elevation / Standard Range / Crew C…" at bounding box center [760, 180] width 1082 height 69
